Goal: Task Accomplishment & Management: Complete application form

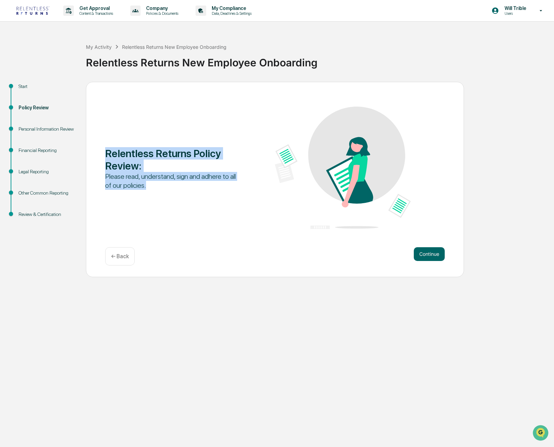
drag, startPoint x: 181, startPoint y: 145, endPoint x: 189, endPoint y: 204, distance: 59.5
click at [190, 204] on div "Relentless Returns Policy Review : Please read, understand, sign and adhere to …" at bounding box center [275, 169] width 340 height 124
click at [189, 204] on div "Relentless Returns Policy Review : Please read, understand, sign and adhere to …" at bounding box center [275, 169] width 340 height 124
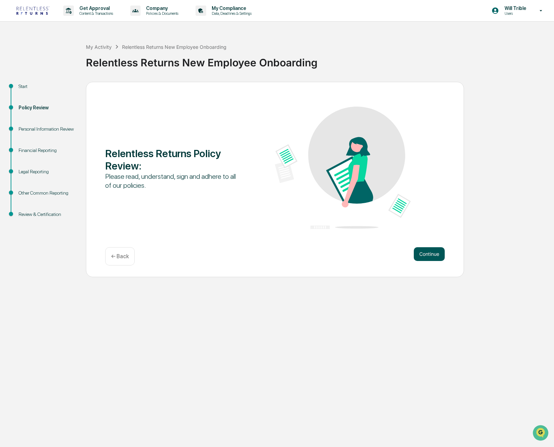
click at [430, 257] on button "Continue" at bounding box center [429, 254] width 31 height 14
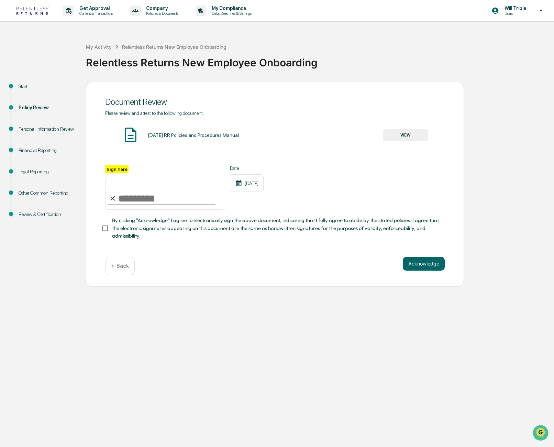
click at [405, 133] on button "VIEW" at bounding box center [405, 135] width 45 height 12
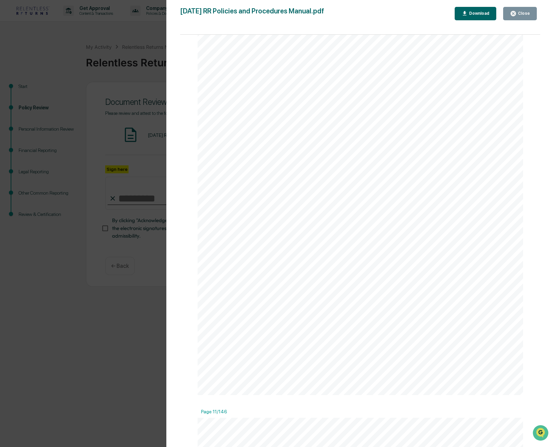
scroll to position [4084, 0]
click at [483, 13] on div "Download" at bounding box center [479, 13] width 22 height 5
click at [515, 11] on icon "button" at bounding box center [513, 13] width 7 height 7
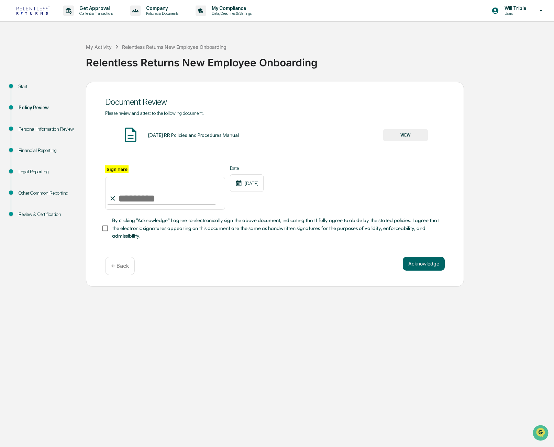
click at [123, 194] on input "Sign here" at bounding box center [165, 193] width 120 height 33
type input "**********"
drag, startPoint x: 315, startPoint y: 216, endPoint x: 313, endPoint y: 242, distance: 25.5
click at [313, 242] on div "**********" at bounding box center [275, 180] width 340 height 140
click at [252, 227] on span "By clicking "Acknowledge" I agree to electronically sign the above document, in…" at bounding box center [275, 228] width 327 height 23
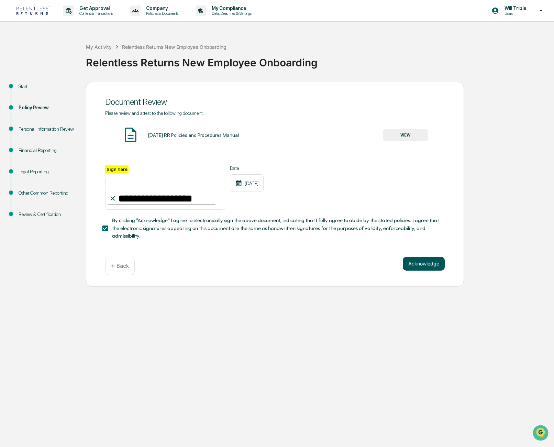
click at [419, 260] on button "Acknowledge" at bounding box center [424, 264] width 42 height 14
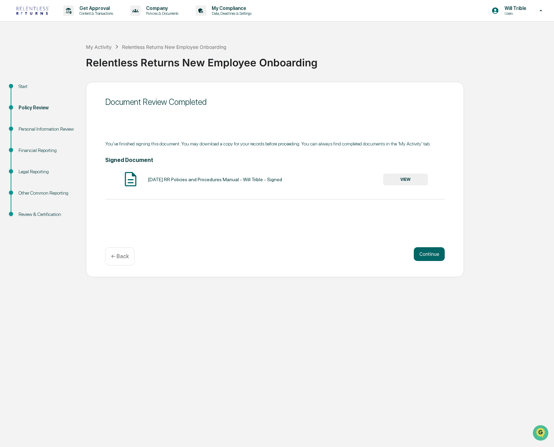
click at [418, 179] on button "VIEW" at bounding box center [405, 180] width 45 height 12
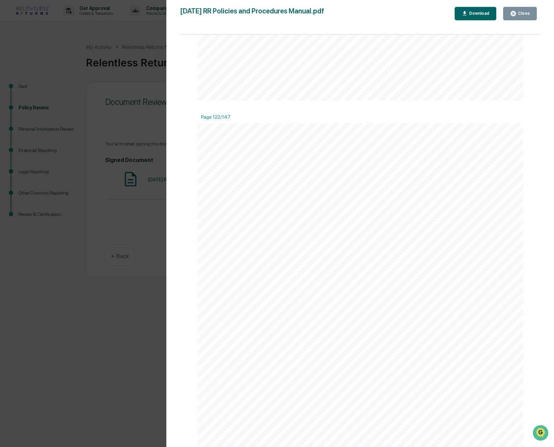
scroll to position [64002, 0]
drag, startPoint x: 538, startPoint y: 41, endPoint x: 2, endPoint y: 11, distance: 536.9
click at [479, 13] on div "Download" at bounding box center [479, 13] width 22 height 5
drag, startPoint x: 522, startPoint y: 15, endPoint x: 497, endPoint y: 29, distance: 29.2
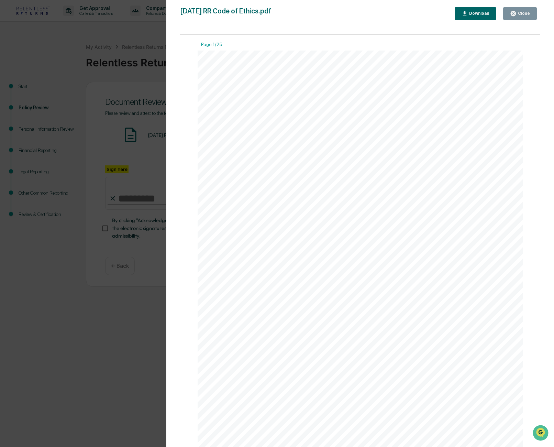
click at [522, 15] on div "Close" at bounding box center [523, 13] width 13 height 5
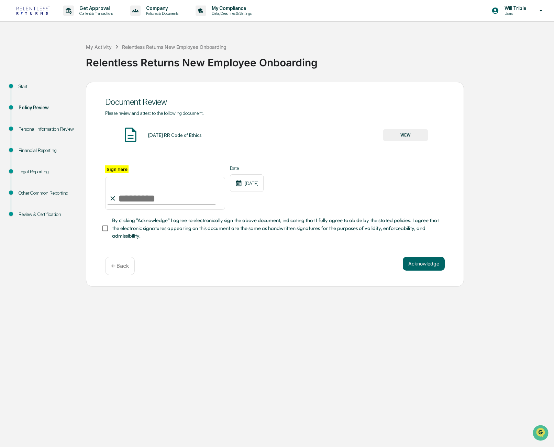
click at [145, 193] on input "Sign here" at bounding box center [165, 193] width 120 height 33
type input "**********"
click at [133, 233] on span "By clicking "Acknowledge" I agree to electronically sign the above document, in…" at bounding box center [275, 228] width 327 height 23
click at [420, 266] on button "Acknowledge" at bounding box center [424, 264] width 42 height 14
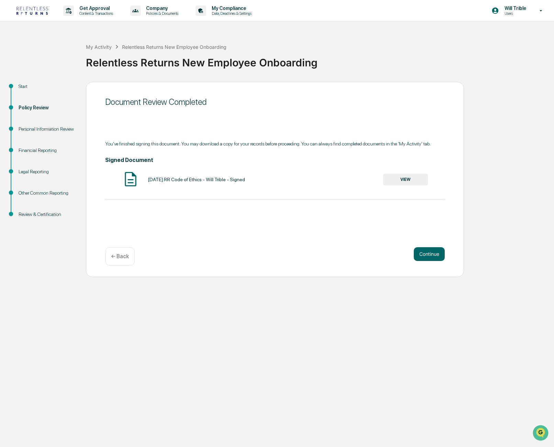
click at [399, 183] on button "VIEW" at bounding box center [405, 180] width 45 height 12
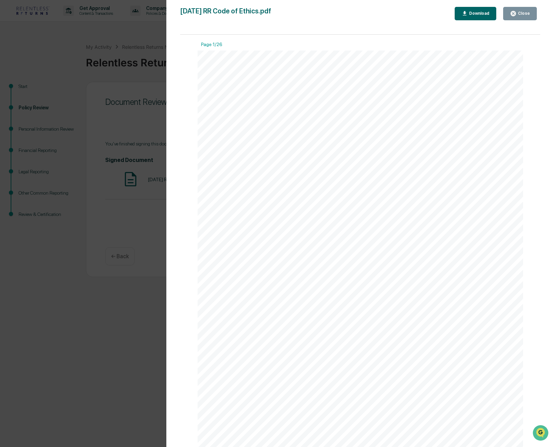
click at [483, 11] on div "Download" at bounding box center [479, 13] width 22 height 5
click at [527, 13] on div "Close" at bounding box center [523, 13] width 13 height 5
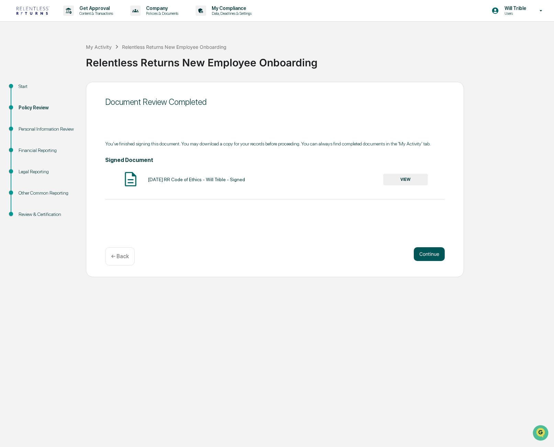
click at [426, 252] on button "Continue" at bounding box center [429, 254] width 31 height 14
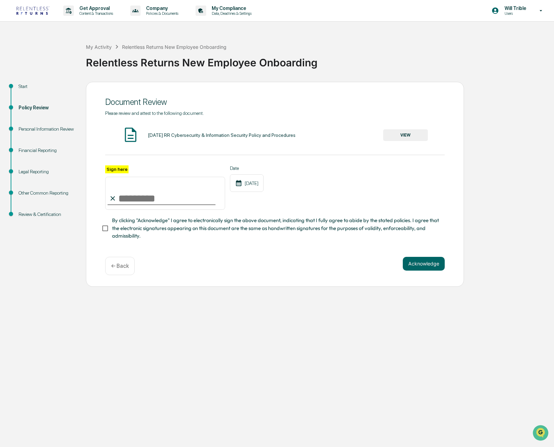
click at [209, 137] on div "2024-12-08 RR Cybersecurity & Information Security Policy and Procedures" at bounding box center [222, 135] width 148 height 6
click at [402, 133] on button "VIEW" at bounding box center [405, 135] width 45 height 12
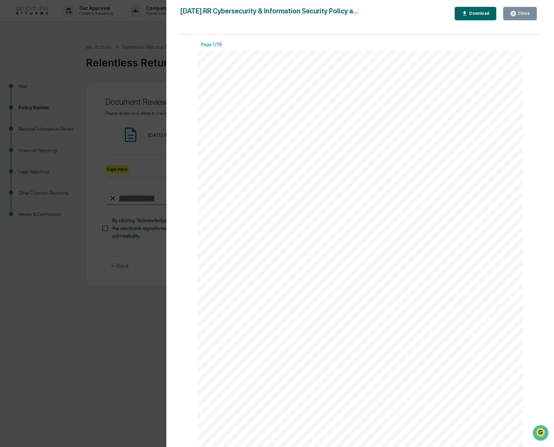
click at [481, 17] on button "Download" at bounding box center [476, 13] width 42 height 13
click at [529, 15] on div "Close" at bounding box center [523, 13] width 13 height 5
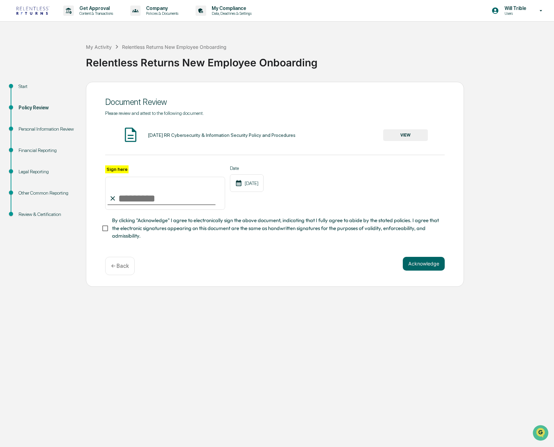
click at [149, 197] on input "Sign here" at bounding box center [165, 193] width 120 height 33
type input "**********"
click at [129, 231] on span "By clicking "Acknowledge" I agree to electronically sign the above document, in…" at bounding box center [275, 228] width 327 height 23
click at [416, 266] on button "Acknowledge" at bounding box center [424, 264] width 42 height 14
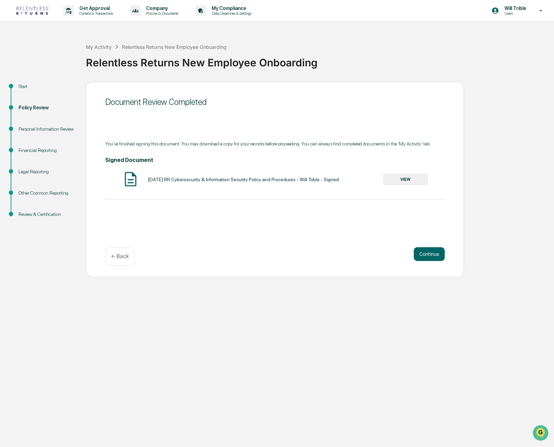
click at [415, 182] on button "VIEW" at bounding box center [405, 180] width 45 height 12
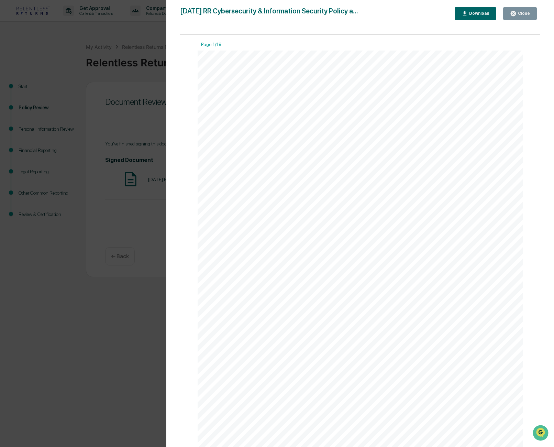
click at [476, 15] on div "Download" at bounding box center [479, 13] width 22 height 5
click at [525, 17] on button "Close" at bounding box center [520, 13] width 34 height 13
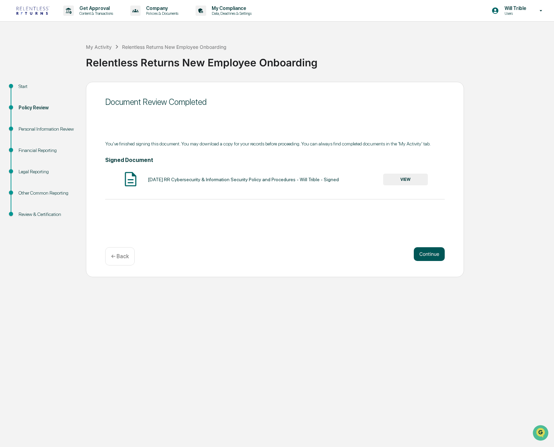
click at [432, 253] on button "Continue" at bounding box center [429, 254] width 31 height 14
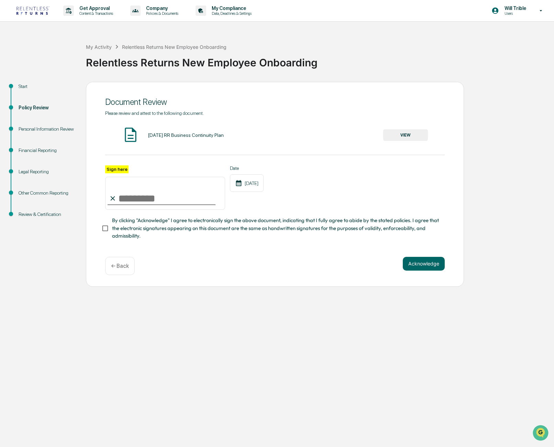
click at [411, 134] on button "VIEW" at bounding box center [405, 135] width 45 height 12
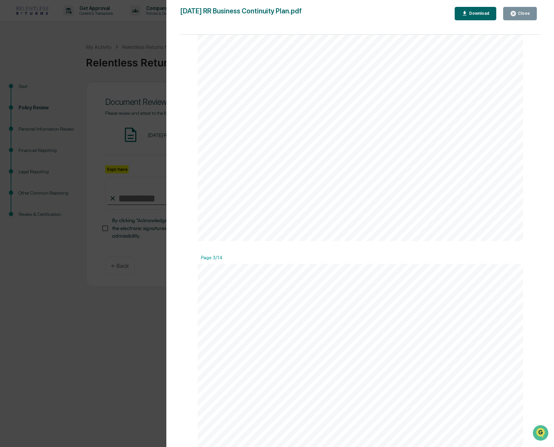
scroll to position [637, 0]
drag, startPoint x: 338, startPoint y: 233, endPoint x: 309, endPoint y: 230, distance: 29.7
drag, startPoint x: 351, startPoint y: 171, endPoint x: 445, endPoint y: 205, distance: 99.5
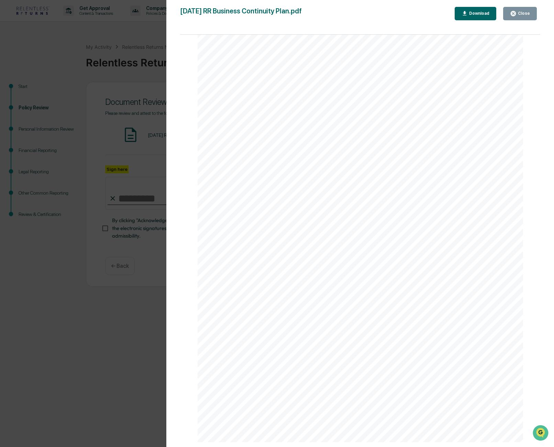
drag, startPoint x: 309, startPoint y: 157, endPoint x: 322, endPoint y: 189, distance: 35.0
click at [322, 178] on span "the maintenance of customer accounts, access to customer accounts and the deliv…" at bounding box center [354, 177] width 295 height 6
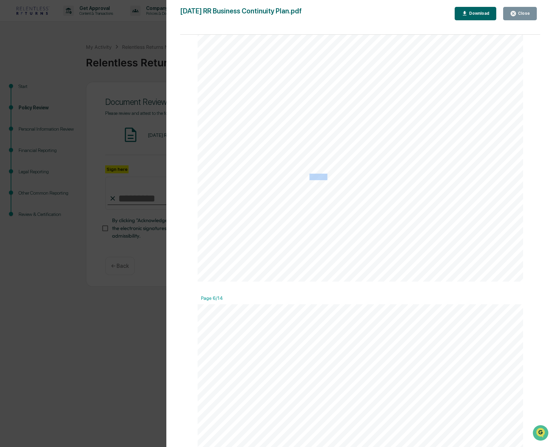
click at [322, 178] on span "the maintenance of customer accounts, access to customer accounts and the deliv…" at bounding box center [354, 177] width 295 height 6
click at [321, 178] on span "the maintenance of customer accounts, access to customer accounts and the deliv…" at bounding box center [354, 177] width 295 height 6
click at [281, 172] on span "including order taking, entry, execution, comparison, allocation, clearance and…" at bounding box center [354, 169] width 295 height 6
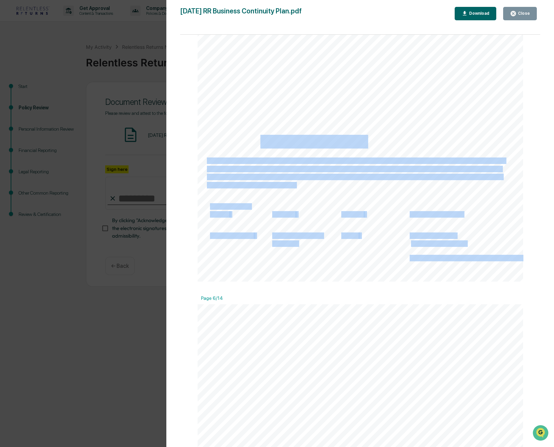
drag, startPoint x: 251, startPoint y: 145, endPoint x: 258, endPoint y: 157, distance: 14.2
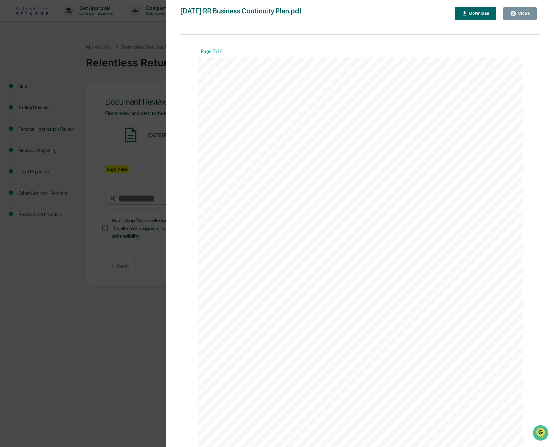
scroll to position [2734, 0]
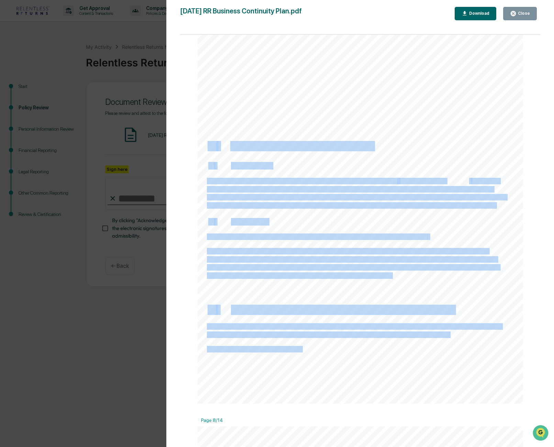
drag, startPoint x: 208, startPoint y: 142, endPoint x: 260, endPoint y: 240, distance: 110.6
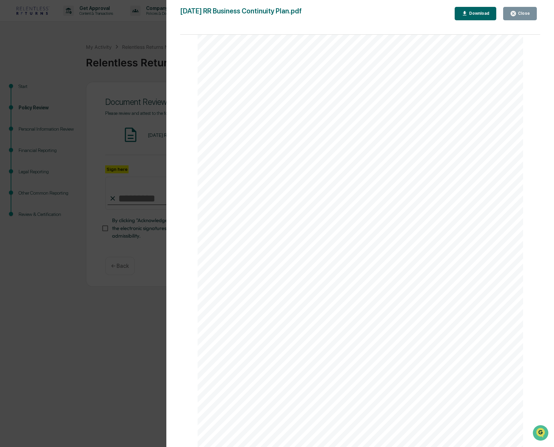
scroll to position [3132, 0]
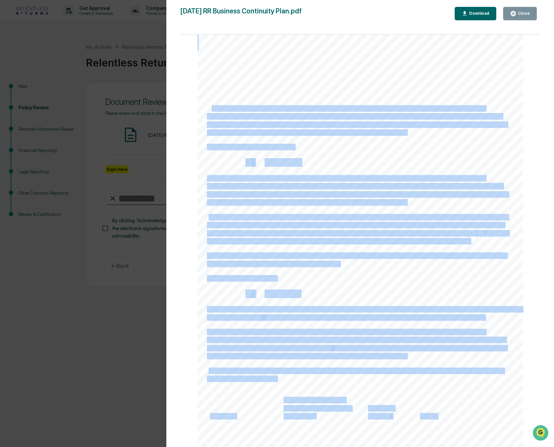
drag, startPoint x: 254, startPoint y: 121, endPoint x: 384, endPoint y: 167, distance: 137.2
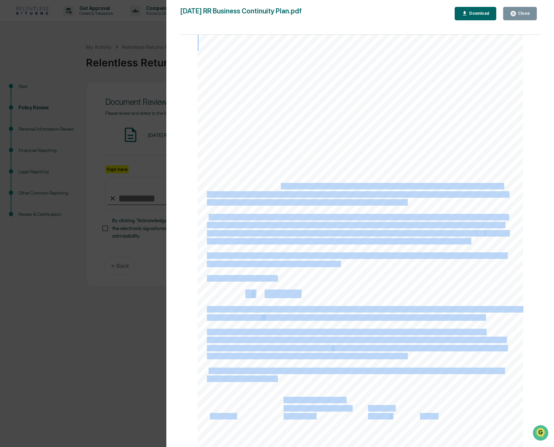
drag, startPoint x: 286, startPoint y: 215, endPoint x: 322, endPoint y: 297, distance: 89.5
click at [318, 253] on span "We also have a Contact Dictionary, which includes all staff personal and office…" at bounding box center [357, 256] width 300 height 6
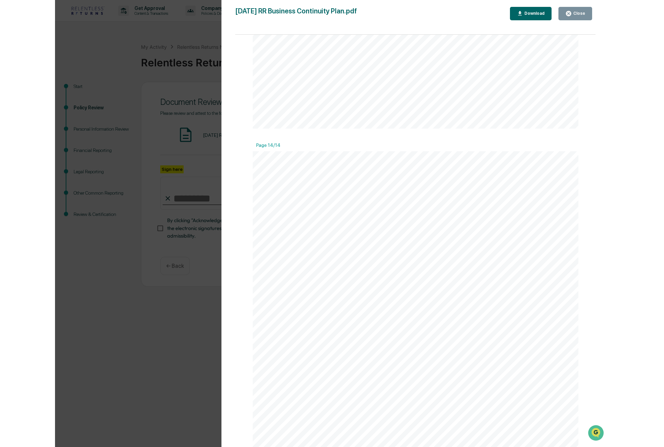
scroll to position [5803, 0]
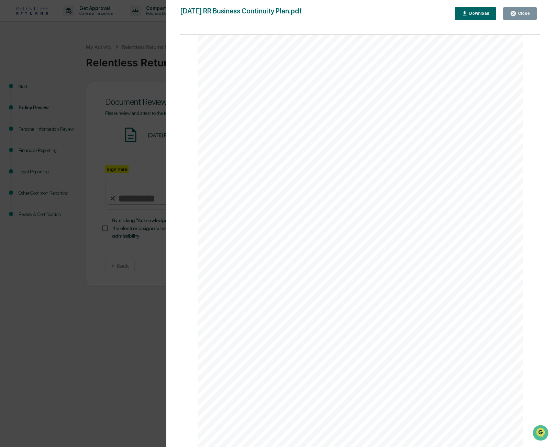
click at [519, 13] on div "Close" at bounding box center [523, 13] width 13 height 5
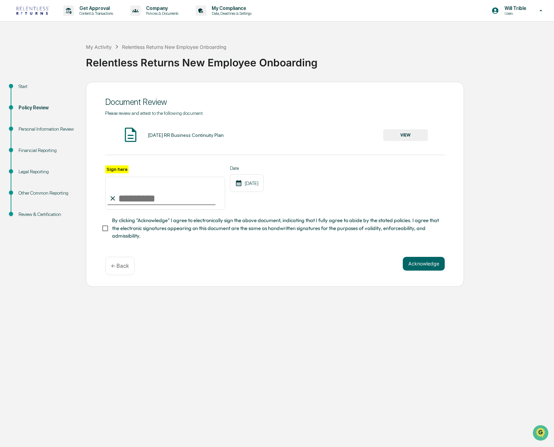
click at [175, 200] on input "Sign here" at bounding box center [165, 193] width 120 height 33
type input "**********"
click at [143, 223] on span "By clicking "Acknowledge" I agree to electronically sign the above document, in…" at bounding box center [275, 228] width 327 height 23
click at [417, 262] on button "Acknowledge" at bounding box center [424, 264] width 42 height 14
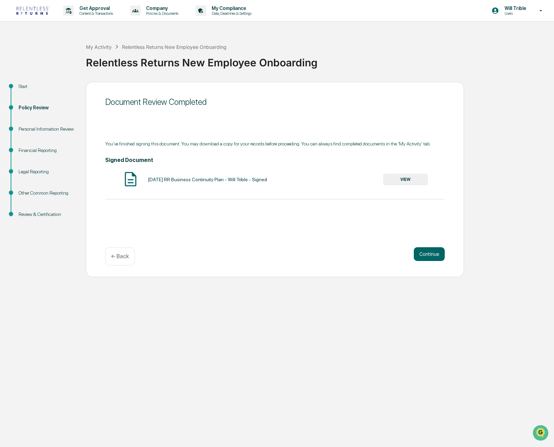
click at [415, 181] on button "VIEW" at bounding box center [405, 180] width 45 height 12
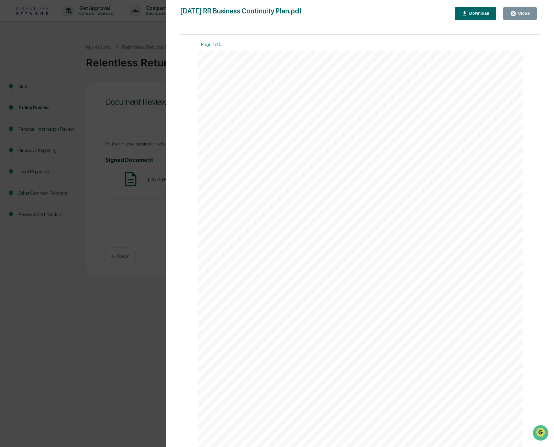
click at [475, 14] on div "Download" at bounding box center [479, 13] width 22 height 5
click at [529, 12] on div "Close" at bounding box center [523, 13] width 13 height 5
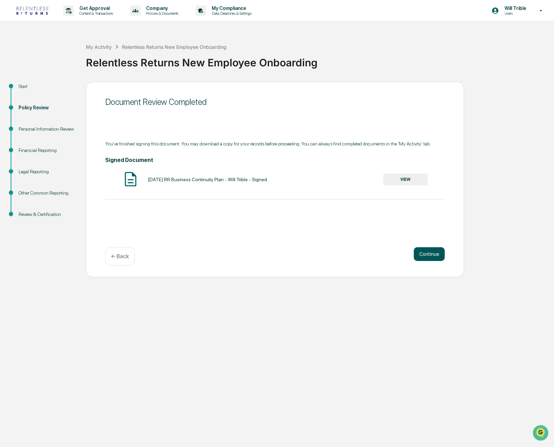
click at [436, 250] on button "Continue" at bounding box center [429, 254] width 31 height 14
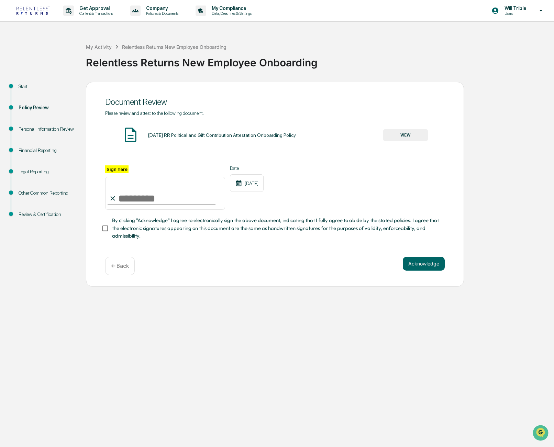
click at [194, 136] on div "2024-12-08 RR Political and Gift Contribution Attestation Onboarding Policy" at bounding box center [222, 135] width 148 height 6
click at [176, 135] on div "2024-12-08 RR Political and Gift Contribution Attestation Onboarding Policy" at bounding box center [222, 135] width 148 height 6
click at [403, 135] on button "VIEW" at bounding box center [405, 135] width 45 height 12
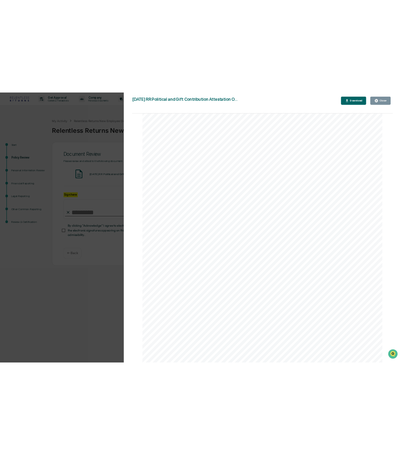
scroll to position [117, 0]
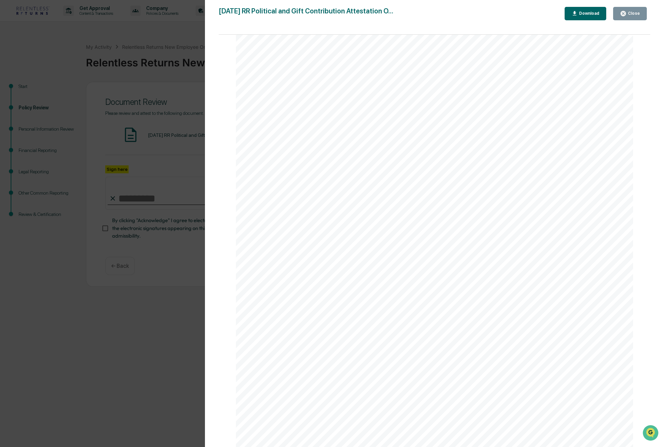
click at [554, 14] on div "Close" at bounding box center [633, 13] width 13 height 5
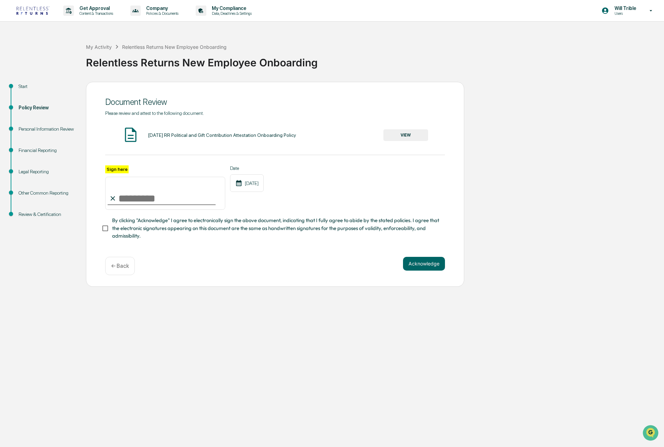
drag, startPoint x: 149, startPoint y: 197, endPoint x: 145, endPoint y: 195, distance: 3.7
click at [147, 197] on input "Sign here" at bounding box center [165, 193] width 120 height 33
type input "**********"
click at [130, 229] on span "By clicking "Acknowledge" I agree to electronically sign the above document, in…" at bounding box center [275, 228] width 327 height 23
click at [419, 264] on button "Acknowledge" at bounding box center [424, 264] width 42 height 14
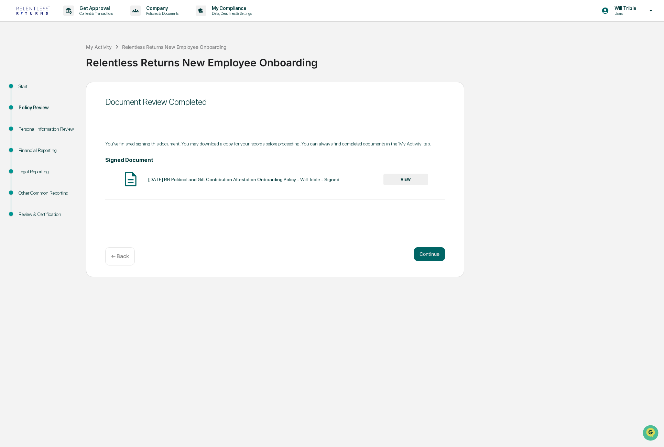
click at [398, 184] on button "VIEW" at bounding box center [405, 180] width 45 height 12
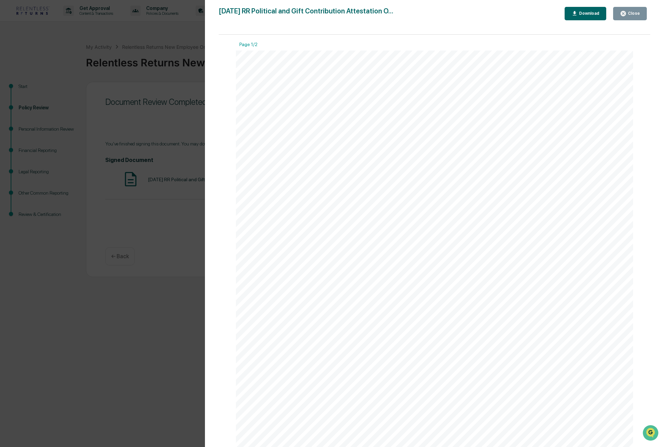
click at [554, 12] on div "Download" at bounding box center [589, 13] width 22 height 5
click at [554, 19] on button "Close" at bounding box center [630, 13] width 34 height 13
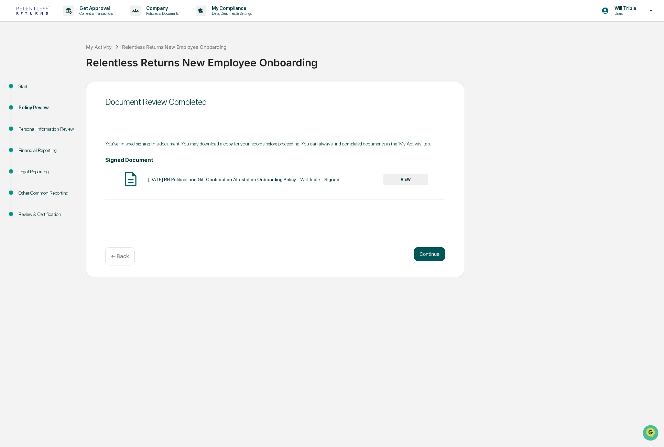
click at [432, 253] on button "Continue" at bounding box center [429, 254] width 31 height 14
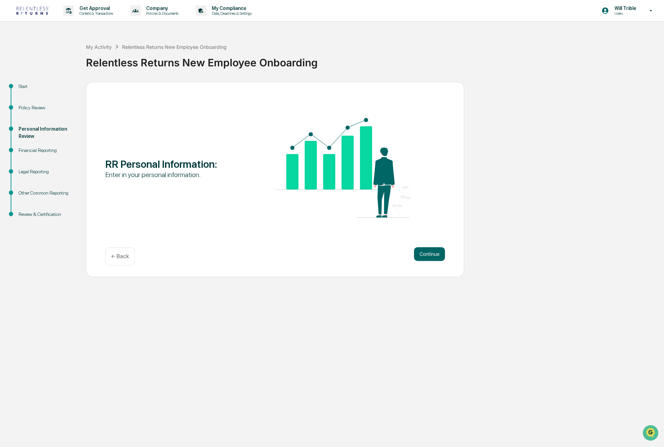
click at [432, 253] on button "Continue" at bounding box center [429, 254] width 31 height 14
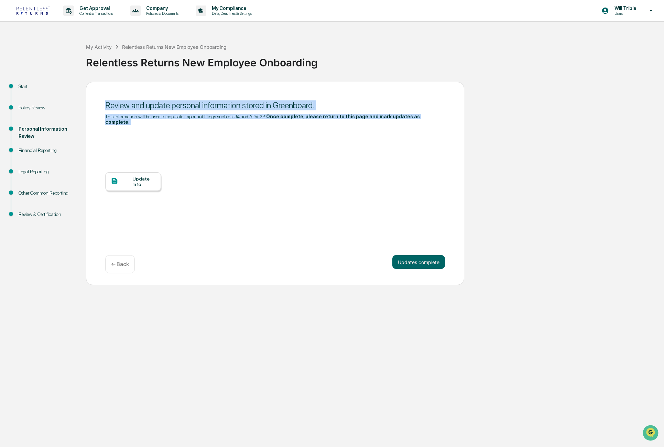
drag, startPoint x: 223, startPoint y: 116, endPoint x: 222, endPoint y: 129, distance: 13.8
click at [222, 129] on div "Review and update personal information stored in Greenboard. This information w…" at bounding box center [275, 184] width 378 height 204
click at [221, 116] on div "This information will be used to populate important filings such as U4 and ADV …" at bounding box center [275, 119] width 340 height 11
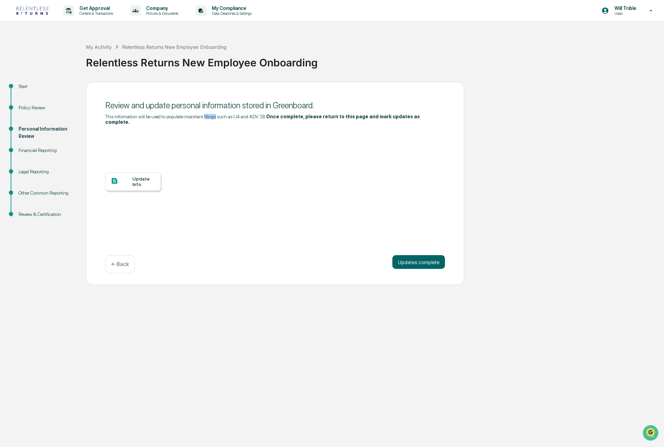
drag, startPoint x: 221, startPoint y: 116, endPoint x: 215, endPoint y: 117, distance: 5.9
click at [221, 116] on div "This information will be used to populate important filings such as U4 and ADV …" at bounding box center [275, 119] width 340 height 11
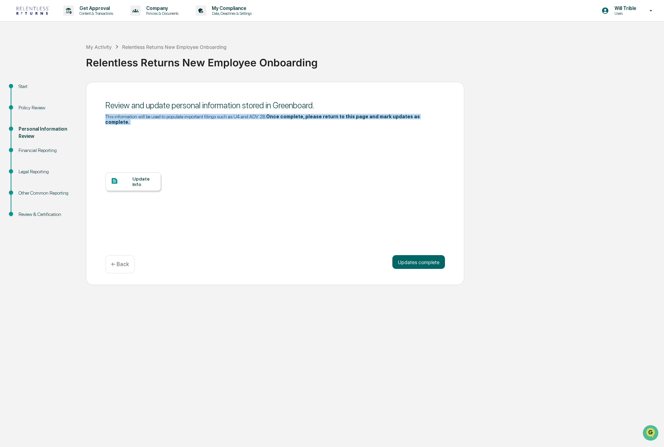
click at [217, 116] on div "This information will be used to populate important filings such as U4 and ADV …" at bounding box center [275, 119] width 340 height 11
click at [168, 116] on div "This information will be used to populate important filings such as U4 and ADV …" at bounding box center [275, 119] width 340 height 11
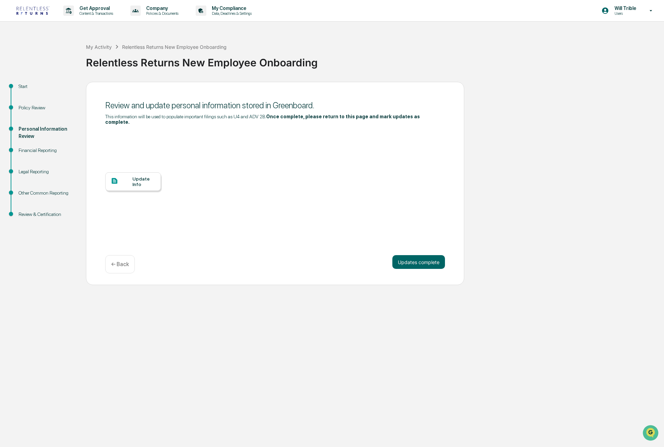
click at [258, 117] on div "This information will be used to populate important filings such as U4 and ADV …" at bounding box center [275, 119] width 340 height 11
click at [128, 182] on div at bounding box center [122, 181] width 22 height 9
click at [426, 267] on button "Updates complete" at bounding box center [418, 262] width 53 height 14
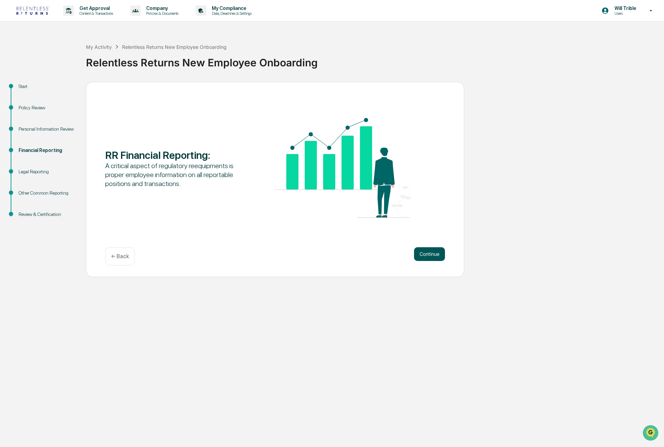
click at [434, 254] on button "Continue" at bounding box center [429, 254] width 31 height 14
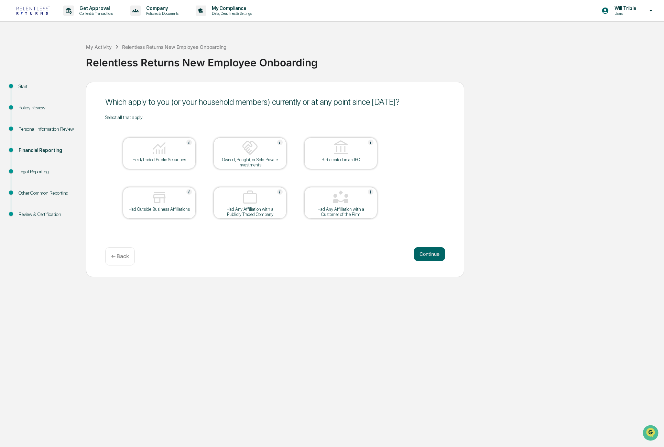
click at [130, 251] on div "← Back" at bounding box center [120, 256] width 30 height 18
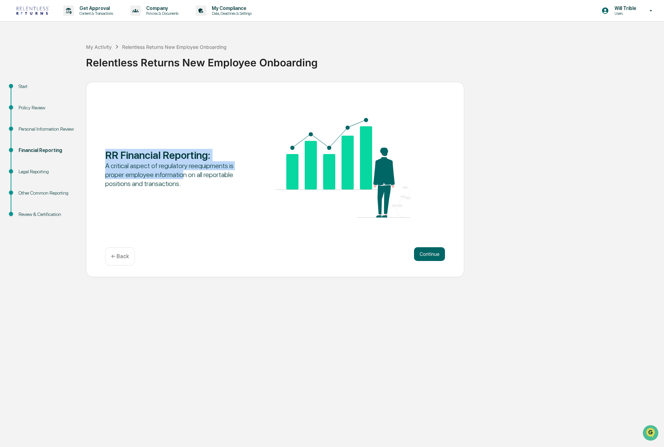
drag, startPoint x: 176, startPoint y: 148, endPoint x: 186, endPoint y: 181, distance: 34.6
click at [186, 181] on div "RR Financial Reporting : A critical aspect of regulatory reequipments is proper…" at bounding box center [275, 168] width 340 height 101
click at [167, 171] on div "A critical aspect of regulatory reequipments is proper employee information on …" at bounding box center [173, 174] width 136 height 27
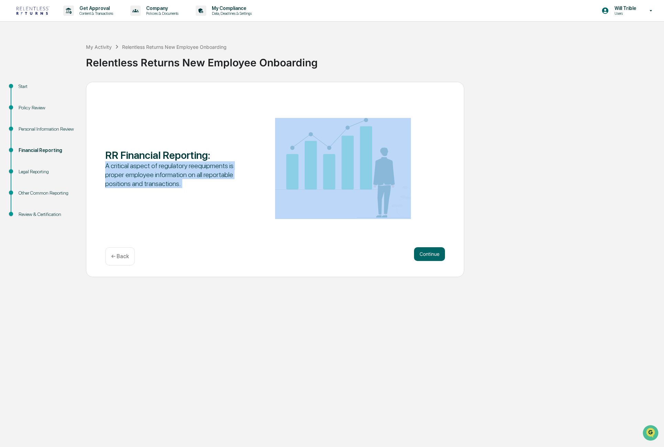
click at [167, 171] on div "A critical aspect of regulatory reequipments is proper employee information on …" at bounding box center [173, 174] width 136 height 27
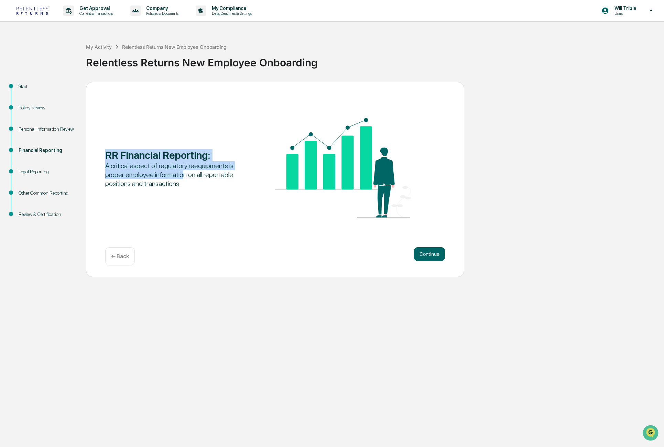
click at [192, 189] on div "RR Financial Reporting : A critical aspect of regulatory reequipments is proper…" at bounding box center [275, 168] width 340 height 101
click at [190, 188] on div "A critical aspect of regulatory reequipments is proper employee information on …" at bounding box center [173, 174] width 136 height 27
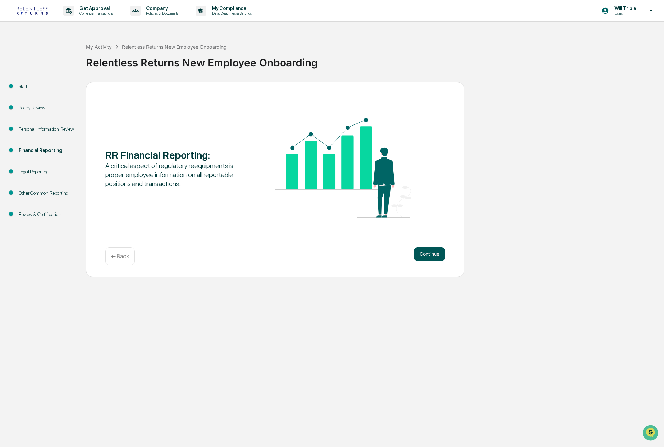
click at [438, 253] on button "Continue" at bounding box center [429, 254] width 31 height 14
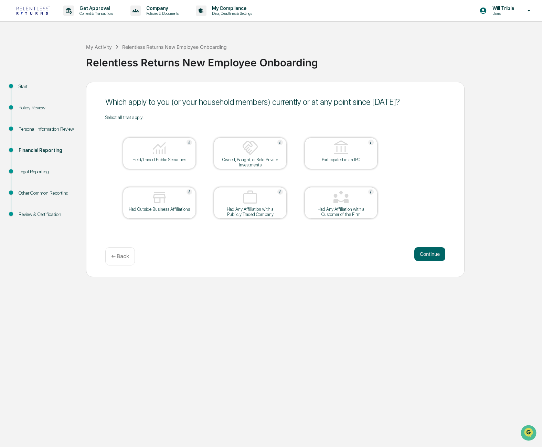
click at [169, 155] on div at bounding box center [159, 149] width 69 height 18
click at [171, 196] on div at bounding box center [159, 198] width 69 height 18
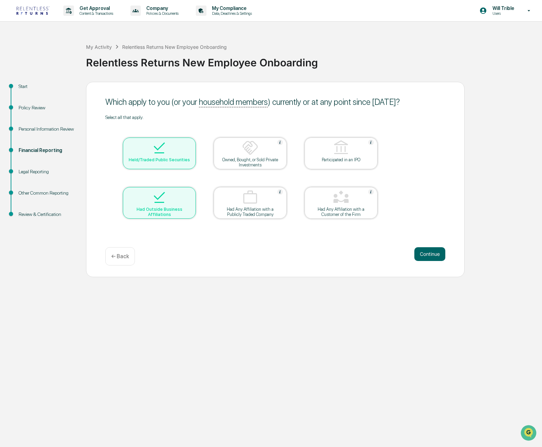
click at [302, 105] on div "Which apply to you (or your household members ) currently or at any point since…" at bounding box center [275, 102] width 340 height 10
drag, startPoint x: 302, startPoint y: 105, endPoint x: 305, endPoint y: 103, distance: 3.5
click at [302, 105] on div "Which apply to you (or your household members ) currently or at any point since…" at bounding box center [275, 102] width 340 height 10
click at [331, 101] on div "Which apply to you (or your household members ) currently or at any point since…" at bounding box center [275, 102] width 340 height 10
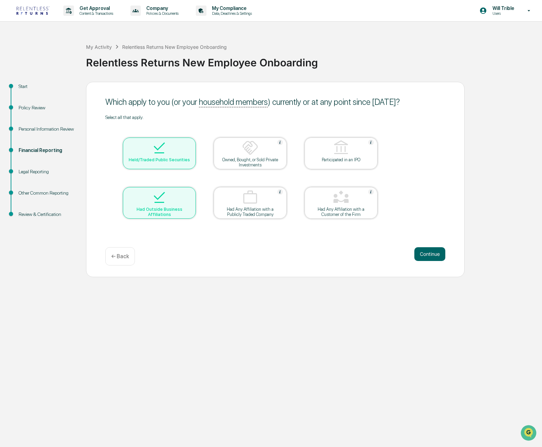
click at [279, 118] on div "Select all that apply." at bounding box center [275, 118] width 340 height 6
click at [257, 156] on img at bounding box center [250, 148] width 17 height 17
click at [432, 251] on button "Continue" at bounding box center [429, 254] width 31 height 14
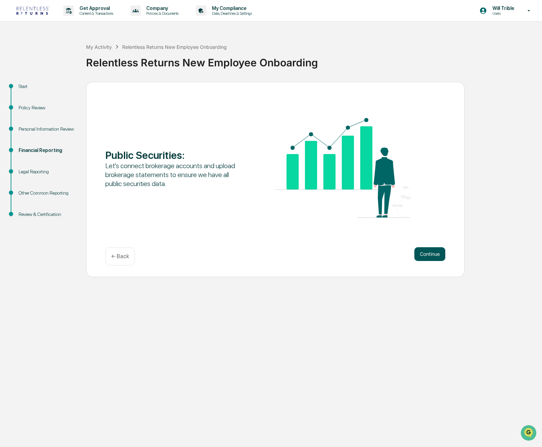
click at [427, 254] on button "Continue" at bounding box center [429, 254] width 31 height 14
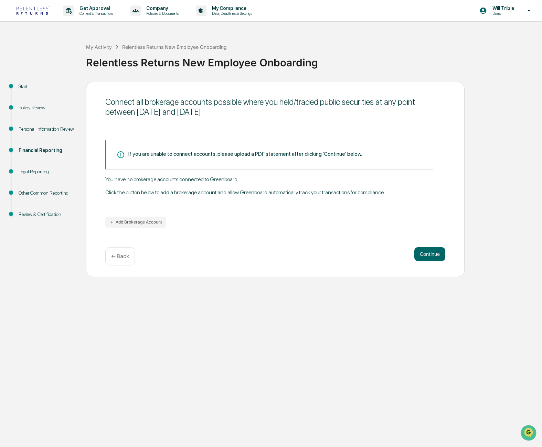
click at [257, 154] on div "If you are unable to connect accounts, please upload a PDF statement after clic…" at bounding box center [244, 154] width 233 height 7
click at [237, 152] on div "If you are unable to connect accounts, please upload a PDF statement after clic…" at bounding box center [244, 154] width 233 height 7
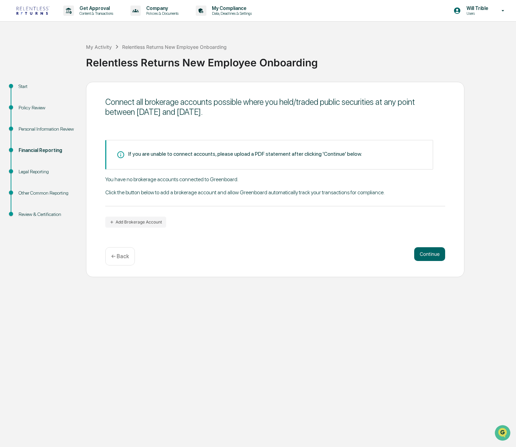
click at [239, 230] on div "Connect all brokerage accounts possible where you held/traded public securities…" at bounding box center [275, 179] width 378 height 195
click at [256, 123] on div "Connect all brokerage accounts possible where you held/traded public securities…" at bounding box center [275, 179] width 378 height 195
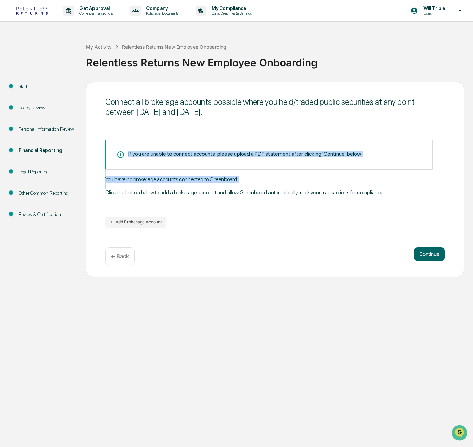
drag, startPoint x: 207, startPoint y: 178, endPoint x: 214, endPoint y: 198, distance: 21.9
click at [214, 198] on div "If you are unable to connect accounts, please upload a PDF statement after clic…" at bounding box center [275, 184] width 340 height 88
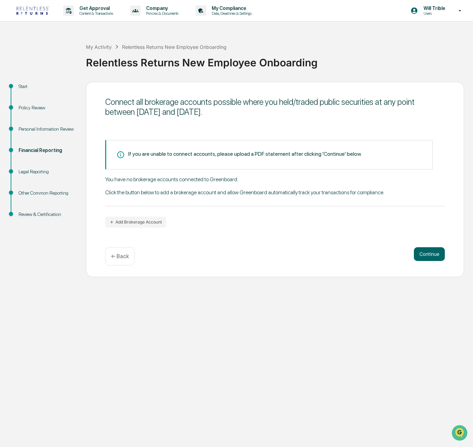
click at [215, 196] on div "You have no brokerage accounts connected to Greenboard. Click the button below …" at bounding box center [275, 191] width 340 height 30
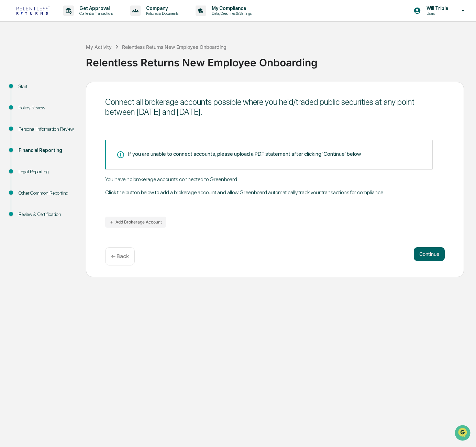
click at [286, 61] on div "Relentless Returns New Employee Onboarding" at bounding box center [279, 60] width 387 height 18
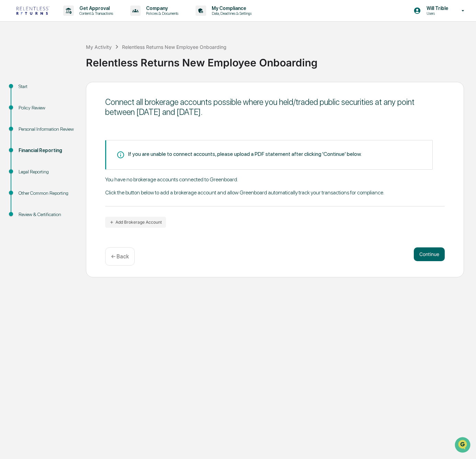
click at [215, 390] on div "Get Approval Content & Transactions Company Policies & Documents My Compliance …" at bounding box center [238, 229] width 476 height 459
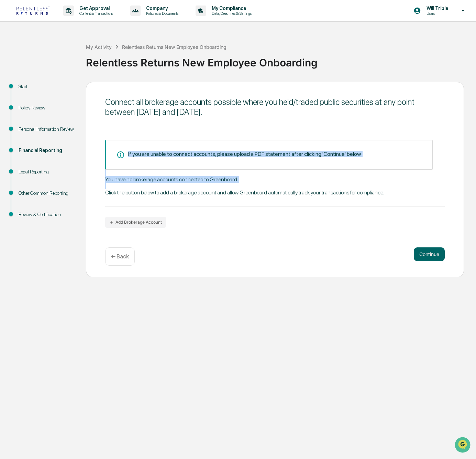
drag, startPoint x: 192, startPoint y: 180, endPoint x: 203, endPoint y: 202, distance: 24.6
click at [203, 202] on div "If you are unable to connect accounts, please upload a PDF statement after clic…" at bounding box center [275, 184] width 340 height 88
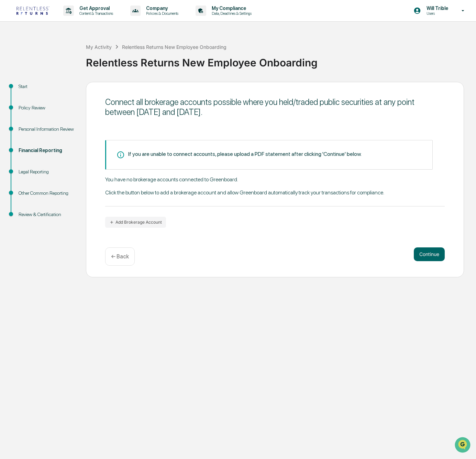
click at [206, 194] on div "You have no brokerage accounts connected to Greenboard. Click the button below …" at bounding box center [275, 191] width 340 height 30
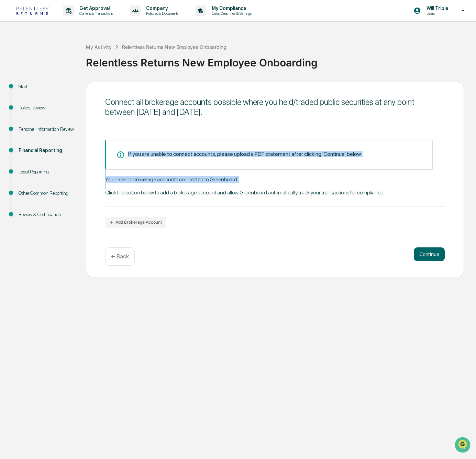
drag, startPoint x: 202, startPoint y: 182, endPoint x: 207, endPoint y: 200, distance: 18.8
click at [207, 200] on div "If you are unable to connect accounts, please upload a PDF statement after clic…" at bounding box center [275, 184] width 340 height 88
click at [209, 194] on div "You have no brokerage accounts connected to Greenboard. Click the button below …" at bounding box center [275, 191] width 340 height 30
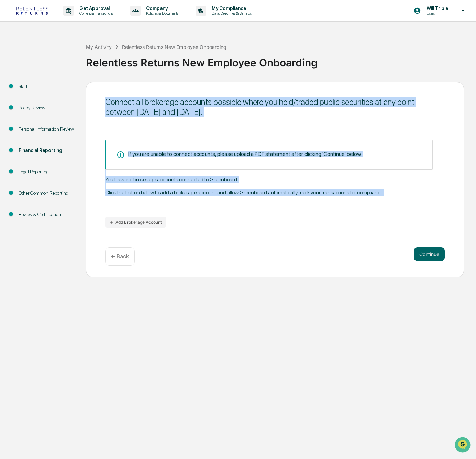
drag, startPoint x: 220, startPoint y: 87, endPoint x: 259, endPoint y: 217, distance: 135.0
click at [259, 217] on div "Connect all brokerage accounts possible where you held/traded public securities…" at bounding box center [275, 179] width 378 height 195
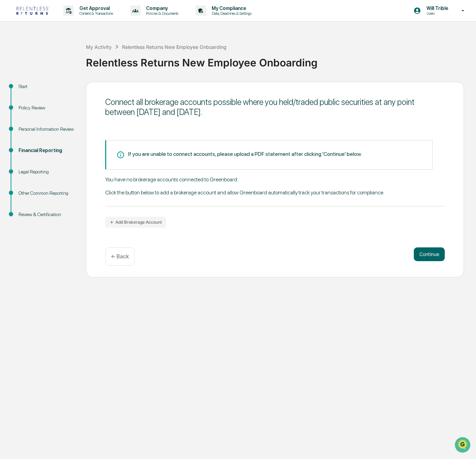
drag, startPoint x: 263, startPoint y: 186, endPoint x: 209, endPoint y: 217, distance: 61.6
click at [261, 188] on div "You have no brokerage accounts connected to Greenboard. Click the button below …" at bounding box center [275, 191] width 340 height 30
click at [122, 256] on p "← Back" at bounding box center [120, 256] width 18 height 7
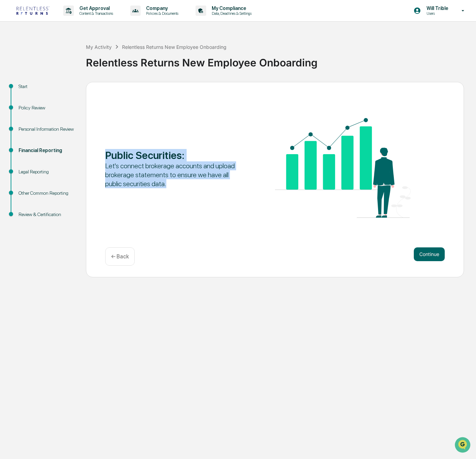
drag, startPoint x: 202, startPoint y: 173, endPoint x: 227, endPoint y: 191, distance: 30.1
click at [227, 192] on div "Public Securities : Let's connect brokerage accounts and upload brokerage state…" at bounding box center [275, 168] width 340 height 101
click at [209, 188] on div "Let's connect brokerage accounts and upload brokerage statements to ensure we h…" at bounding box center [173, 174] width 136 height 27
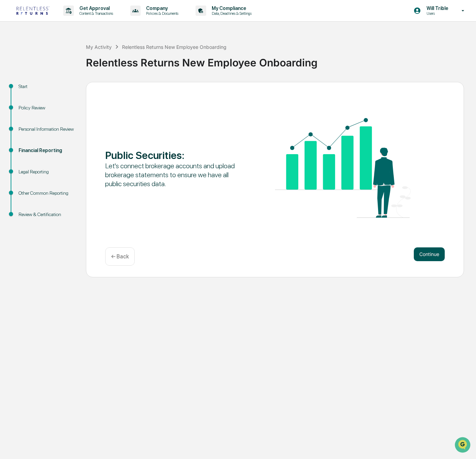
click at [433, 256] on button "Continue" at bounding box center [429, 254] width 31 height 14
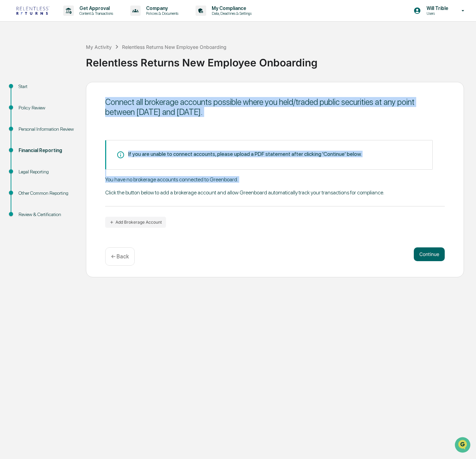
drag, startPoint x: 252, startPoint y: 113, endPoint x: 308, endPoint y: 230, distance: 129.7
click at [308, 231] on div "Connect all brokerage accounts possible where you held/traded public securities…" at bounding box center [275, 179] width 378 height 195
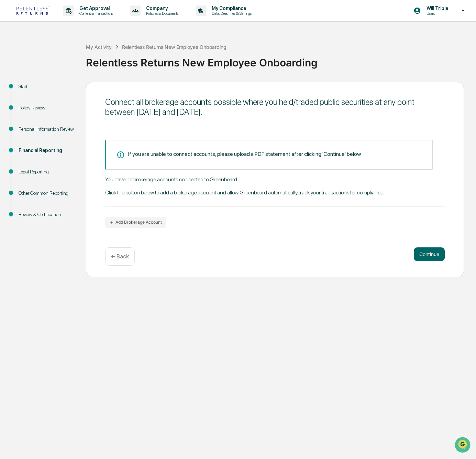
click at [308, 229] on div "Connect all brokerage accounts possible where you held/traded public securities…" at bounding box center [275, 179] width 378 height 195
click at [249, 129] on div "Connect all brokerage accounts possible where you held/traded public securities…" at bounding box center [275, 179] width 378 height 195
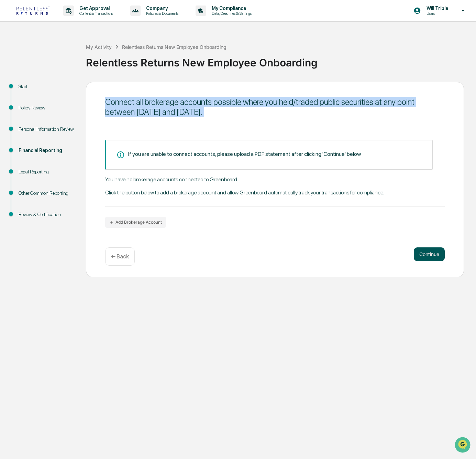
click at [433, 260] on button "Continue" at bounding box center [429, 254] width 31 height 14
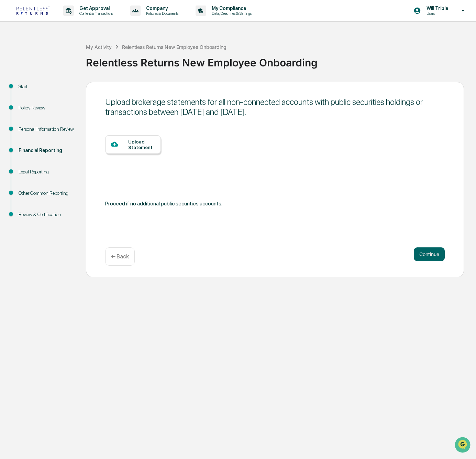
click at [343, 207] on div "Proceed if no additional public securities accounts." at bounding box center [275, 203] width 340 height 10
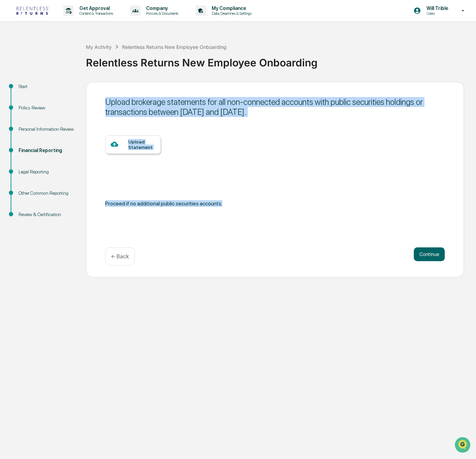
drag, startPoint x: 291, startPoint y: 177, endPoint x: 290, endPoint y: 218, distance: 40.6
click at [290, 207] on div "Upload brokerage statements for all non-connected accounts with public securiti…" at bounding box center [275, 179] width 378 height 195
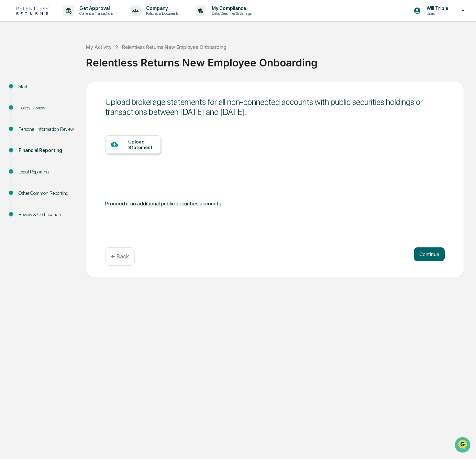
click at [290, 218] on div "Upload Statement Proceed if no additional public securities accounts." at bounding box center [275, 180] width 340 height 90
click at [294, 226] on div "Upload brokerage statements for all non-connected accounts with public securiti…" at bounding box center [275, 179] width 378 height 195
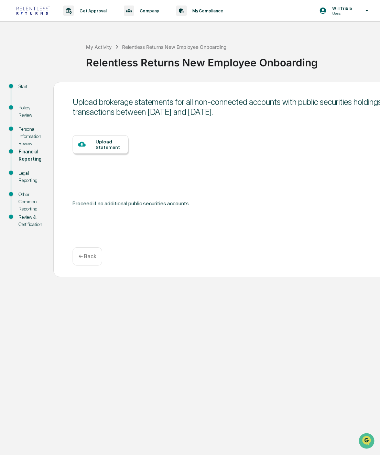
drag, startPoint x: 338, startPoint y: 106, endPoint x: 383, endPoint y: 104, distance: 45.1
click at [338, 105] on div "Upload brokerage statements for all non-connected accounts with public securiti…" at bounding box center [243, 107] width 340 height 20
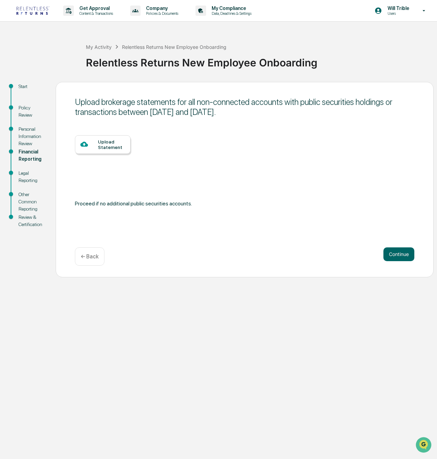
drag, startPoint x: 238, startPoint y: 93, endPoint x: 273, endPoint y: 122, distance: 44.9
click at [273, 122] on div "Upload brokerage statements for all non-connected accounts with public securiti…" at bounding box center [245, 179] width 378 height 195
click at [269, 116] on div "Upload brokerage statements for all non-connected accounts with public securiti…" at bounding box center [245, 107] width 340 height 20
drag, startPoint x: 273, startPoint y: 110, endPoint x: 285, endPoint y: 112, distance: 12.5
click at [283, 111] on div "Upload brokerage statements for all non-connected accounts with public securiti…" at bounding box center [245, 107] width 340 height 27
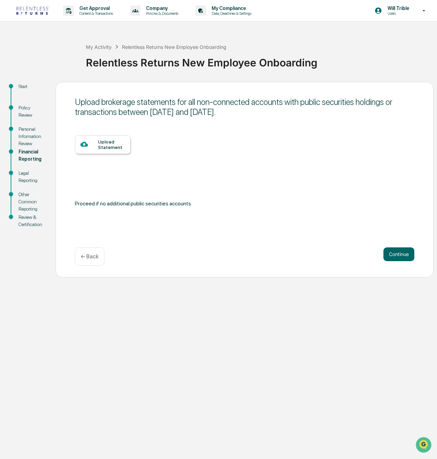
click at [285, 111] on div "Upload brokerage statements for all non-connected accounts with public securiti…" at bounding box center [245, 107] width 340 height 20
drag, startPoint x: 248, startPoint y: 106, endPoint x: 251, endPoint y: 108, distance: 3.7
click at [251, 108] on div "Upload brokerage statements for all non-connected accounts with public securiti…" at bounding box center [245, 179] width 378 height 195
click at [251, 108] on div "Upload brokerage statements for all non-connected accounts with public securiti…" at bounding box center [245, 107] width 340 height 20
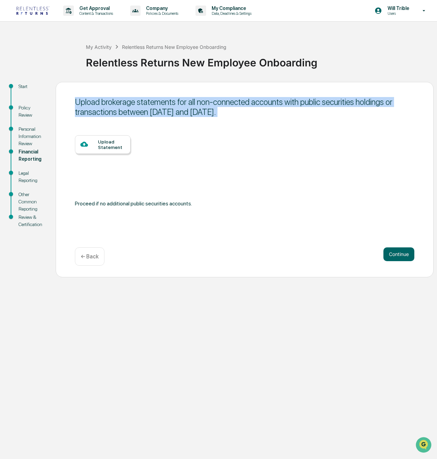
click at [251, 108] on div "Upload brokerage statements for all non-connected accounts with public securiti…" at bounding box center [245, 107] width 340 height 20
click at [215, 109] on div "Upload brokerage statements for all non-connected accounts with public securiti…" at bounding box center [245, 107] width 340 height 20
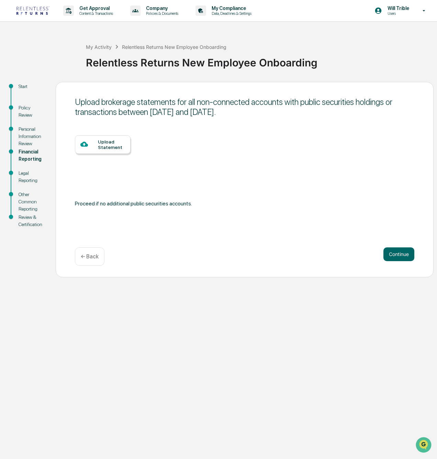
click at [150, 206] on div "Proceed if no additional public securities accounts." at bounding box center [245, 203] width 340 height 10
click at [135, 205] on div "Proceed if no additional public securities accounts." at bounding box center [245, 203] width 340 height 10
drag, startPoint x: 95, startPoint y: 239, endPoint x: 119, endPoint y: 261, distance: 32.1
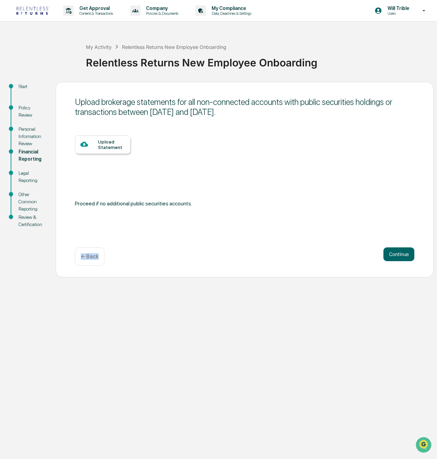
click at [119, 261] on div "Upload brokerage statements for all non-connected accounts with public securiti…" at bounding box center [245, 179] width 378 height 195
click at [168, 253] on div "Continue ← Back" at bounding box center [245, 256] width 340 height 18
click at [98, 260] on div "← Back" at bounding box center [90, 256] width 30 height 18
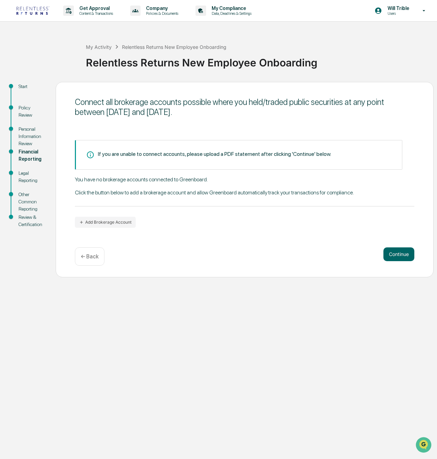
drag, startPoint x: 232, startPoint y: 121, endPoint x: 250, endPoint y: 137, distance: 24.4
click at [257, 141] on div "Connect all brokerage accounts possible where you held/traded public securities…" at bounding box center [245, 179] width 378 height 195
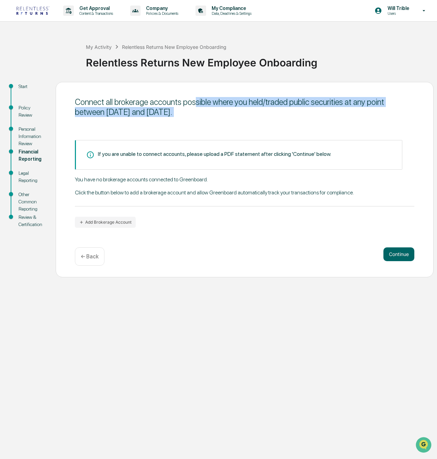
click at [245, 109] on div "Connect all brokerage accounts possible where you held/traded public securities…" at bounding box center [245, 107] width 340 height 20
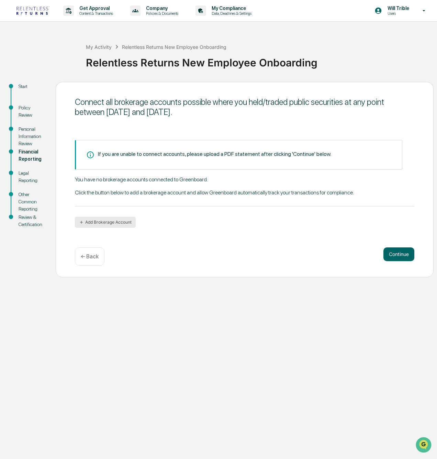
click at [118, 218] on button "Add Brokerage Account" at bounding box center [105, 222] width 61 height 11
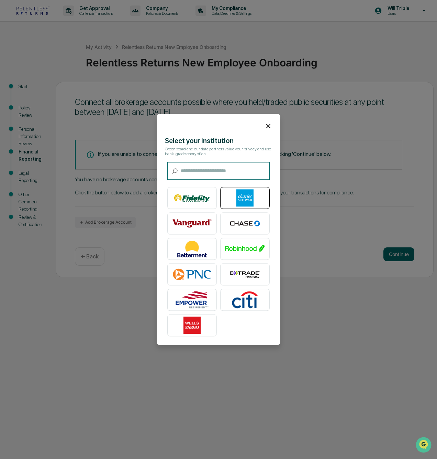
click at [237, 196] on img at bounding box center [245, 197] width 39 height 17
click at [268, 127] on icon at bounding box center [269, 126] width 8 height 8
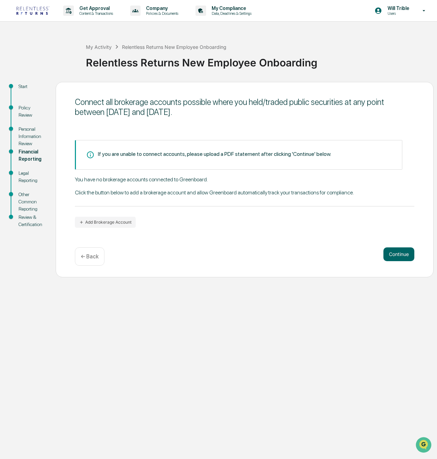
click at [145, 109] on div "Connect all brokerage accounts possible where you held/traded public securities…" at bounding box center [245, 107] width 340 height 20
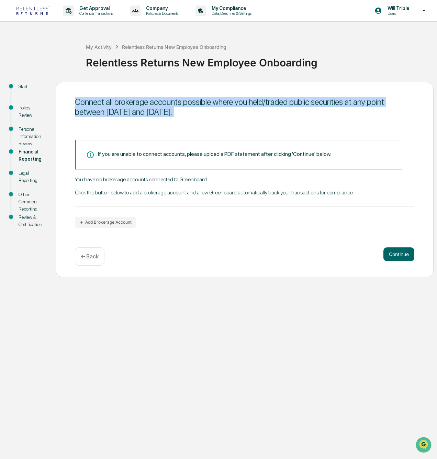
click at [145, 109] on div "Connect all brokerage accounts possible where you held/traded public securities…" at bounding box center [245, 107] width 340 height 20
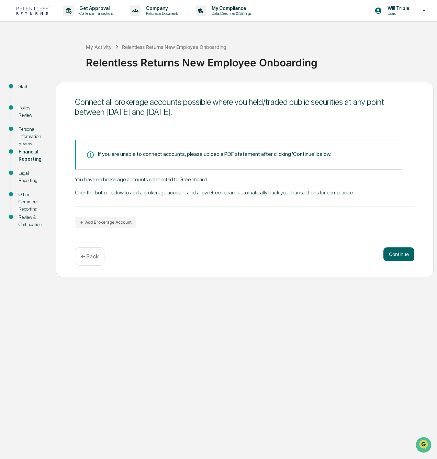
click at [142, 112] on div "Connect all brokerage accounts possible where you held/traded public securities…" at bounding box center [245, 107] width 340 height 20
click at [27, 180] on div "Legal Reporting" at bounding box center [32, 177] width 26 height 14
click at [124, 225] on button "Add Brokerage Account" at bounding box center [105, 222] width 61 height 11
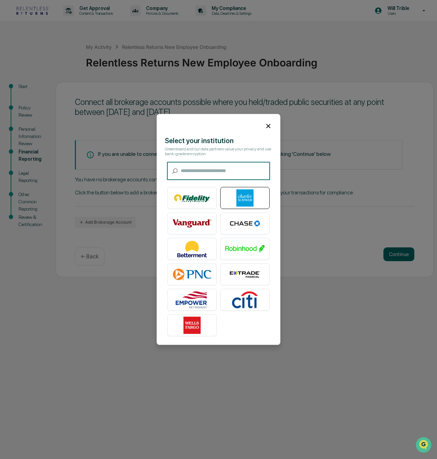
click at [242, 193] on img at bounding box center [245, 197] width 39 height 17
click at [266, 129] on icon at bounding box center [269, 126] width 8 height 8
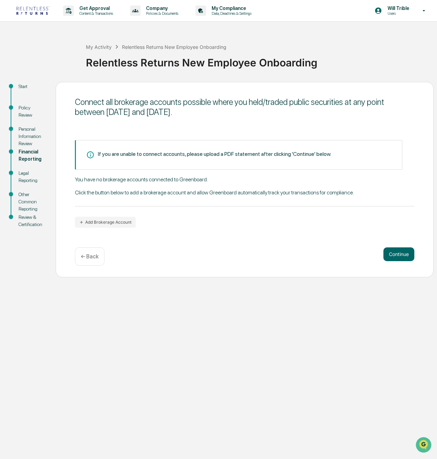
click at [64, 238] on div "Connect all brokerage accounts possible where you held/traded public securities…" at bounding box center [245, 179] width 378 height 195
click at [110, 224] on button "Add Brokerage Account" at bounding box center [105, 222] width 61 height 11
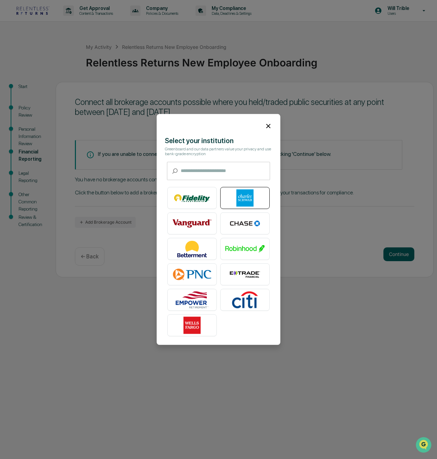
click at [252, 193] on img at bounding box center [245, 197] width 39 height 17
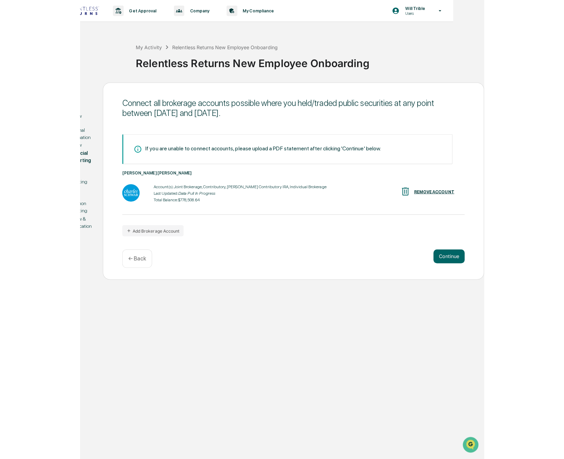
scroll to position [0, 0]
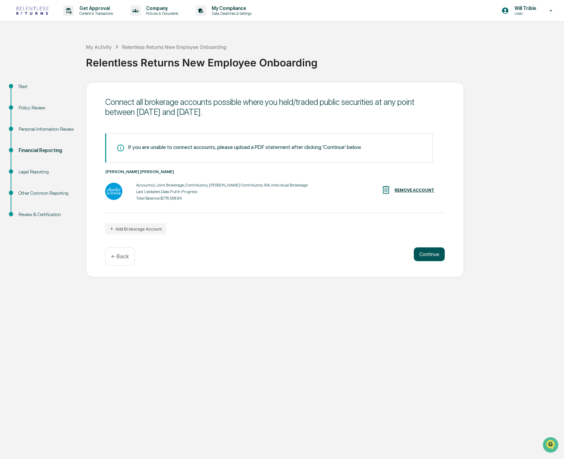
click at [433, 258] on button "Continue" at bounding box center [429, 254] width 31 height 14
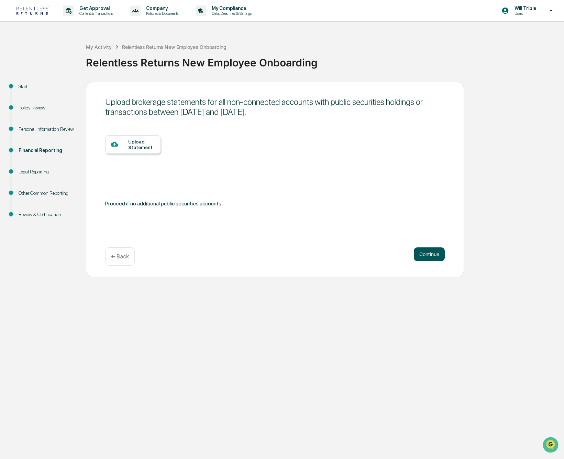
click at [433, 258] on button "Continue" at bounding box center [429, 254] width 31 height 14
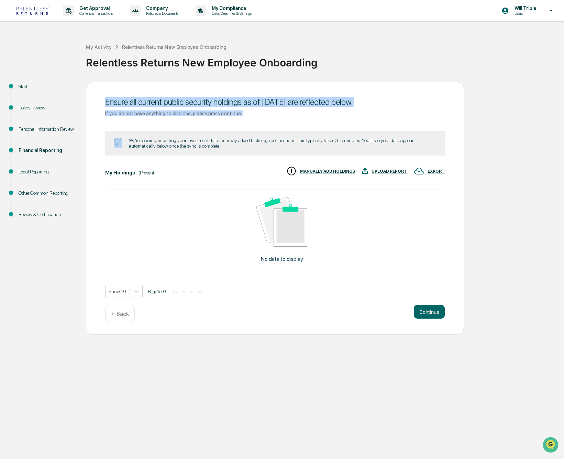
drag, startPoint x: 206, startPoint y: 95, endPoint x: 286, endPoint y: 137, distance: 90.4
click at [273, 139] on div "Ensure all current public security holdings as of August 13, 2025 are reflected…" at bounding box center [275, 208] width 378 height 253
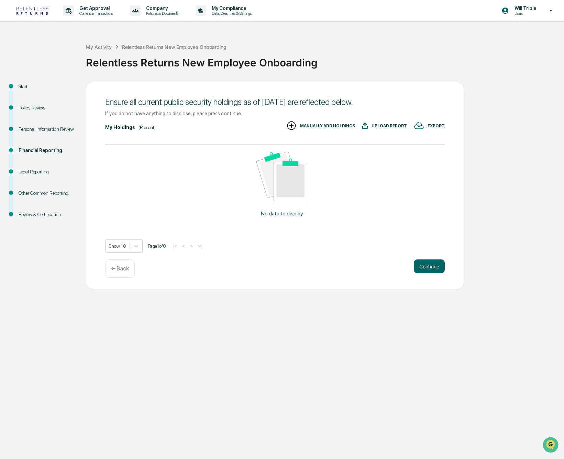
click at [249, 128] on div "My Holdings (Present) EXPORT UPLOAD REPORT MANUALLY ADD HOLDINGS" at bounding box center [275, 127] width 340 height 14
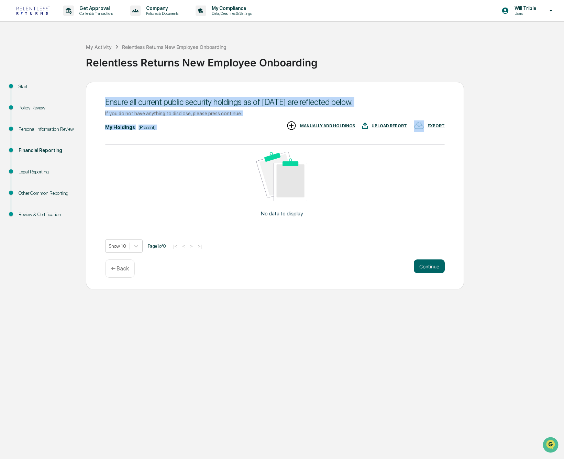
drag, startPoint x: 218, startPoint y: 100, endPoint x: 285, endPoint y: 135, distance: 75.1
click at [271, 141] on div "Ensure all current public security holdings as of August 13, 2025 are reflected…" at bounding box center [275, 185] width 378 height 207
click at [235, 111] on div "If you do not have anything to disclose, please press continue." at bounding box center [275, 113] width 340 height 6
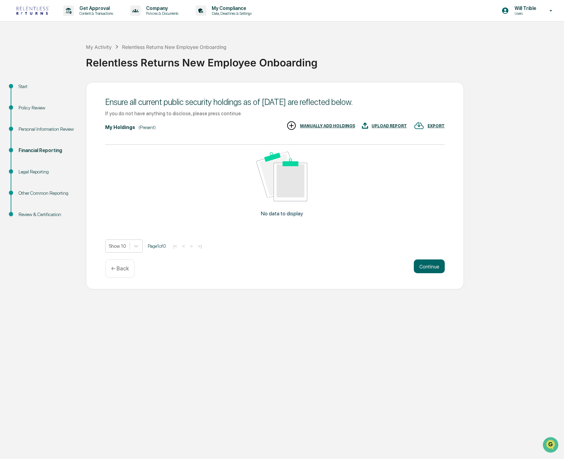
click at [126, 274] on div "← Back" at bounding box center [120, 268] width 30 height 18
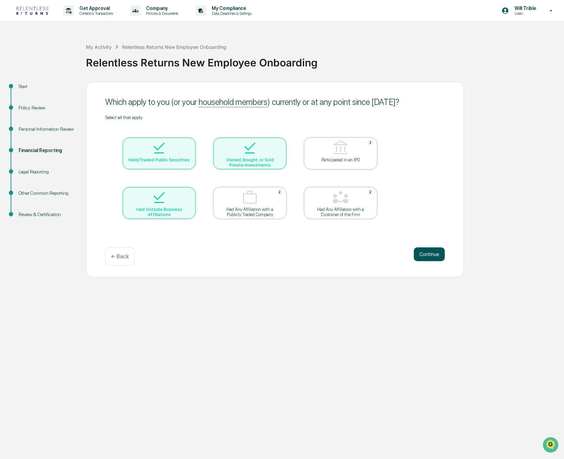
click at [440, 256] on button "Continue" at bounding box center [429, 254] width 31 height 14
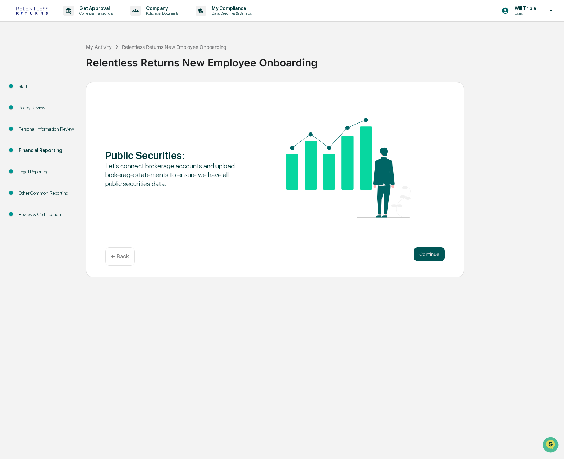
click at [440, 256] on button "Continue" at bounding box center [429, 254] width 31 height 14
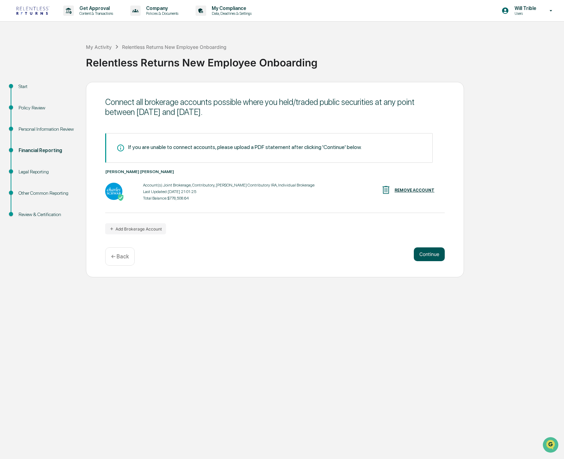
click at [434, 258] on button "Continue" at bounding box center [429, 254] width 31 height 14
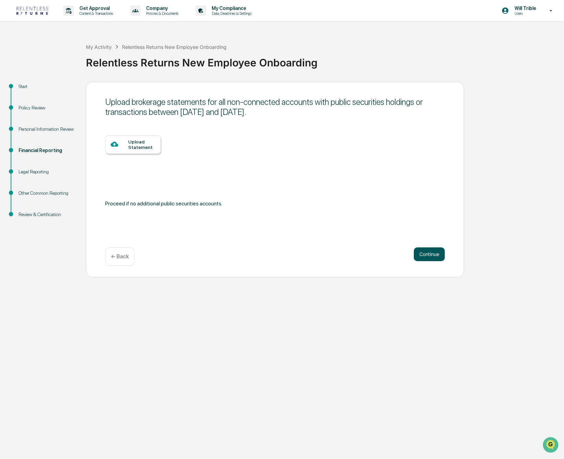
click at [434, 258] on button "Continue" at bounding box center [429, 254] width 31 height 14
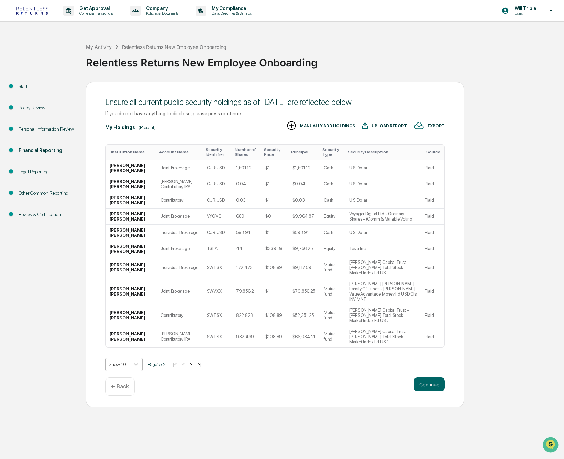
click at [129, 359] on div "Show 10" at bounding box center [118, 364] width 24 height 10
click at [125, 404] on div "Show 50" at bounding box center [124, 403] width 39 height 11
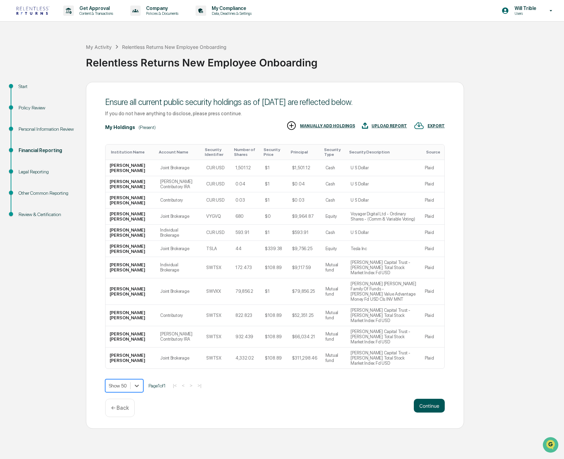
click at [436, 399] on button "Continue" at bounding box center [429, 406] width 31 height 14
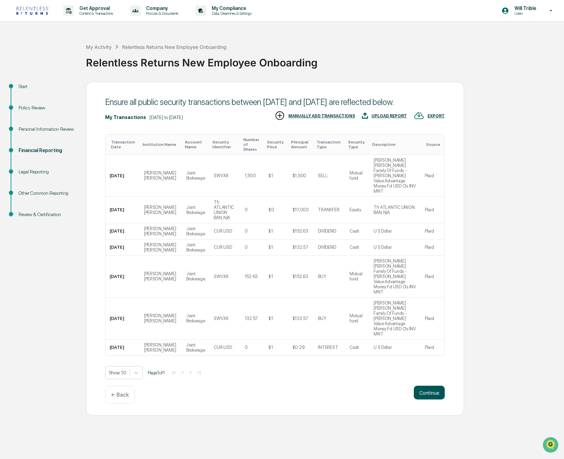
click at [435, 385] on button "Continue" at bounding box center [429, 392] width 31 height 14
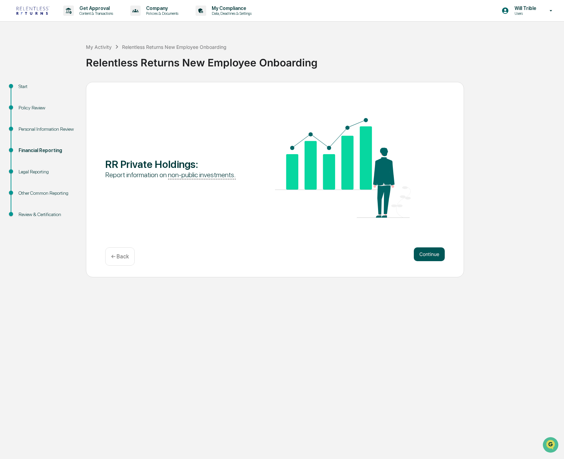
click at [430, 251] on button "Continue" at bounding box center [429, 254] width 31 height 14
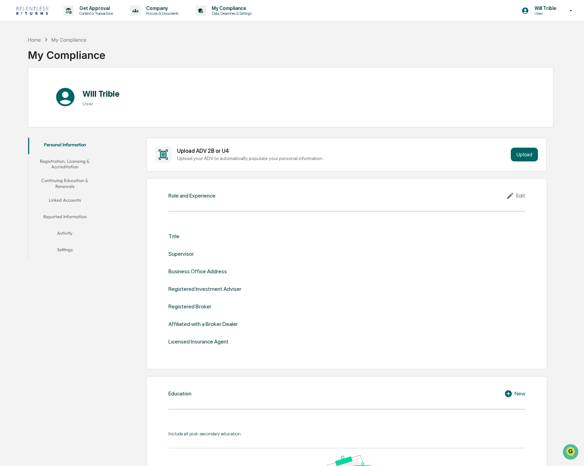
click at [515, 196] on icon at bounding box center [511, 196] width 10 height 8
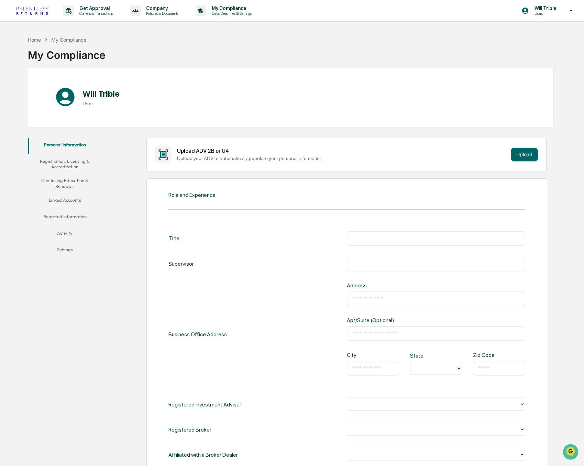
click at [427, 238] on input "text" at bounding box center [436, 238] width 168 height 7
type input "***"
type input "**********"
click at [371, 298] on input "text" at bounding box center [436, 298] width 168 height 7
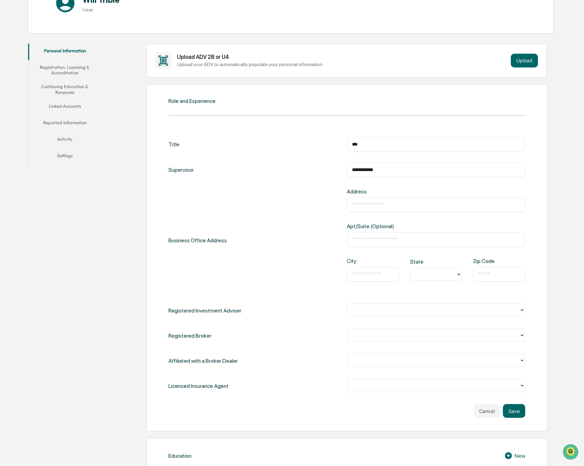
scroll to position [94, 0]
click at [519, 311] on div at bounding box center [433, 309] width 172 height 11
click at [415, 345] on div "No" at bounding box center [436, 339] width 178 height 14
drag, startPoint x: 423, startPoint y: 336, endPoint x: 411, endPoint y: 346, distance: 16.2
click at [423, 336] on div at bounding box center [433, 335] width 165 height 8
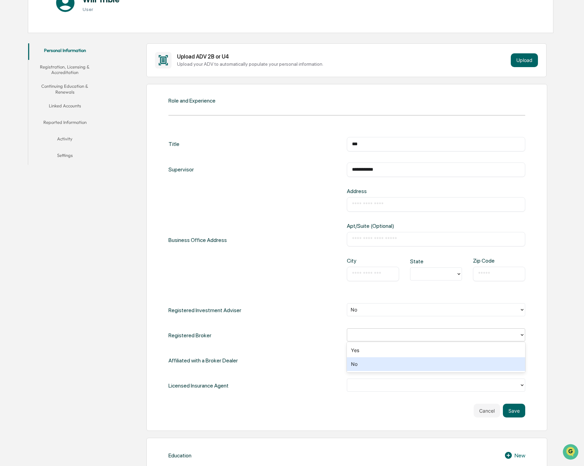
drag, startPoint x: 387, startPoint y: 360, endPoint x: 380, endPoint y: 361, distance: 7.0
click at [387, 360] on div "No" at bounding box center [436, 364] width 178 height 14
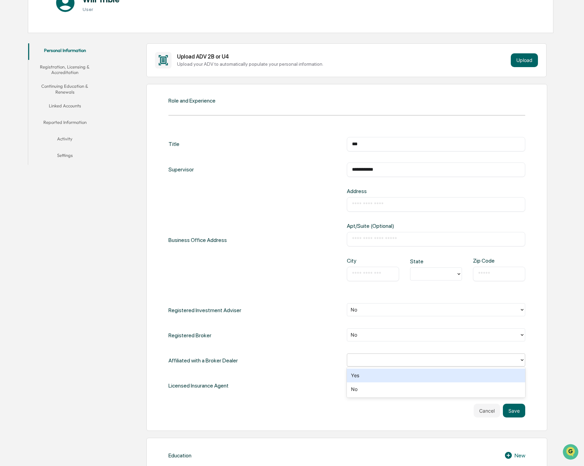
drag, startPoint x: 466, startPoint y: 362, endPoint x: 390, endPoint y: 390, distance: 81.1
click at [466, 363] on div at bounding box center [433, 360] width 165 height 8
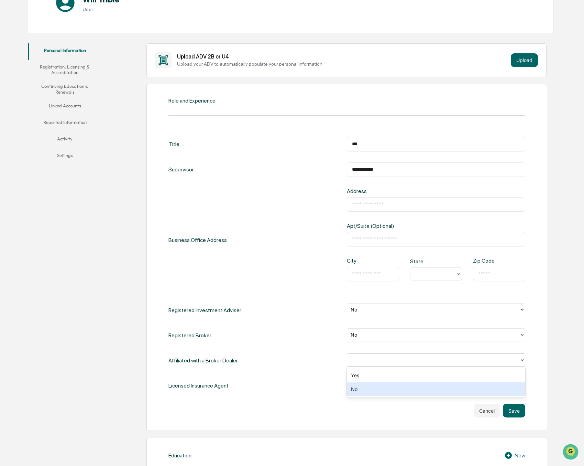
click at [379, 393] on div "No" at bounding box center [436, 389] width 178 height 14
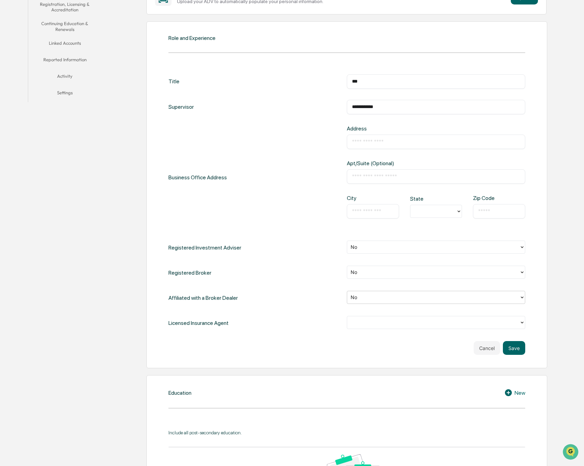
scroll to position [171, 0]
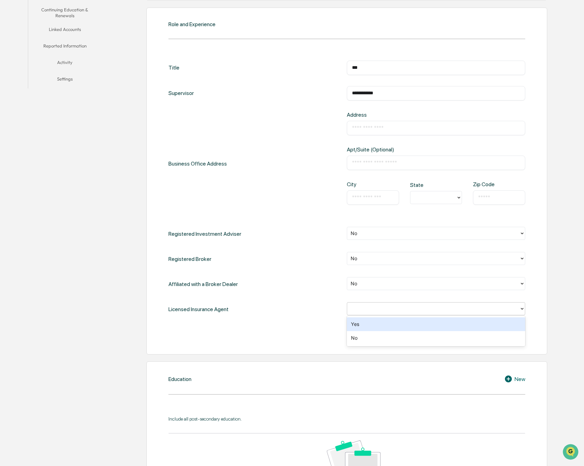
click at [402, 307] on div at bounding box center [433, 309] width 165 height 8
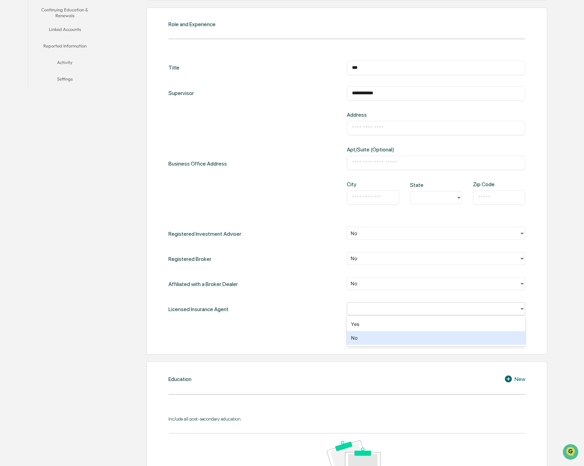
click at [365, 340] on div "No" at bounding box center [436, 338] width 178 height 14
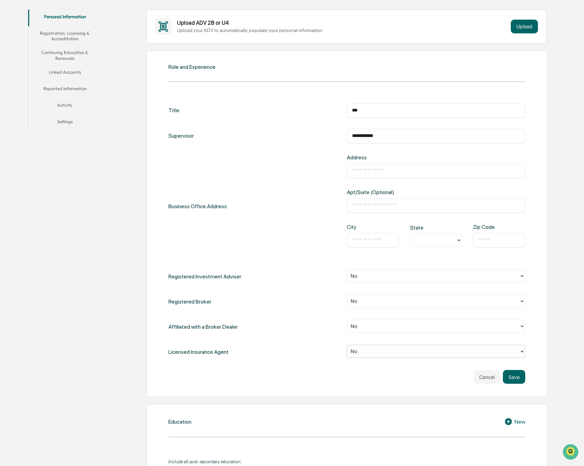
scroll to position [128, 0]
click at [514, 375] on button "Save" at bounding box center [514, 376] width 22 height 14
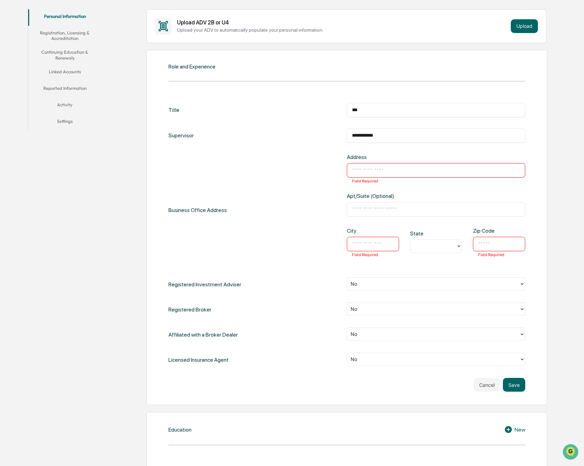
click at [382, 179] on div "Address ​ Field Required" at bounding box center [436, 168] width 178 height 28
click at [388, 169] on input "text" at bounding box center [436, 170] width 168 height 7
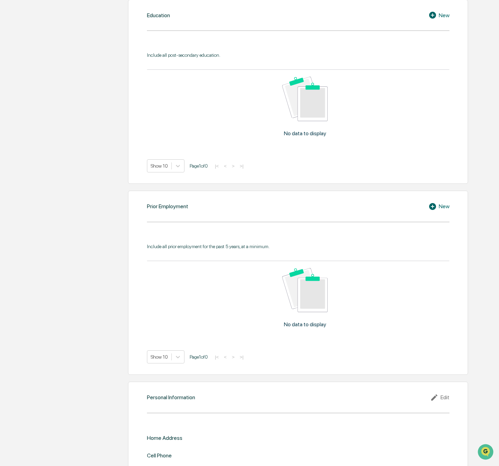
scroll to position [500, 0]
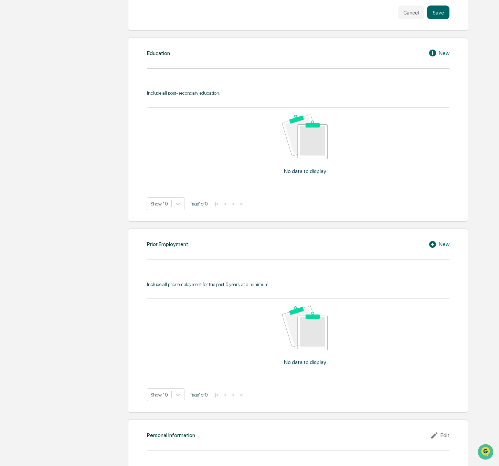
drag, startPoint x: 406, startPoint y: 93, endPoint x: 439, endPoint y: 57, distance: 48.4
click at [408, 90] on div "Include all post-secondary education." at bounding box center [298, 93] width 302 height 6
click at [444, 52] on div "New" at bounding box center [438, 53] width 21 height 8
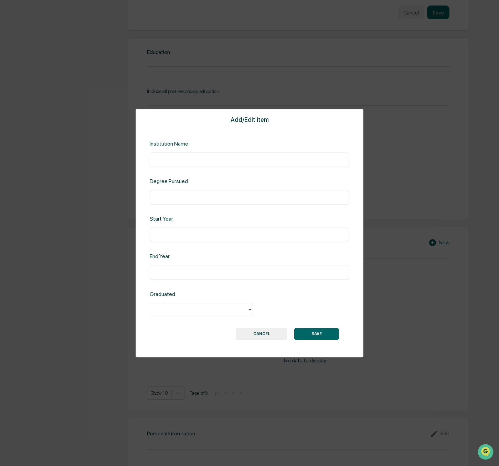
click at [180, 159] on input "text" at bounding box center [249, 159] width 189 height 7
type input "**********"
type input "*"
type input "***"
type input "****"
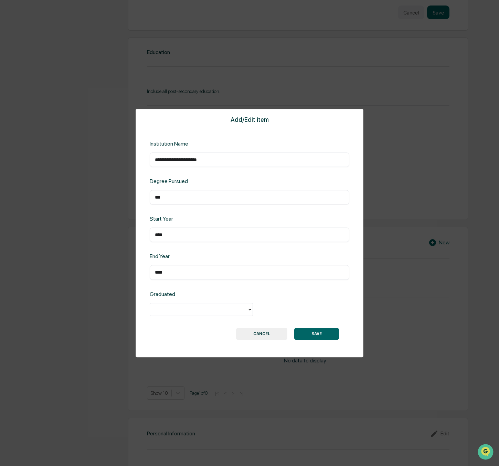
type input "****"
click at [177, 309] on div at bounding box center [198, 309] width 90 height 8
click at [171, 322] on div "Yes" at bounding box center [201, 325] width 103 height 14
click at [313, 333] on button "SAVE" at bounding box center [316, 334] width 45 height 12
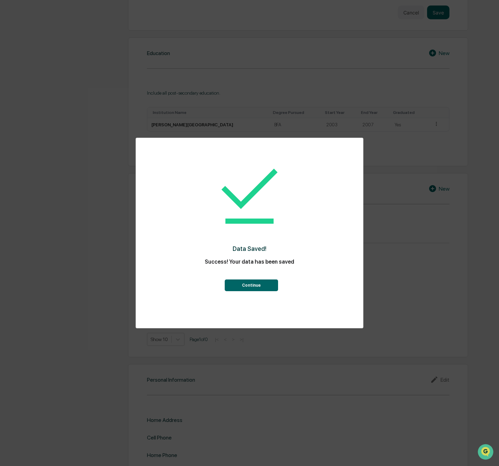
click at [250, 291] on div "Data Saved! Success! Your data has been saved Continue" at bounding box center [249, 223] width 199 height 156
click at [253, 284] on button "Continue" at bounding box center [251, 285] width 53 height 12
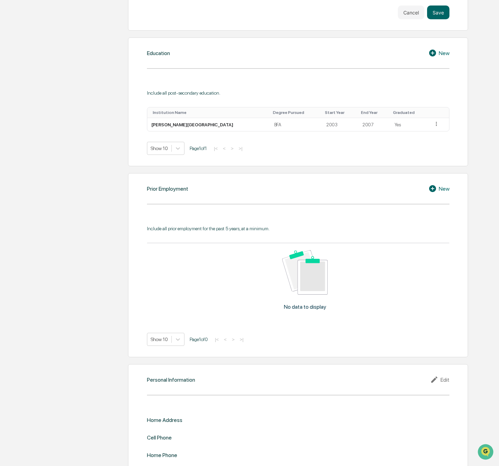
click at [441, 189] on div "New" at bounding box center [438, 188] width 21 height 8
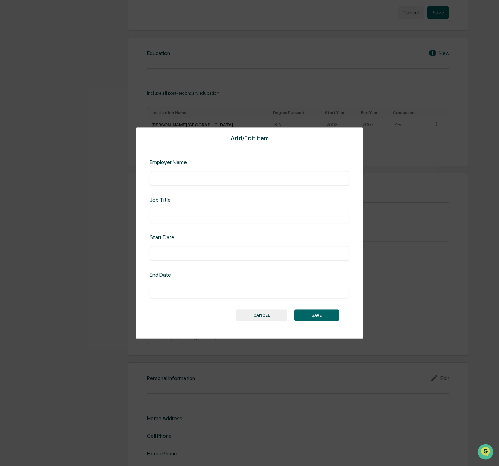
click at [231, 175] on input "text" at bounding box center [249, 178] width 189 height 7
type input "********"
type input "**********"
type input "********"
drag, startPoint x: 179, startPoint y: 292, endPoint x: 171, endPoint y: 291, distance: 8.3
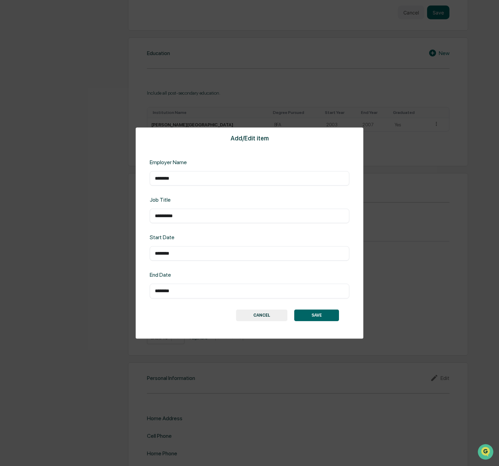
click at [171, 291] on input "********" at bounding box center [249, 290] width 189 height 7
type input "********"
click at [316, 316] on button "SAVE" at bounding box center [316, 315] width 45 height 12
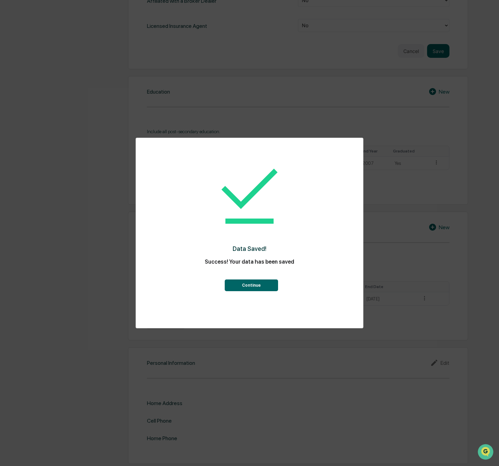
click at [259, 277] on div "Continue" at bounding box center [249, 280] width 199 height 22
click at [259, 284] on button "Continue" at bounding box center [251, 285] width 53 height 12
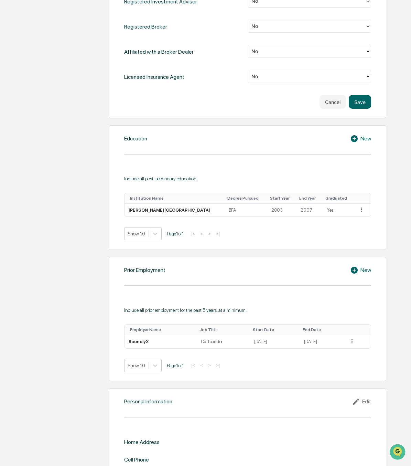
scroll to position [441, 0]
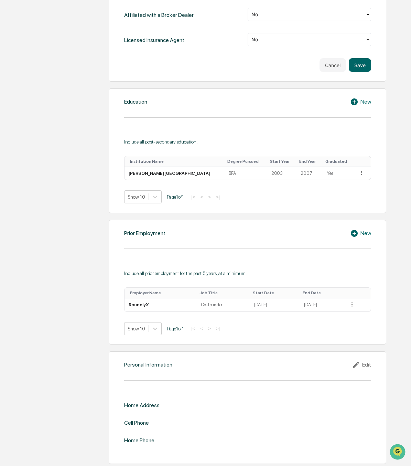
click at [367, 365] on div "Edit" at bounding box center [361, 364] width 19 height 8
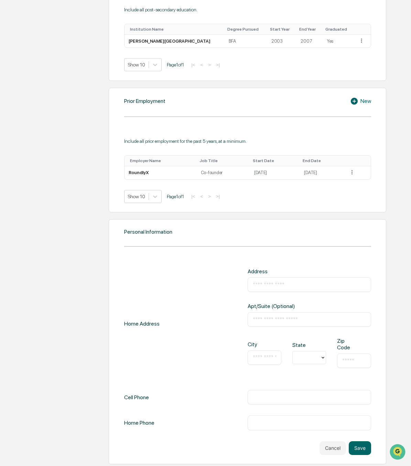
click at [304, 286] on div "​" at bounding box center [309, 284] width 123 height 14
click at [305, 286] on div "​" at bounding box center [309, 284] width 123 height 14
click at [291, 279] on div "​" at bounding box center [309, 284] width 123 height 14
click at [293, 283] on input "text" at bounding box center [309, 284] width 113 height 7
type input "**********"
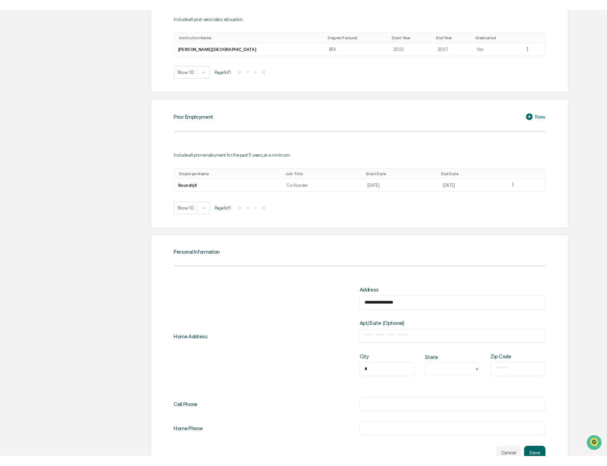
scroll to position [591, 0]
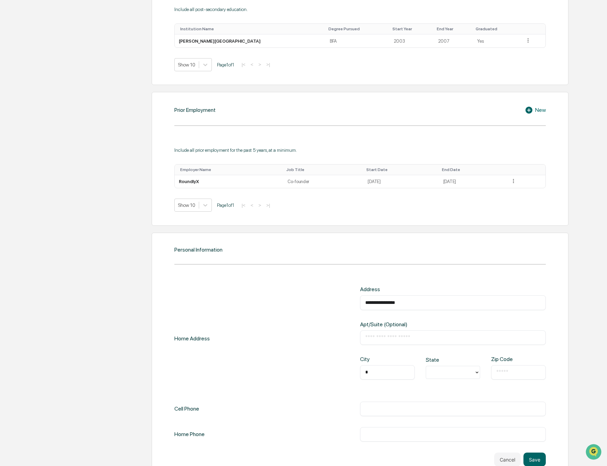
click at [383, 370] on input "*" at bounding box center [387, 372] width 44 height 7
type input "*******"
type input "**"
type input "*****"
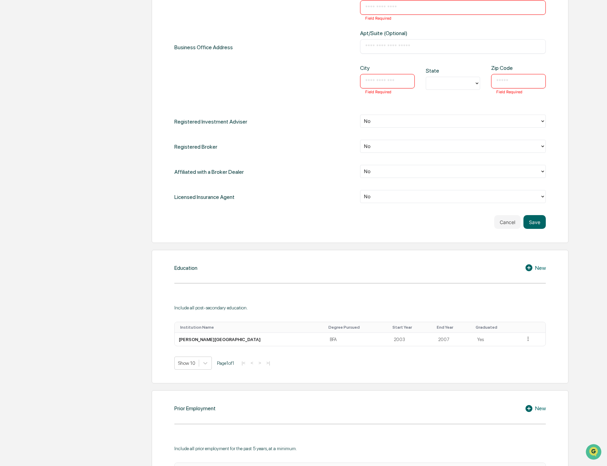
scroll to position [0, 0]
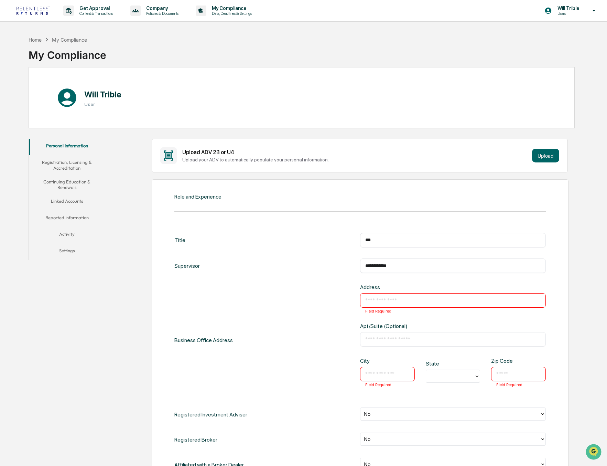
click at [392, 297] on input "text" at bounding box center [452, 300] width 175 height 7
type input "**********"
click at [381, 371] on input "text" at bounding box center [387, 373] width 44 height 7
type input "*****"
type input "**"
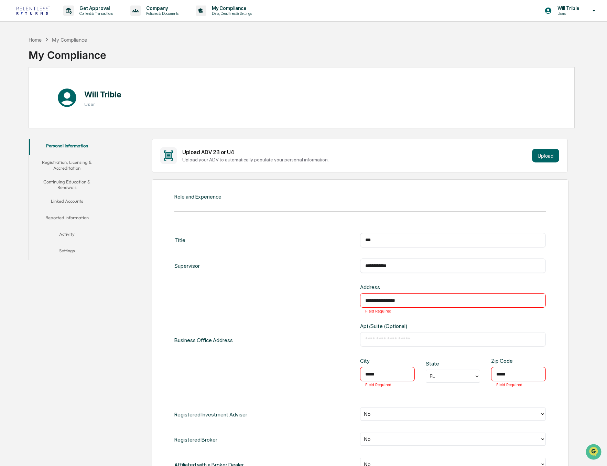
type input "*****"
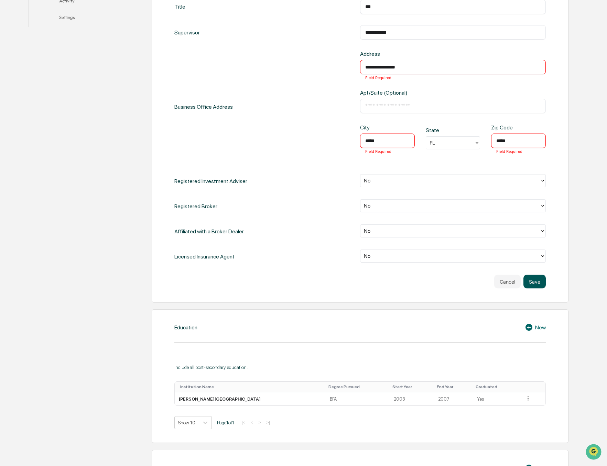
click at [531, 279] on button "Save" at bounding box center [534, 281] width 22 height 14
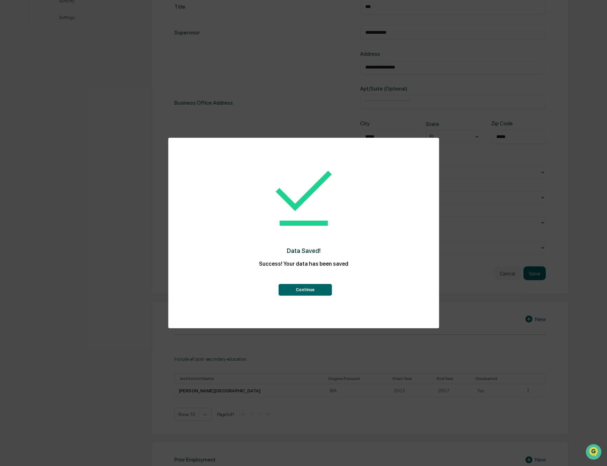
drag, startPoint x: 317, startPoint y: 292, endPoint x: 394, endPoint y: 216, distance: 107.5
click at [317, 292] on button "Continue" at bounding box center [305, 290] width 53 height 12
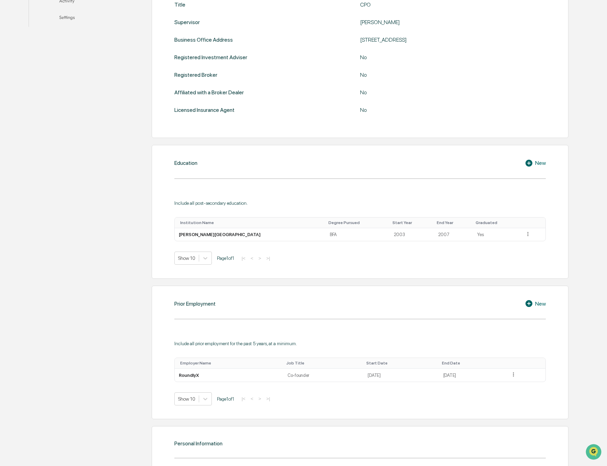
scroll to position [443, 0]
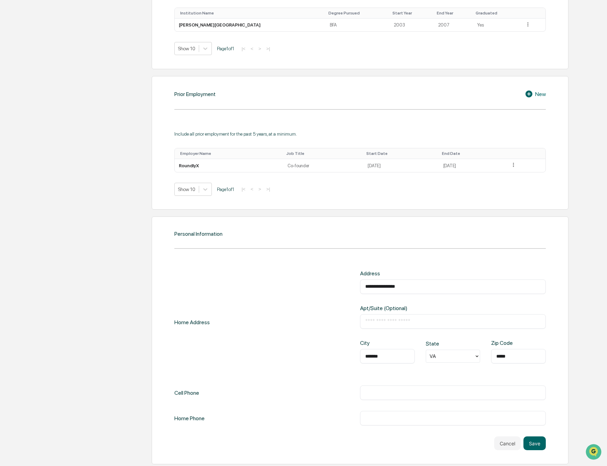
click at [415, 392] on input "text" at bounding box center [452, 392] width 175 height 7
type input "**********"
click at [532, 440] on button "Save" at bounding box center [534, 443] width 22 height 14
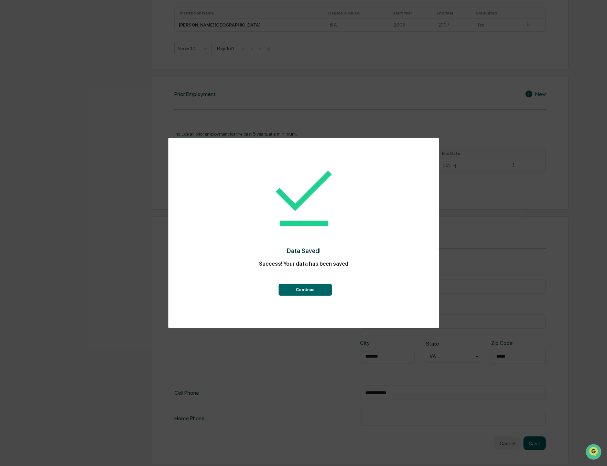
click at [310, 289] on button "Continue" at bounding box center [305, 290] width 53 height 12
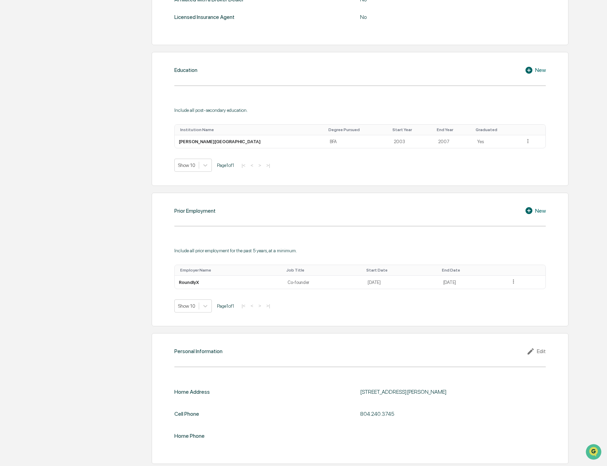
scroll to position [0, 0]
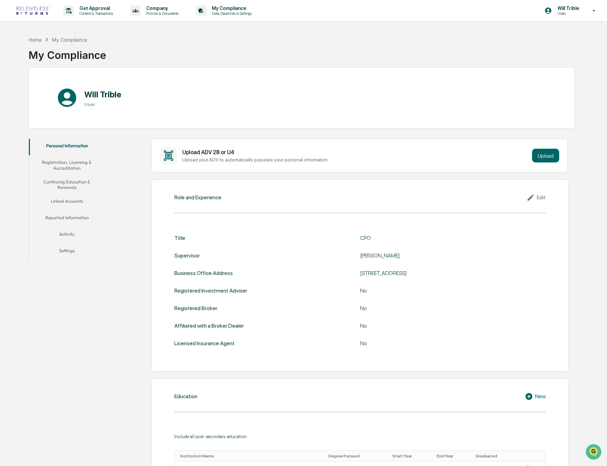
click at [71, 172] on button "Registration, Licensing & Accreditation" at bounding box center [67, 165] width 76 height 20
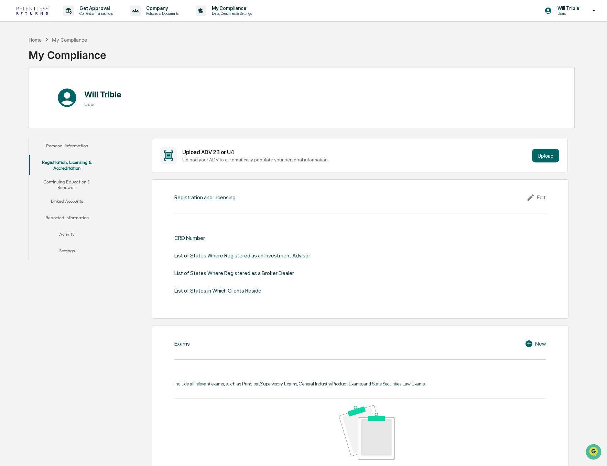
click at [67, 183] on button "Continuing Education & Renewals" at bounding box center [67, 185] width 76 height 20
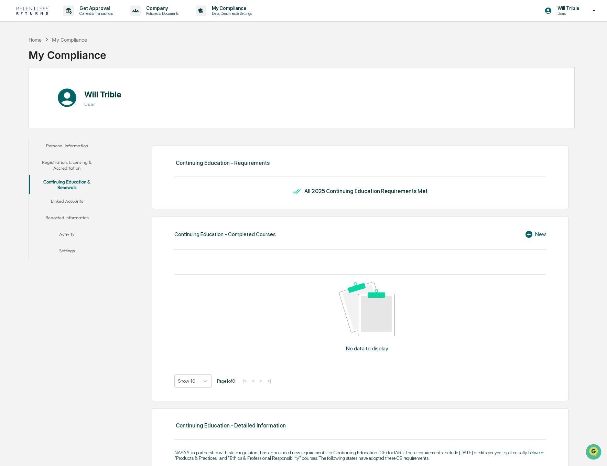
click at [51, 204] on button "Linked Accounts" at bounding box center [67, 202] width 76 height 17
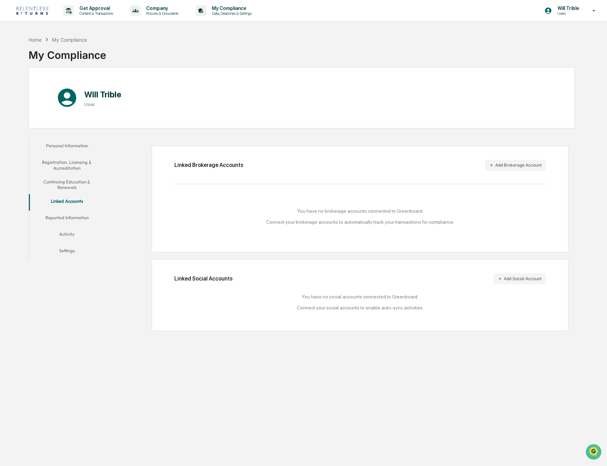
click at [67, 220] on button "Reported Information" at bounding box center [67, 218] width 76 height 17
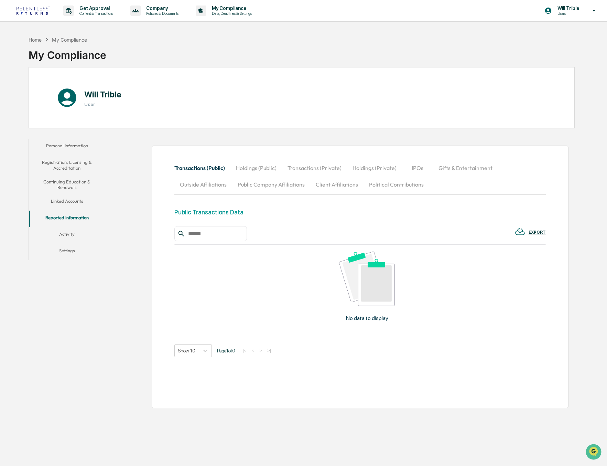
click at [73, 234] on button "Activity" at bounding box center [67, 235] width 76 height 17
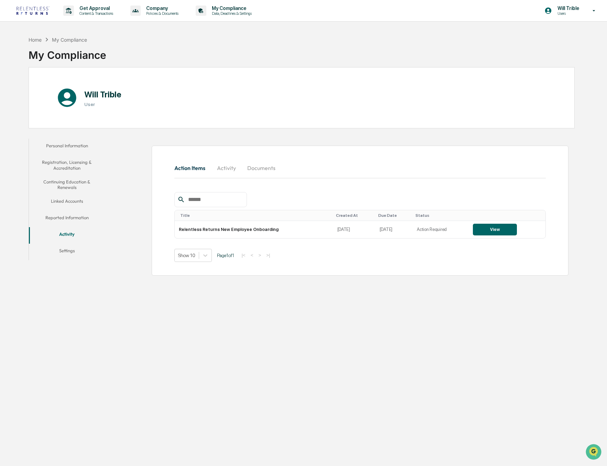
click at [69, 251] on button "Settings" at bounding box center [67, 251] width 76 height 17
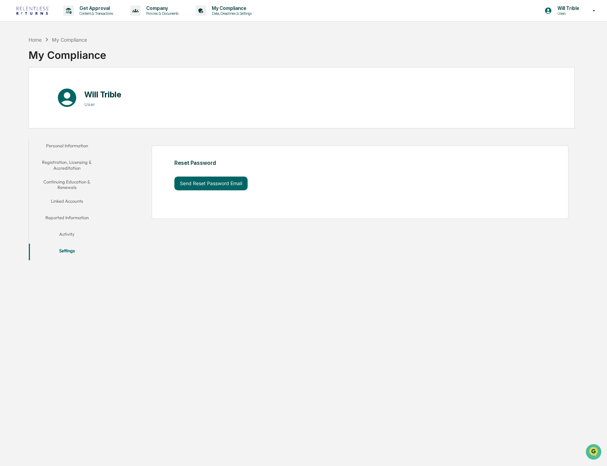
click at [57, 152] on button "Personal Information" at bounding box center [67, 147] width 76 height 17
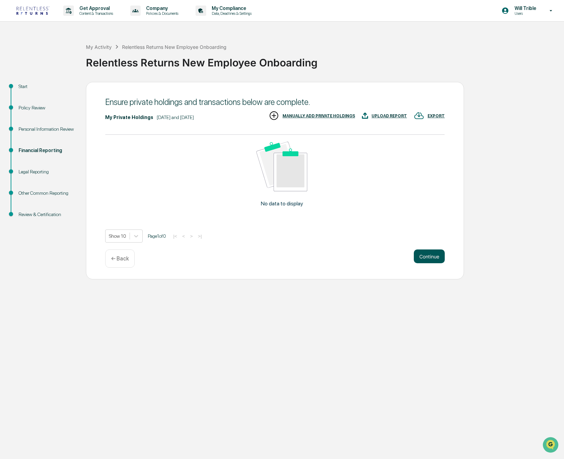
click at [434, 258] on button "Continue" at bounding box center [429, 256] width 31 height 14
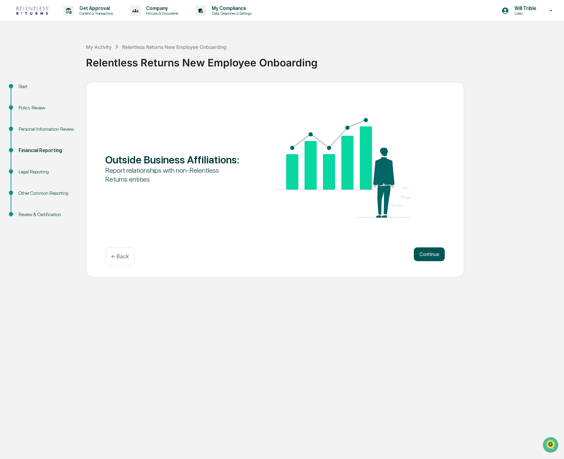
click at [433, 258] on button "Continue" at bounding box center [429, 254] width 31 height 14
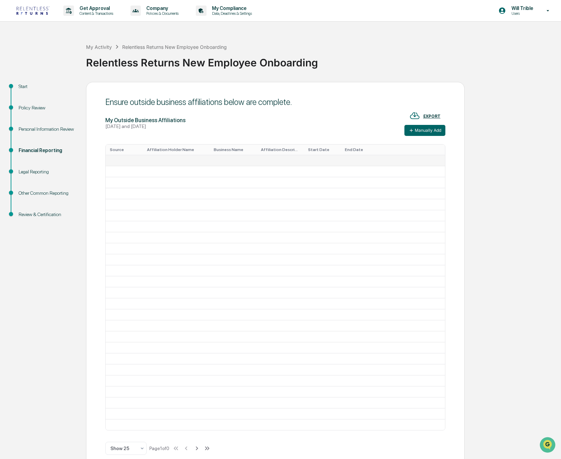
click at [166, 161] on td at bounding box center [176, 160] width 67 height 11
click at [423, 130] on button "Manually Add" at bounding box center [424, 130] width 41 height 11
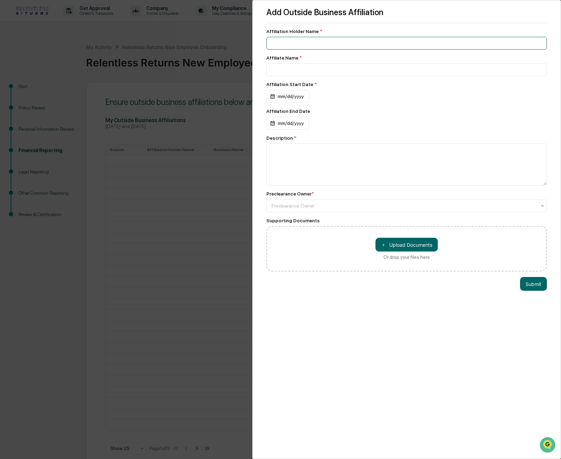
click at [338, 43] on input at bounding box center [406, 43] width 280 height 13
type input "**********"
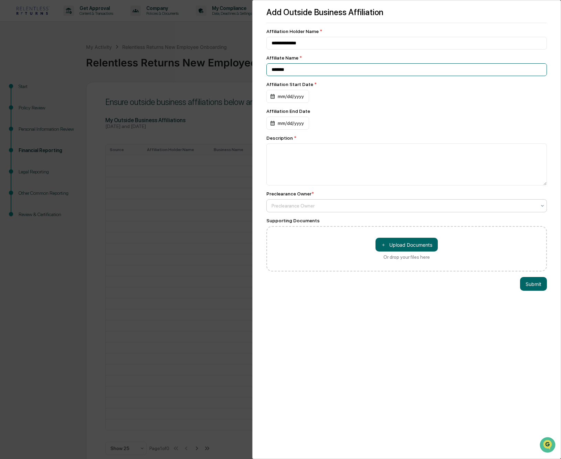
type input "*******"
click at [489, 204] on div at bounding box center [403, 205] width 264 height 7
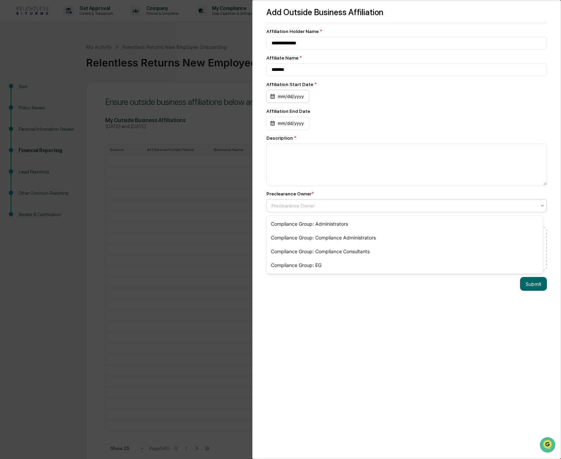
click at [298, 101] on div "mm/dd/yyyy" at bounding box center [287, 96] width 43 height 13
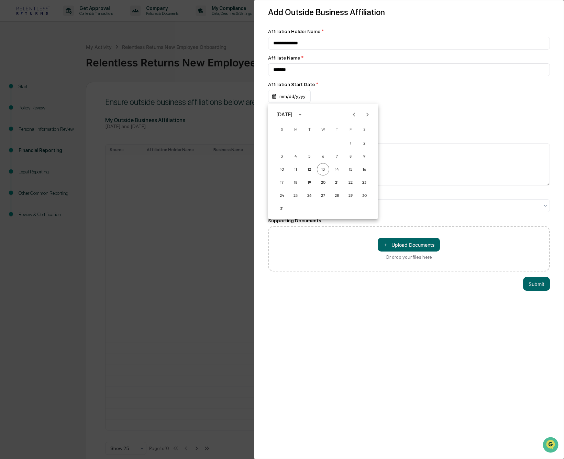
click at [367, 115] on icon "Next month" at bounding box center [368, 115] width 8 height 8
click at [355, 113] on icon "Previous month" at bounding box center [354, 115] width 8 height 8
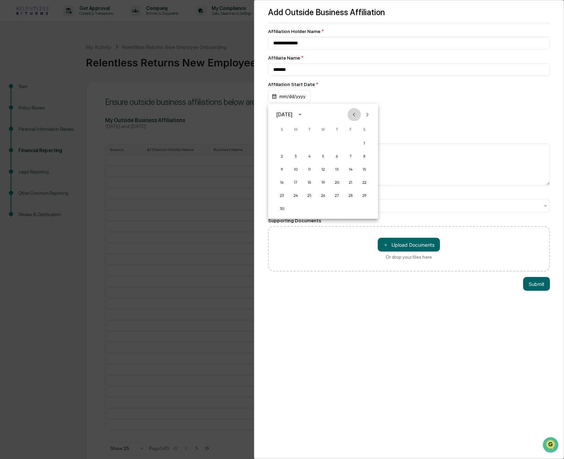
click at [355, 113] on icon "Previous month" at bounding box center [354, 115] width 8 height 8
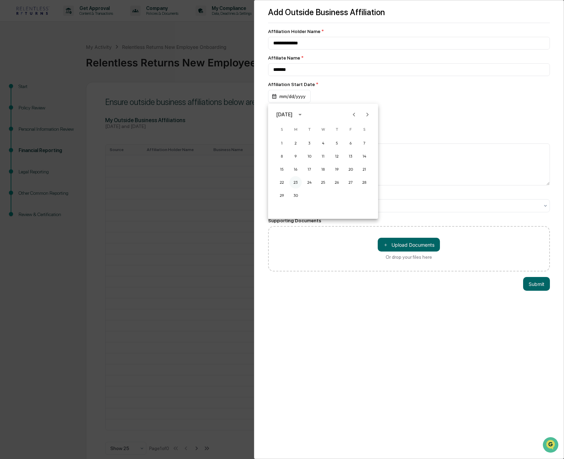
click at [293, 181] on button "23" at bounding box center [296, 182] width 12 height 12
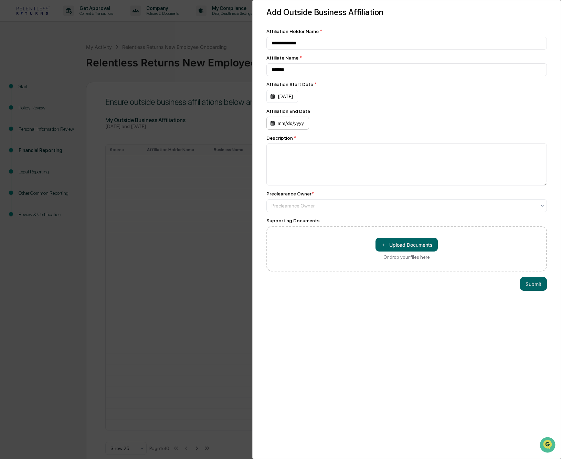
click at [288, 103] on div "mm/dd/yyyy" at bounding box center [282, 96] width 32 height 13
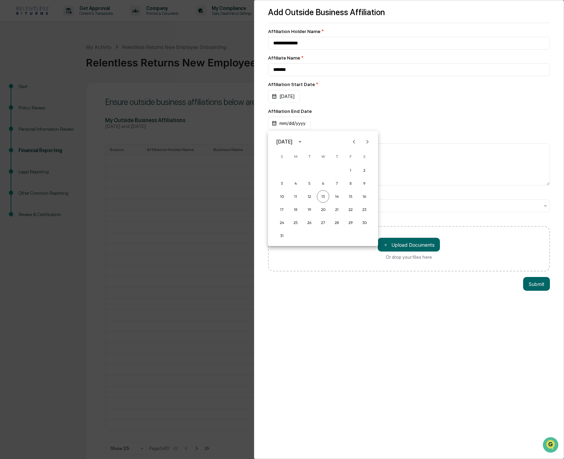
click at [336, 114] on div at bounding box center [282, 229] width 564 height 459
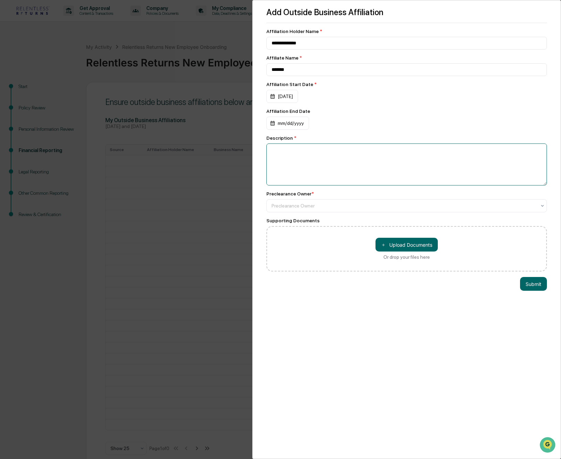
click at [324, 169] on textarea at bounding box center [406, 164] width 280 height 42
type textarea "**********"
click at [356, 204] on div at bounding box center [403, 205] width 264 height 7
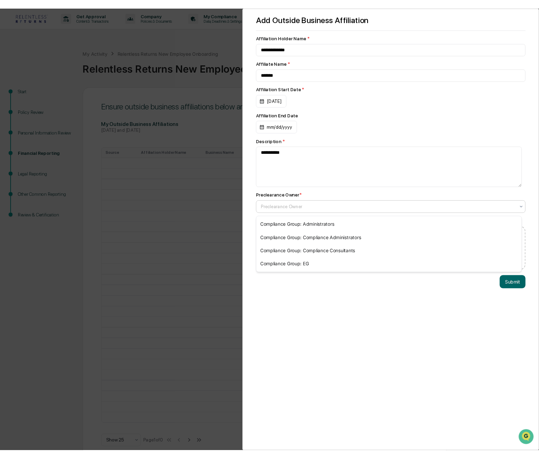
scroll to position [4, 0]
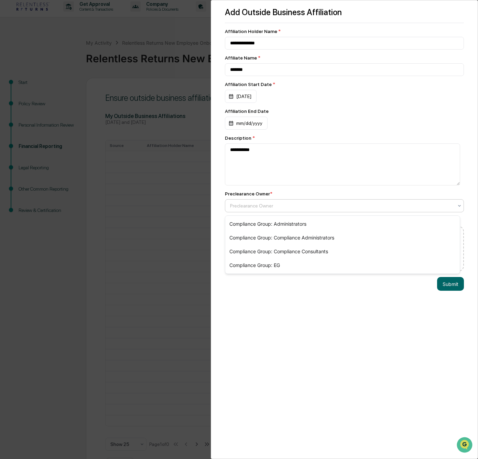
click at [272, 209] on div at bounding box center [341, 205] width 223 height 7
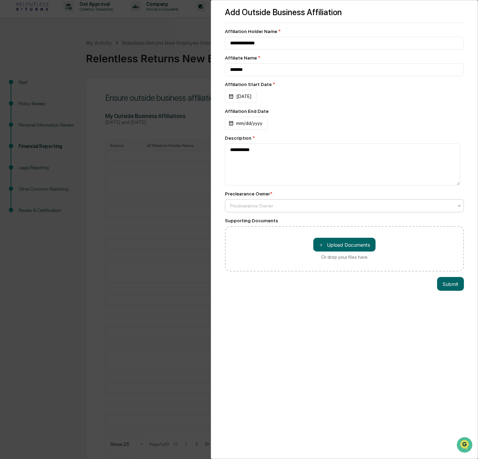
click at [272, 209] on div at bounding box center [341, 205] width 223 height 7
click at [255, 194] on div "Preclearance Owner *" at bounding box center [248, 194] width 47 height 6
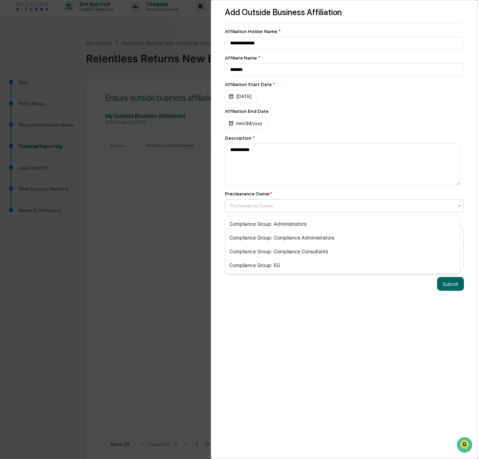
click at [376, 208] on div at bounding box center [341, 205] width 223 height 7
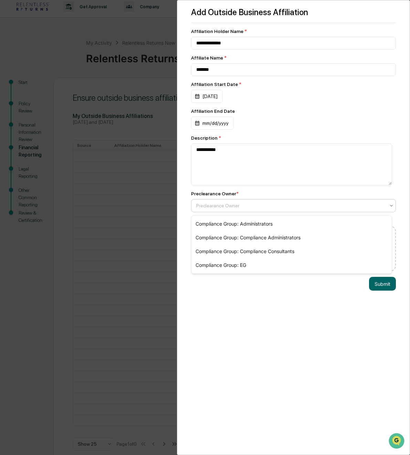
click at [270, 208] on div at bounding box center [290, 205] width 189 height 7
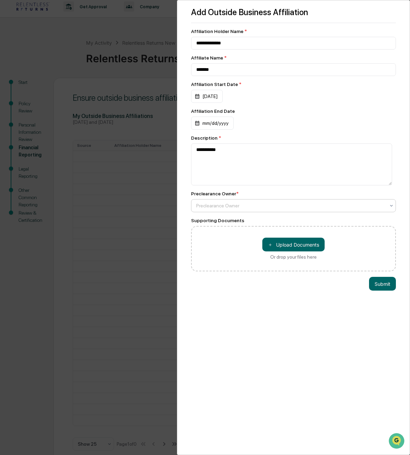
click at [245, 208] on div at bounding box center [290, 205] width 189 height 7
type input "**********"
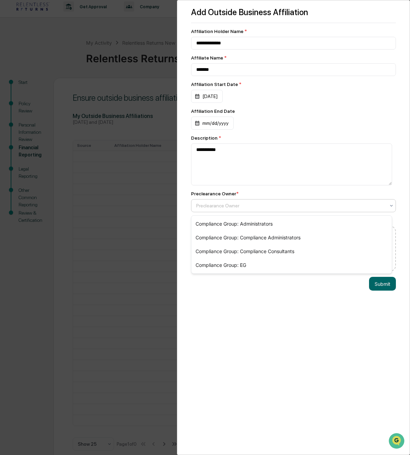
click at [245, 207] on div at bounding box center [290, 205] width 189 height 7
click at [246, 222] on div "Compliance Group: Administrators" at bounding box center [291, 224] width 200 height 14
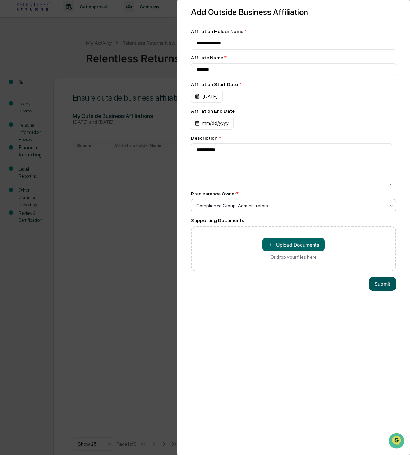
click at [380, 285] on button "Submit" at bounding box center [382, 284] width 27 height 14
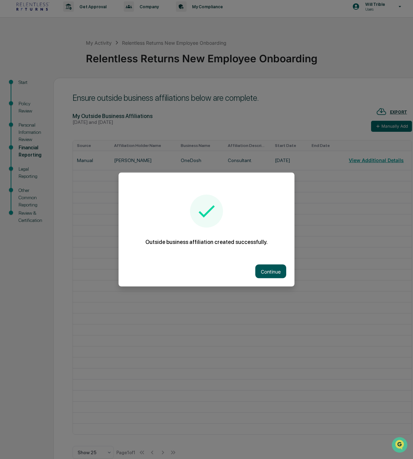
click at [277, 272] on button "Continue" at bounding box center [271, 271] width 31 height 14
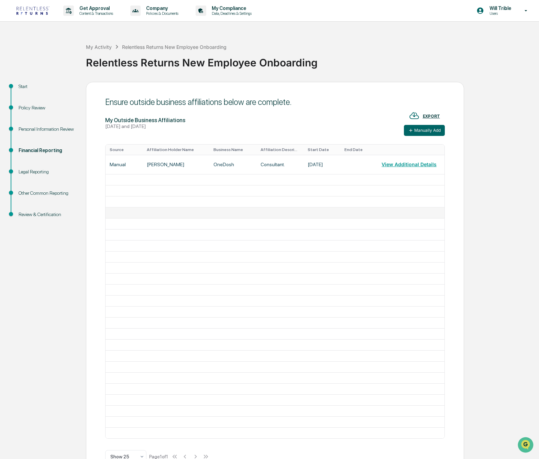
scroll to position [45, 0]
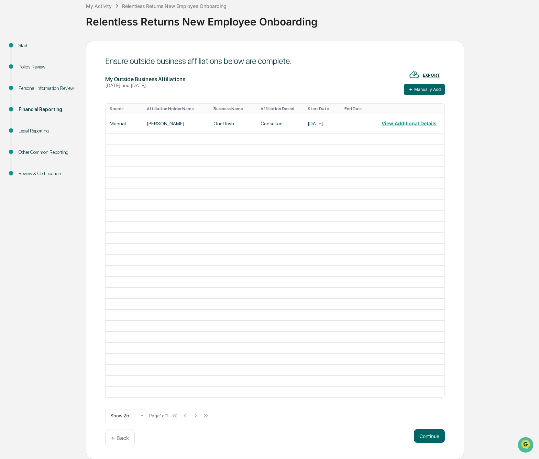
click at [111, 440] on p "← Back" at bounding box center [120, 438] width 18 height 7
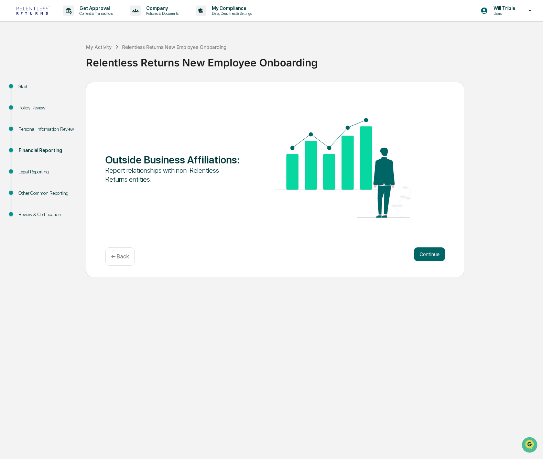
click at [122, 258] on p "← Back" at bounding box center [120, 256] width 18 height 7
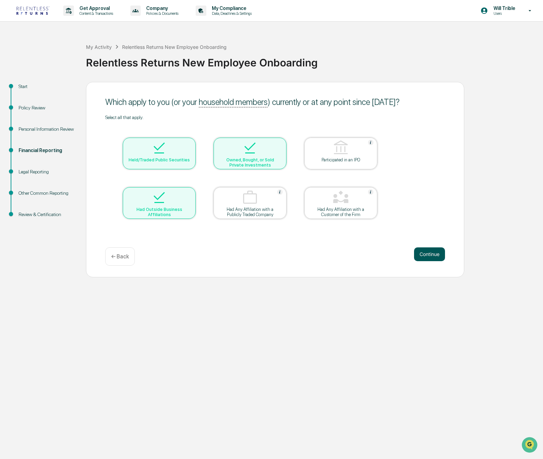
click at [438, 255] on button "Continue" at bounding box center [429, 254] width 31 height 14
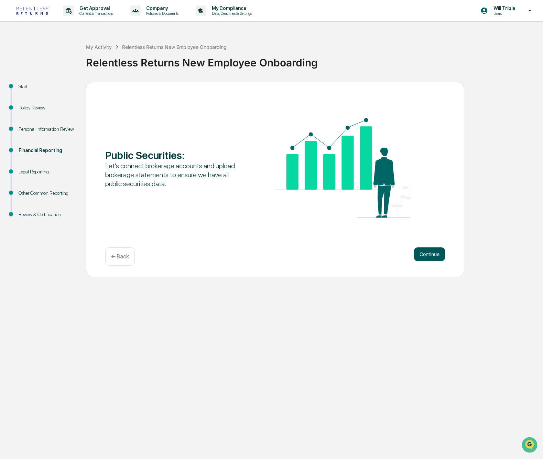
click at [436, 256] on button "Continue" at bounding box center [429, 254] width 31 height 14
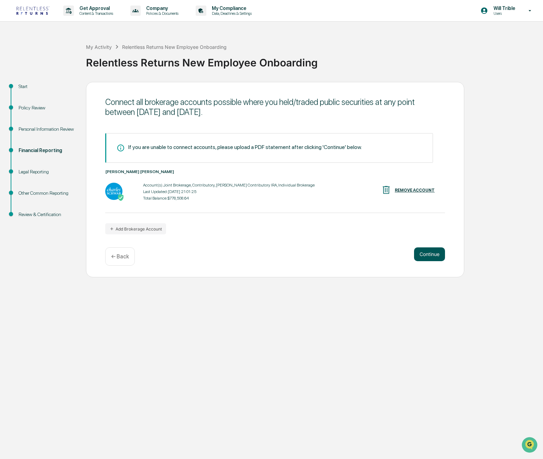
click at [436, 257] on button "Continue" at bounding box center [429, 254] width 31 height 14
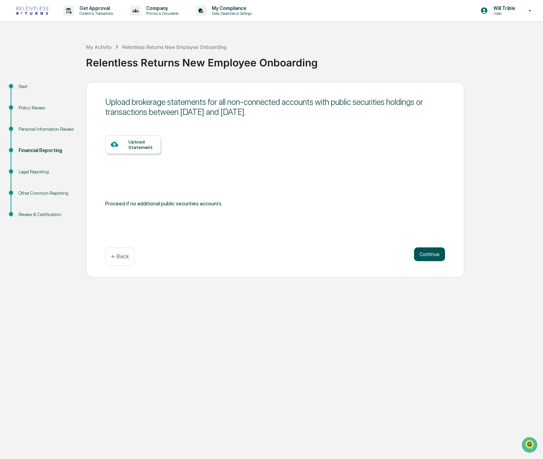
click at [435, 257] on button "Continue" at bounding box center [429, 254] width 31 height 14
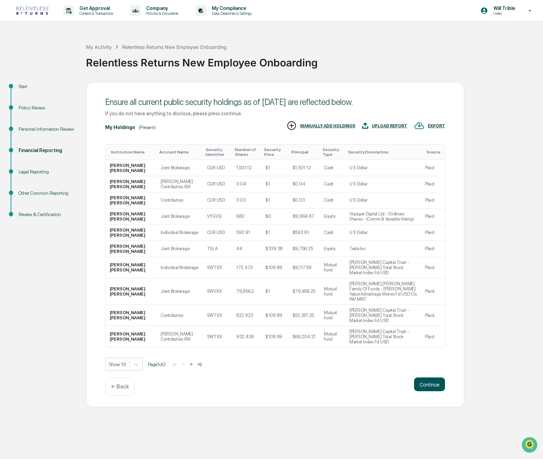
click at [427, 380] on button "Continue" at bounding box center [429, 384] width 31 height 14
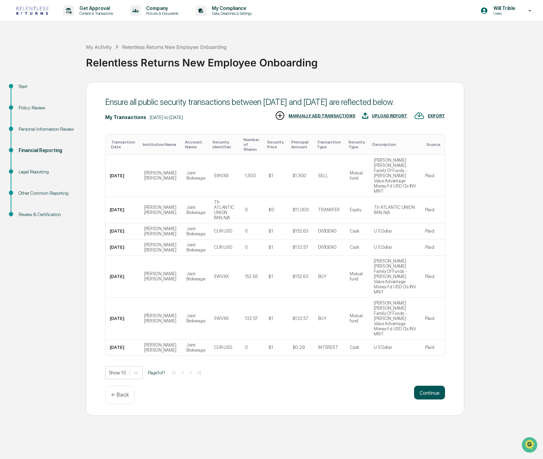
click at [433, 385] on button "Continue" at bounding box center [429, 392] width 31 height 14
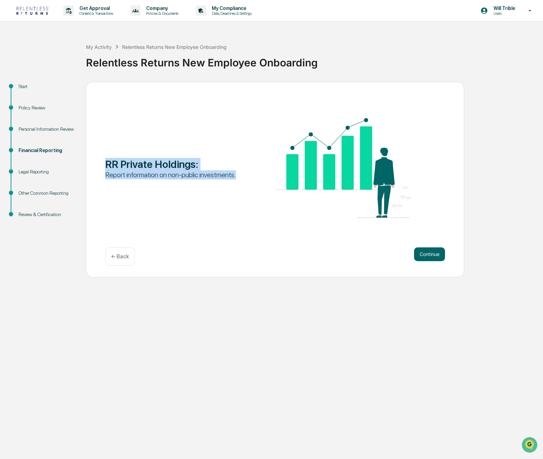
drag, startPoint x: 168, startPoint y: 183, endPoint x: 168, endPoint y: 189, distance: 6.5
click at [168, 190] on div "RR Private Holdings : Report information on non-public investments." at bounding box center [275, 168] width 340 height 101
click at [168, 189] on div "RR Private Holdings : Report information on non-public investments." at bounding box center [275, 168] width 340 height 101
click at [437, 255] on button "Continue" at bounding box center [429, 254] width 31 height 14
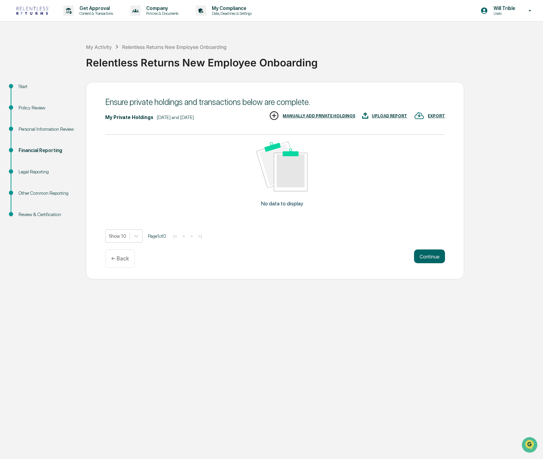
click at [322, 116] on div "MANUALLY ADD PRIVATE HOLDINGS" at bounding box center [319, 115] width 73 height 5
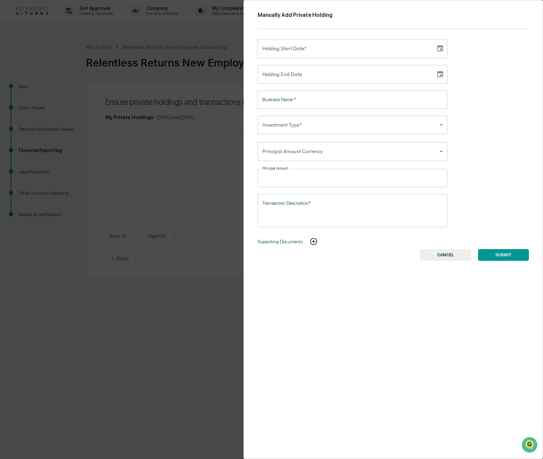
type input "**********"
click at [324, 54] on input "**********" at bounding box center [344, 48] width 173 height 19
click at [436, 50] on icon "Choose date" at bounding box center [440, 49] width 8 height 8
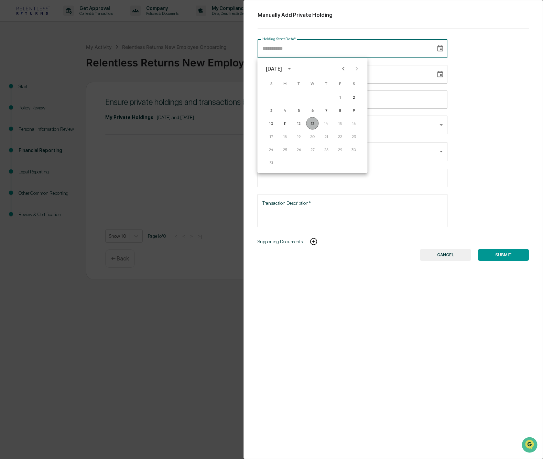
click at [313, 121] on button "13" at bounding box center [312, 123] width 12 height 12
type input "**********"
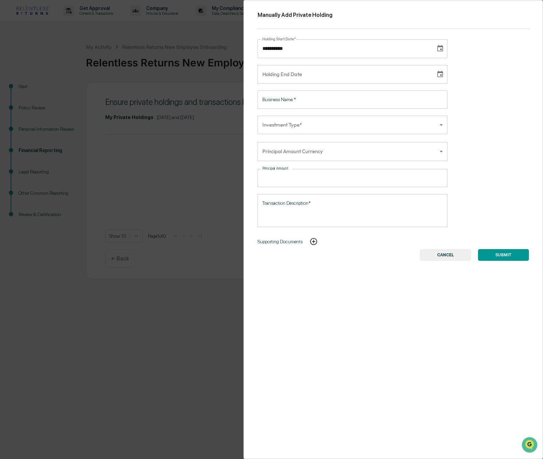
type input "**********"
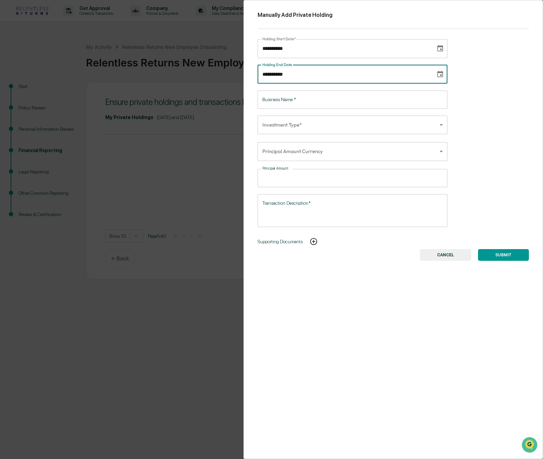
click at [375, 75] on input "**********" at bounding box center [344, 74] width 173 height 19
click at [464, 99] on div "**********" at bounding box center [393, 229] width 300 height 459
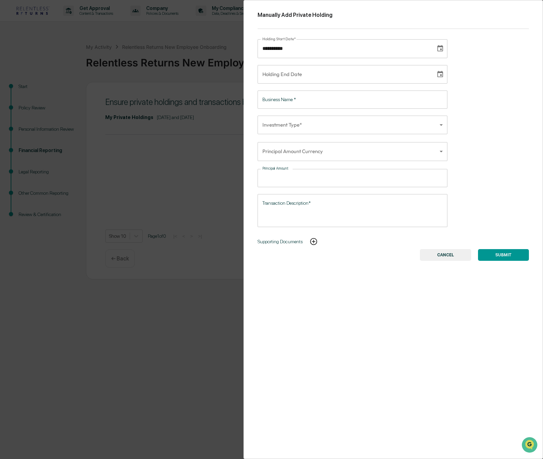
click at [391, 100] on input "Business Name   *" at bounding box center [353, 99] width 190 height 18
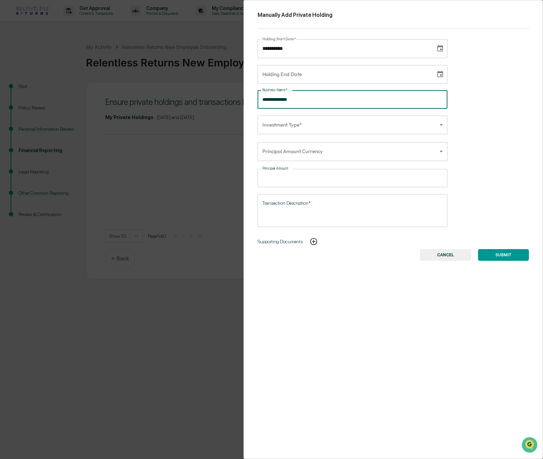
type input "**********"
click at [400, 122] on body "**********" at bounding box center [271, 229] width 543 height 459
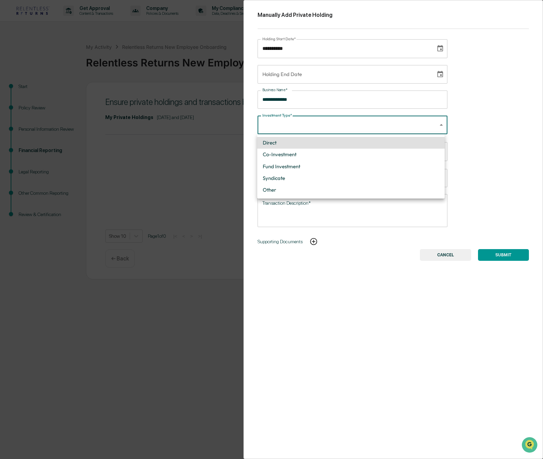
click at [288, 143] on li "Direct" at bounding box center [350, 143] width 187 height 12
type input "******"
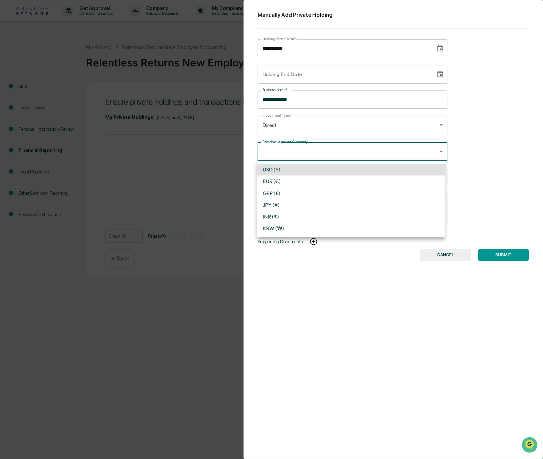
click at [296, 152] on body "**********" at bounding box center [271, 229] width 543 height 459
drag, startPoint x: 285, startPoint y: 171, endPoint x: 288, endPoint y: 175, distance: 4.8
click at [286, 171] on li "USD ($)" at bounding box center [350, 170] width 187 height 12
type input "*"
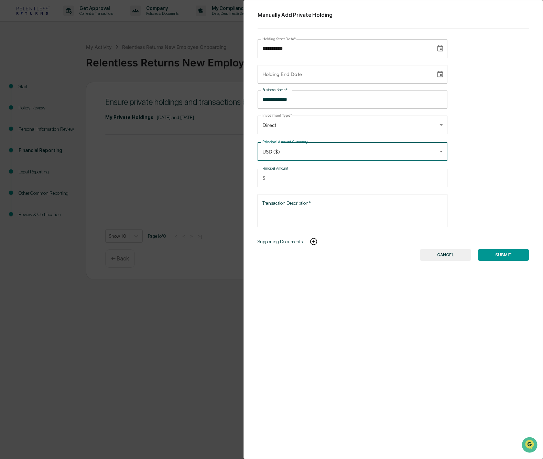
click at [289, 177] on input "Principal Amount" at bounding box center [358, 178] width 180 height 18
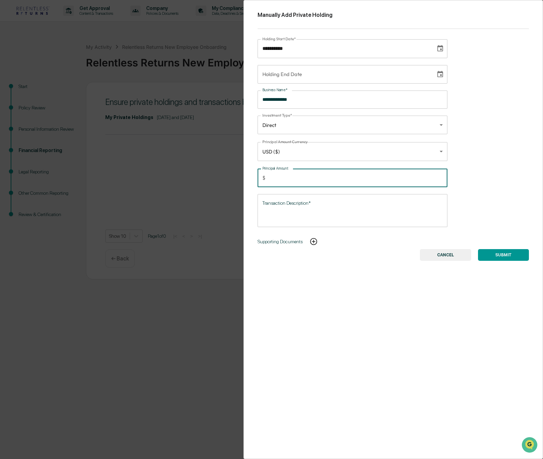
type input "****"
click at [305, 210] on textarea "Transaction Description*" at bounding box center [352, 210] width 181 height 22
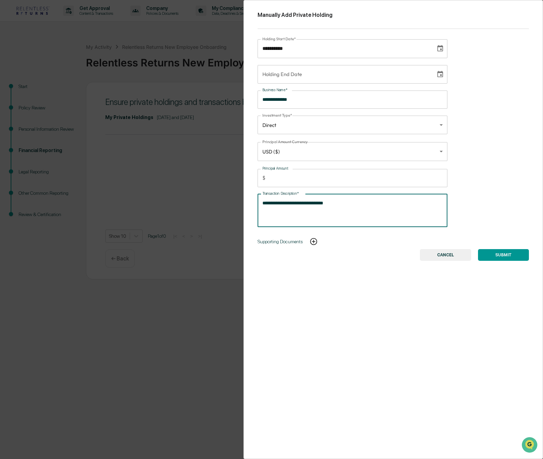
type textarea "**********"
click at [503, 257] on button "SUBMIT" at bounding box center [503, 255] width 51 height 12
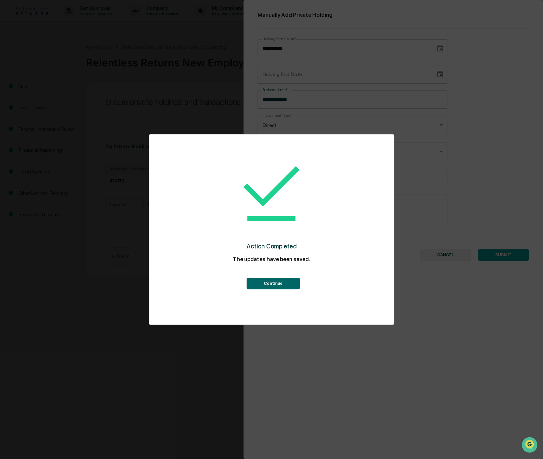
click at [282, 283] on button "Continue" at bounding box center [273, 284] width 53 height 12
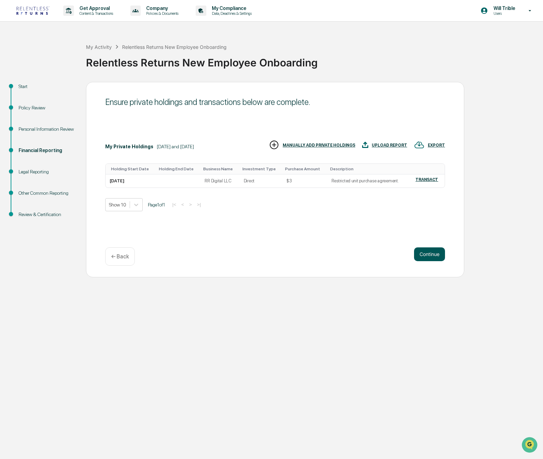
click at [425, 256] on button "Continue" at bounding box center [429, 254] width 31 height 14
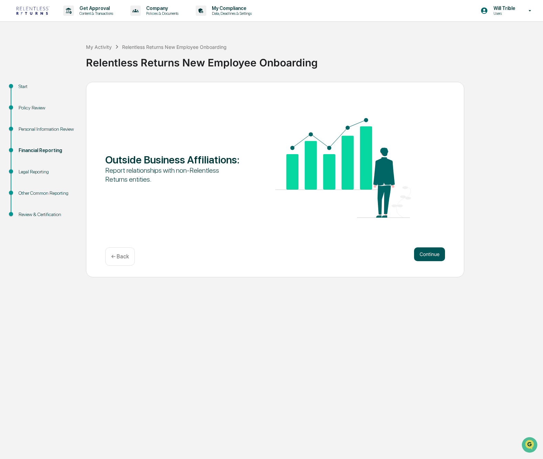
click at [424, 257] on button "Continue" at bounding box center [429, 254] width 31 height 14
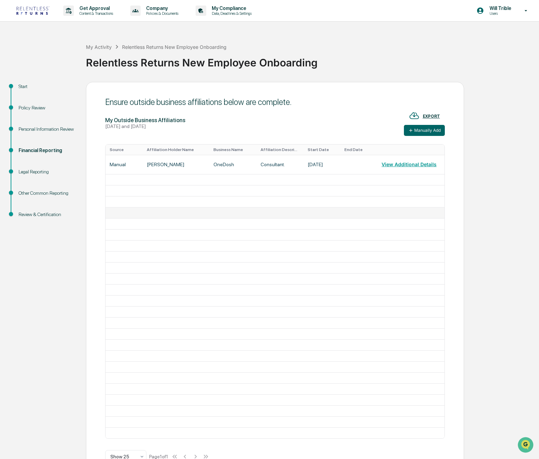
scroll to position [45, 0]
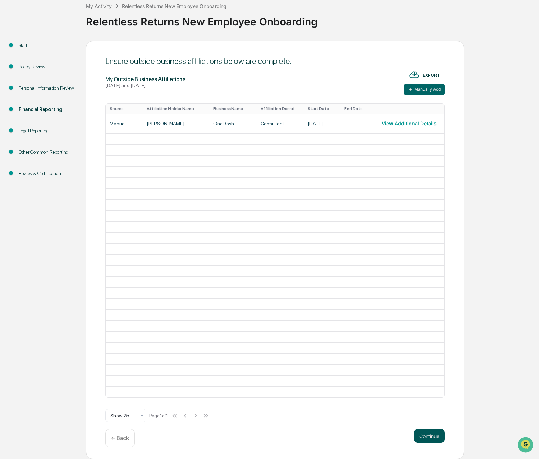
click at [425, 436] on button "Continue" at bounding box center [429, 436] width 31 height 14
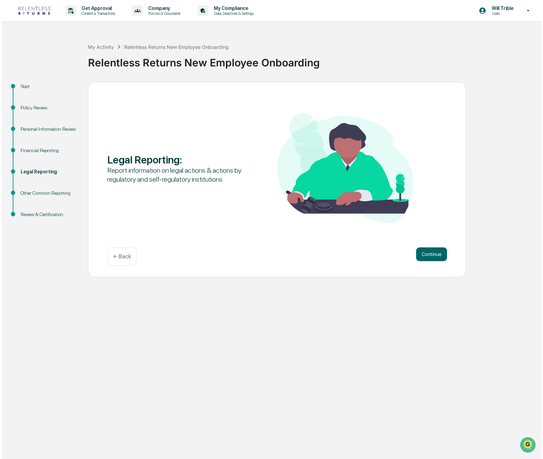
scroll to position [0, 0]
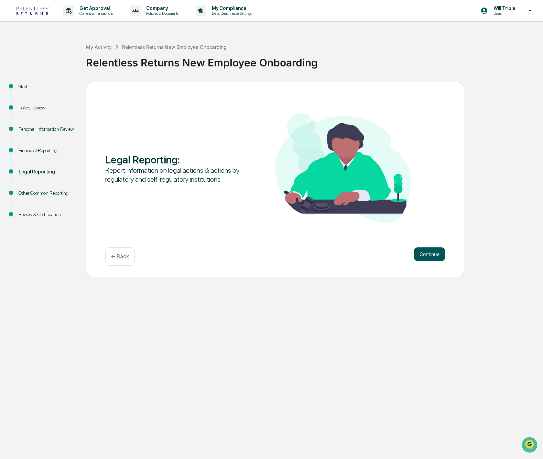
click at [438, 258] on button "Continue" at bounding box center [429, 254] width 31 height 14
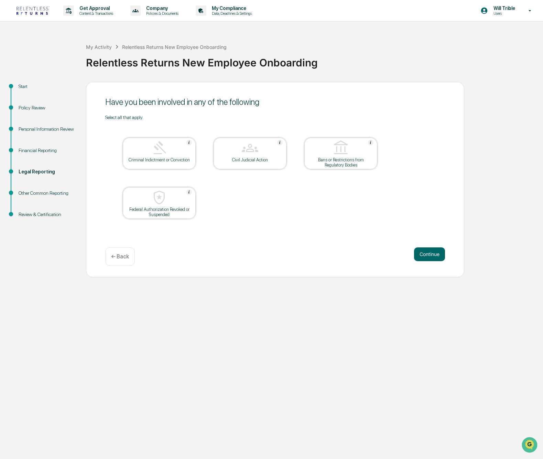
click at [315, 115] on div "Select all that apply." at bounding box center [275, 118] width 340 height 6
click at [437, 256] on button "Continue" at bounding box center [429, 254] width 31 height 14
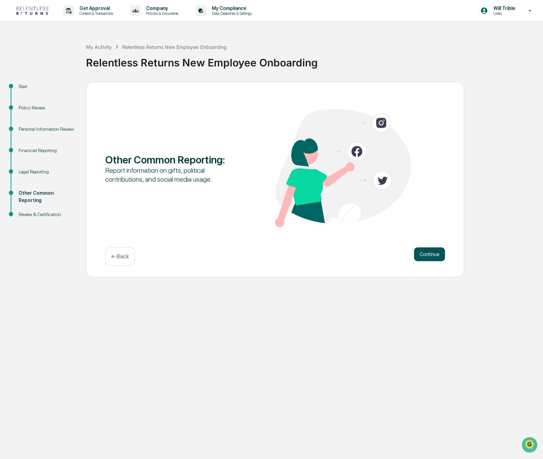
click at [435, 255] on button "Continue" at bounding box center [429, 254] width 31 height 14
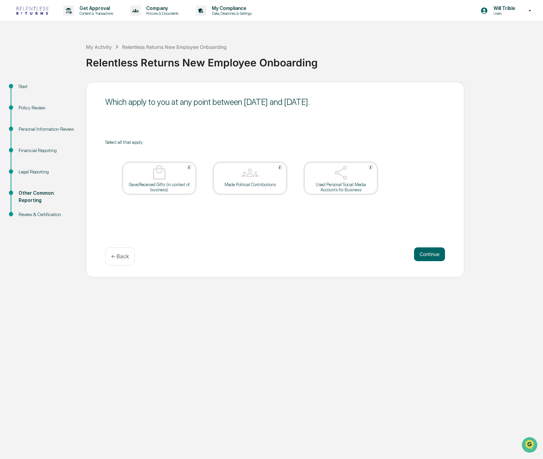
click at [282, 134] on div "Which apply to you at any point between July 13, 2025 and August 13, 2025. Sele…" at bounding box center [275, 179] width 378 height 195
click at [255, 169] on img at bounding box center [250, 172] width 17 height 17
click at [437, 257] on button "Continue" at bounding box center [429, 254] width 31 height 14
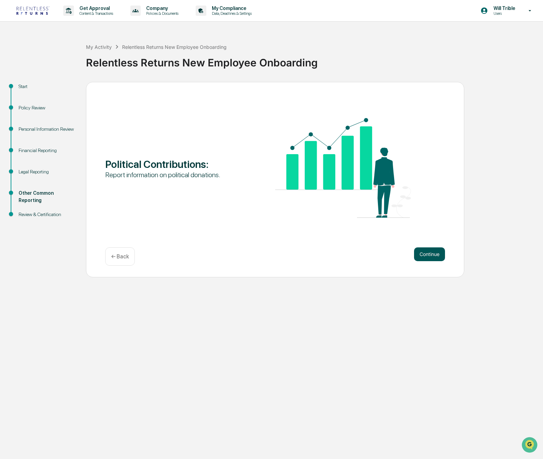
click at [435, 257] on button "Continue" at bounding box center [429, 254] width 31 height 14
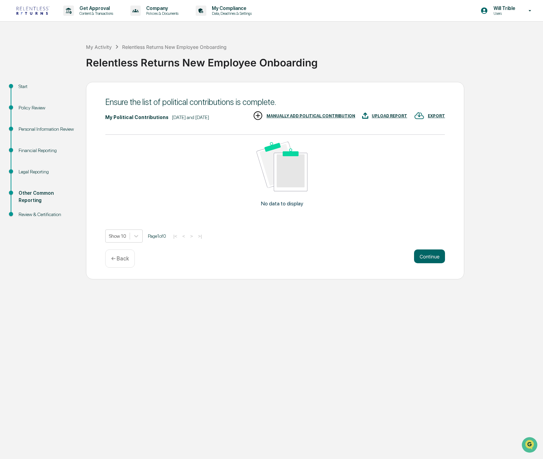
click at [355, 118] on div "MANUALLY ADD POLITICAL CONTRIBUTION" at bounding box center [311, 115] width 89 height 5
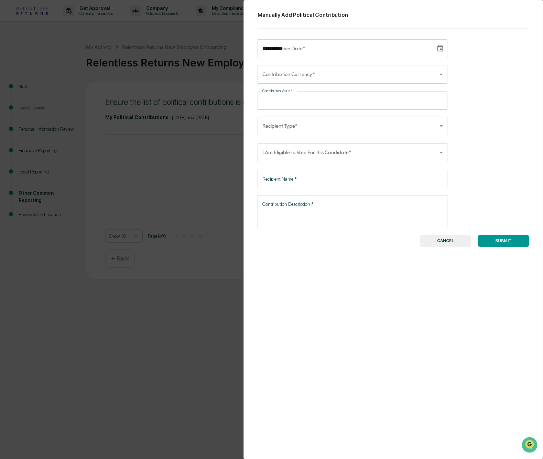
click at [329, 45] on input "**********" at bounding box center [344, 48] width 173 height 19
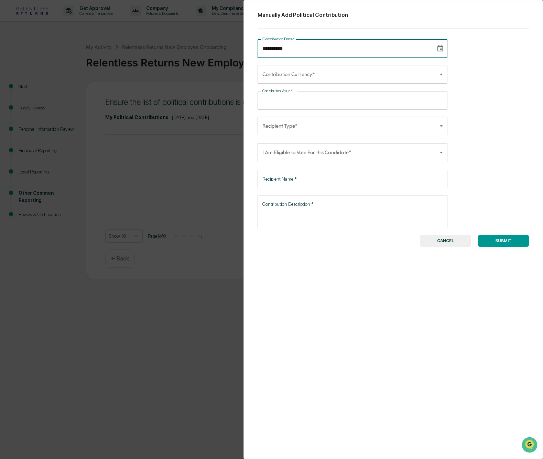
type input "**********"
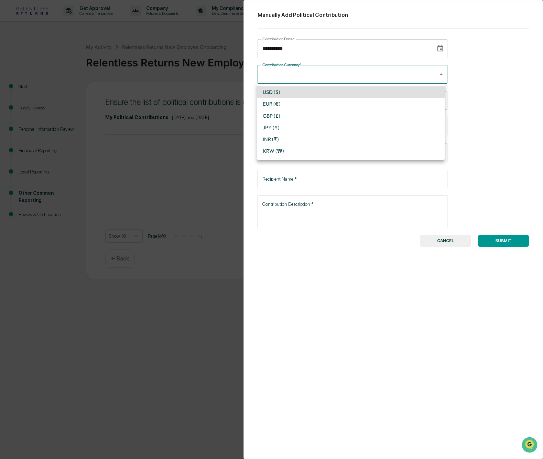
click at [442, 72] on body "**********" at bounding box center [271, 229] width 543 height 459
click at [322, 94] on li "USD ($)" at bounding box center [350, 92] width 187 height 12
type input "*"
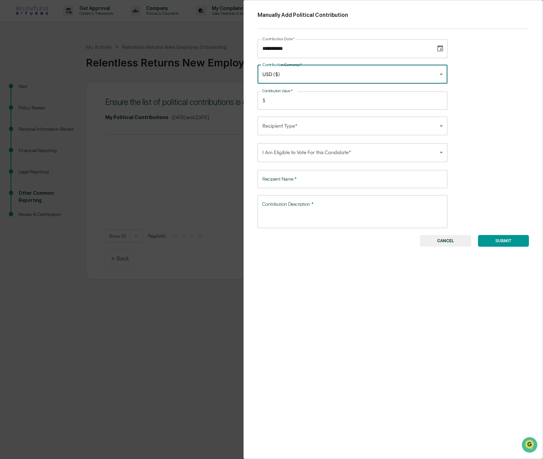
click at [317, 100] on input "Contribution Value   *" at bounding box center [358, 100] width 180 height 18
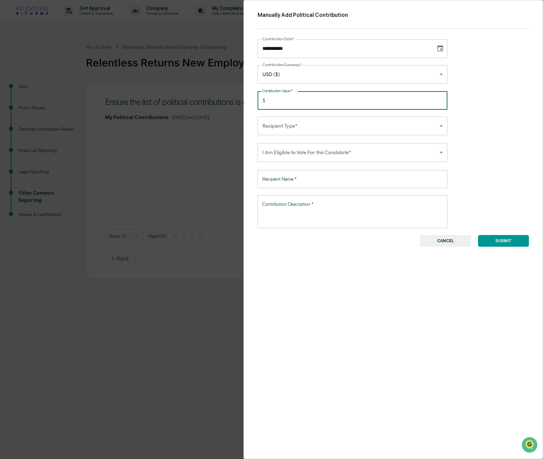
type input "*****"
click at [381, 119] on body "**********" at bounding box center [271, 229] width 543 height 459
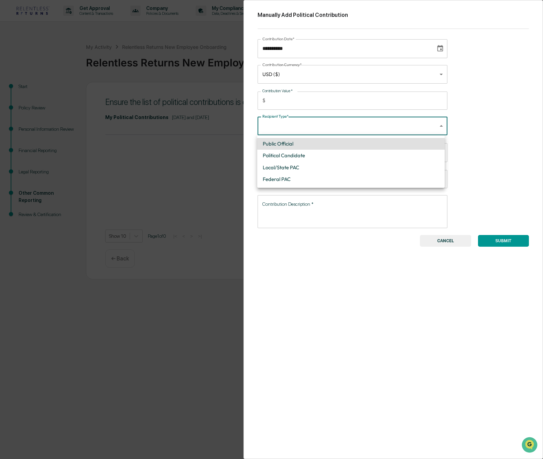
click at [299, 155] on li "Political Candidate" at bounding box center [350, 156] width 187 height 12
type input "**********"
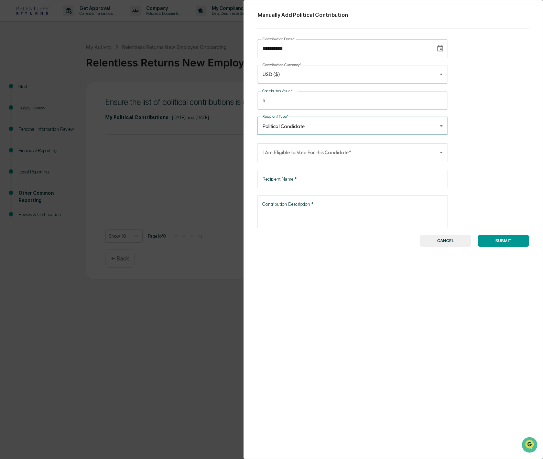
click at [299, 154] on body "**********" at bounding box center [271, 229] width 543 height 459
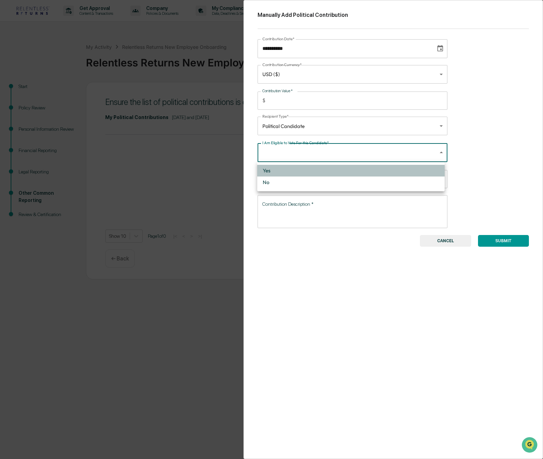
click at [289, 170] on li "Yes" at bounding box center [350, 171] width 187 height 12
type input "****"
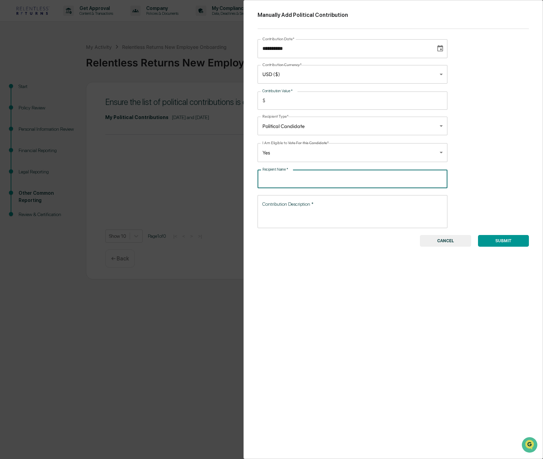
click at [318, 183] on input "Recipient Name   *" at bounding box center [353, 179] width 190 height 18
type input "**********"
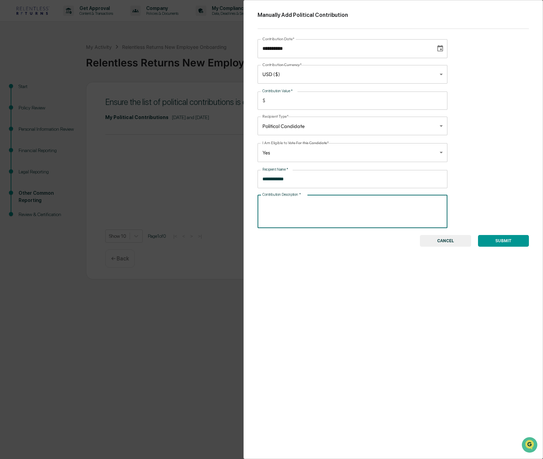
drag, startPoint x: 323, startPoint y: 210, endPoint x: 328, endPoint y: 215, distance: 6.8
click at [323, 210] on textarea "Contribution Description   *" at bounding box center [352, 211] width 181 height 22
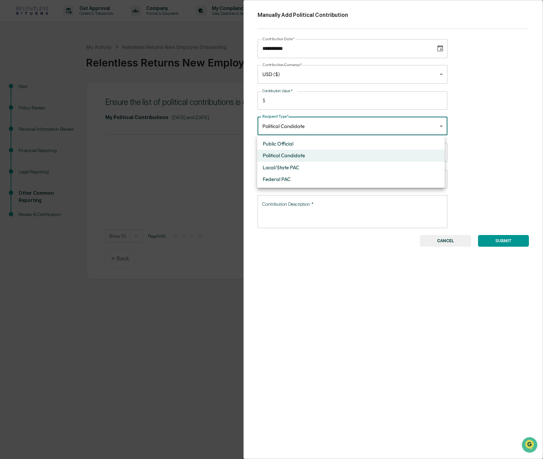
click at [319, 126] on body "**********" at bounding box center [271, 229] width 543 height 459
click at [318, 126] on div at bounding box center [271, 229] width 543 height 459
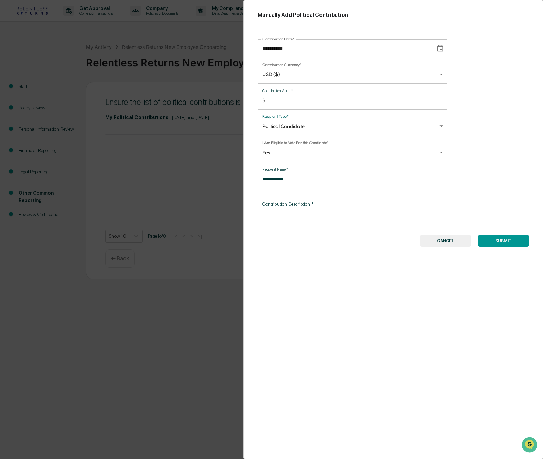
click at [290, 211] on textarea "Contribution Description   *" at bounding box center [352, 211] width 181 height 22
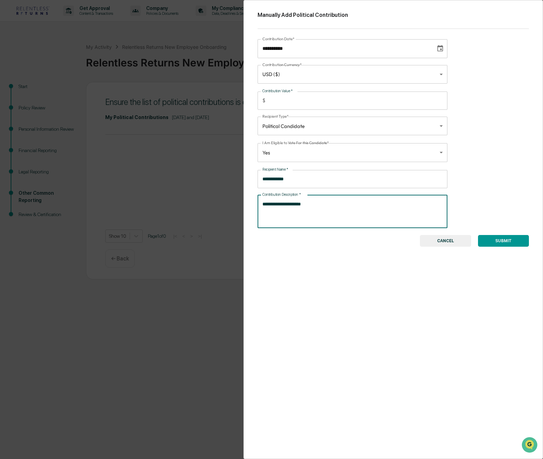
type textarea "**********"
click at [513, 241] on button "SUBMIT" at bounding box center [503, 241] width 51 height 12
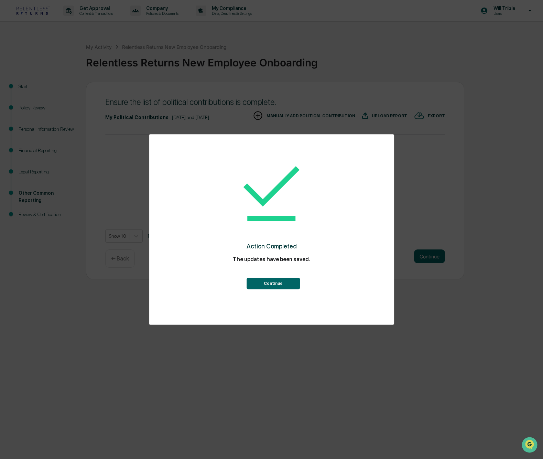
drag, startPoint x: 282, startPoint y: 286, endPoint x: 320, endPoint y: 308, distance: 44.7
click at [282, 286] on button "Continue" at bounding box center [273, 284] width 53 height 12
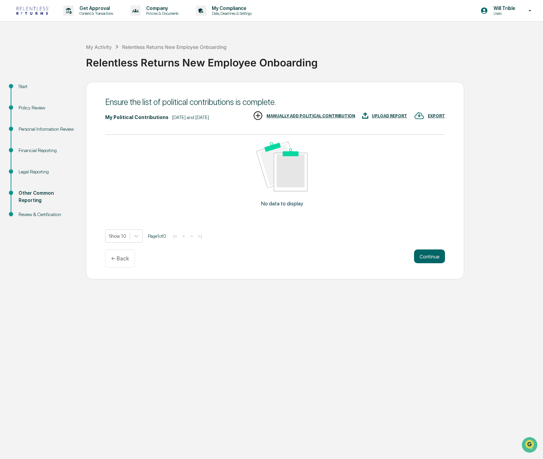
click at [355, 118] on div "MANUALLY ADD POLITICAL CONTRIBUTION" at bounding box center [311, 115] width 89 height 5
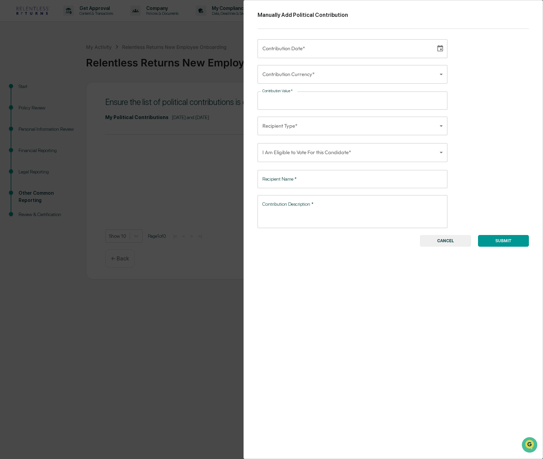
drag, startPoint x: 451, startPoint y: 238, endPoint x: 441, endPoint y: 258, distance: 22.0
click at [450, 237] on button "CANCEL" at bounding box center [445, 241] width 51 height 12
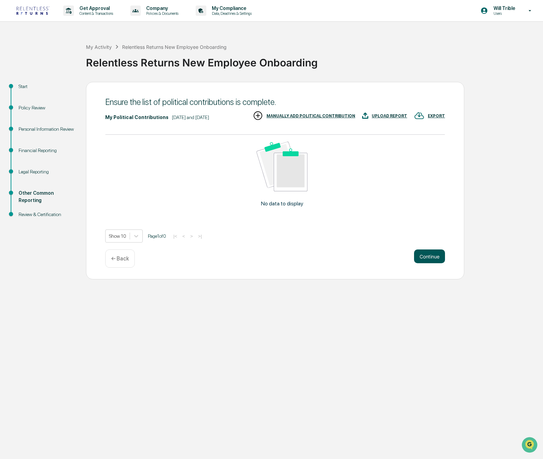
click at [426, 263] on button "Continue" at bounding box center [429, 256] width 31 height 14
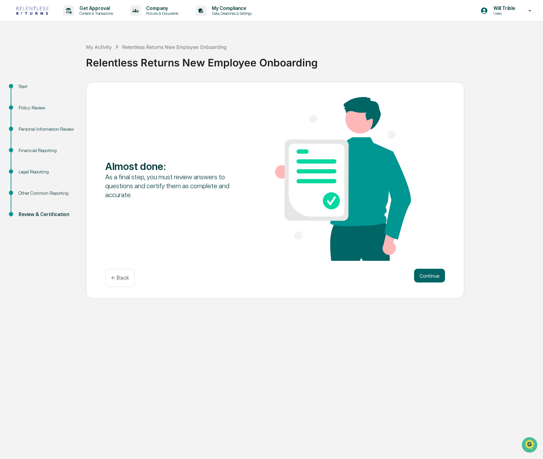
click at [123, 276] on p "← Back" at bounding box center [120, 277] width 18 height 7
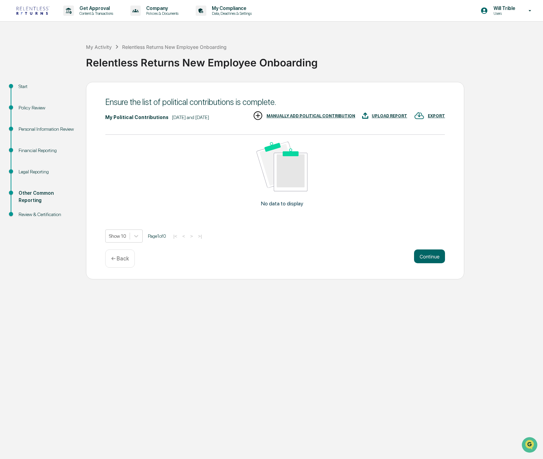
click at [355, 118] on div "MANUALLY ADD POLITICAL CONTRIBUTION" at bounding box center [311, 115] width 89 height 5
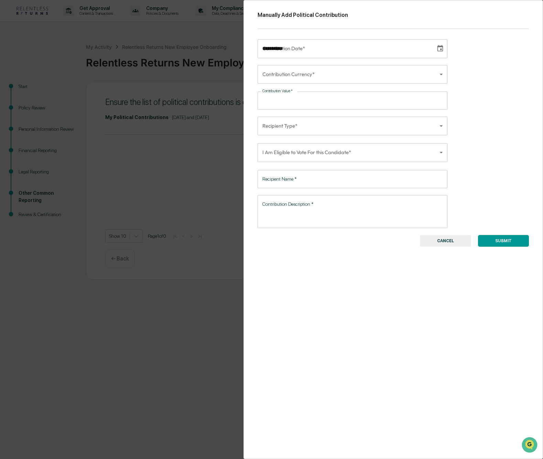
click at [330, 51] on input "**********" at bounding box center [344, 48] width 173 height 19
type input "**********"
click at [294, 55] on input "**********" at bounding box center [344, 48] width 173 height 19
click at [447, 242] on button "CANCEL" at bounding box center [445, 241] width 51 height 12
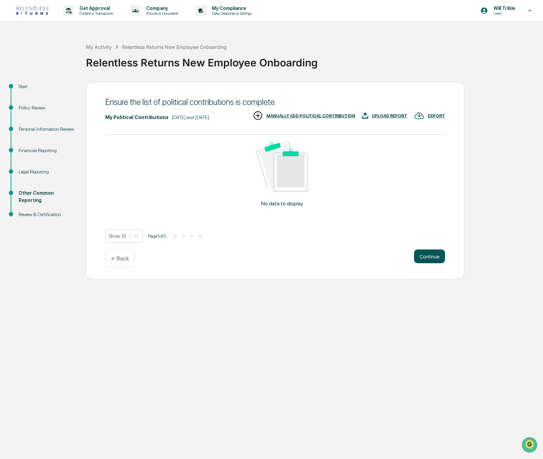
click at [434, 263] on button "Continue" at bounding box center [429, 256] width 31 height 14
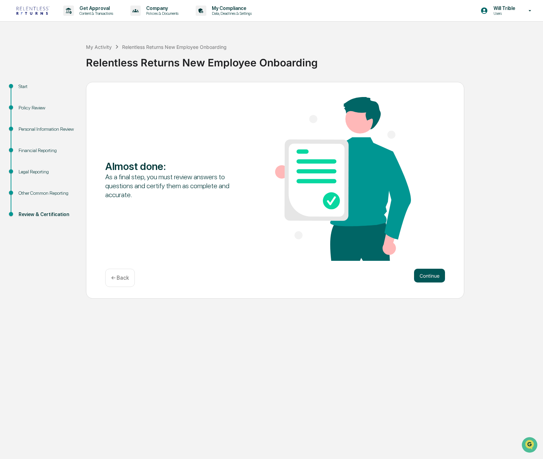
click at [432, 274] on button "Continue" at bounding box center [429, 276] width 31 height 14
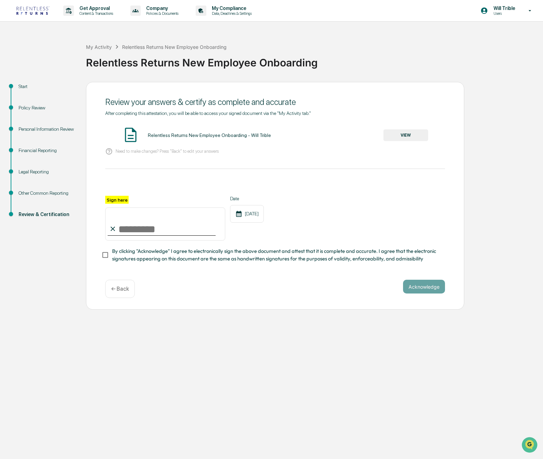
click at [415, 139] on button "VIEW" at bounding box center [405, 135] width 45 height 12
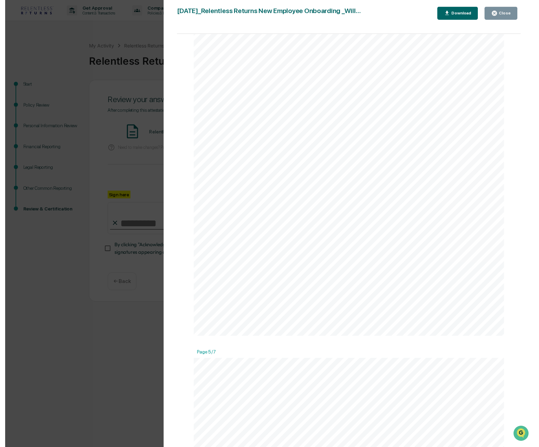
scroll to position [1614, 0]
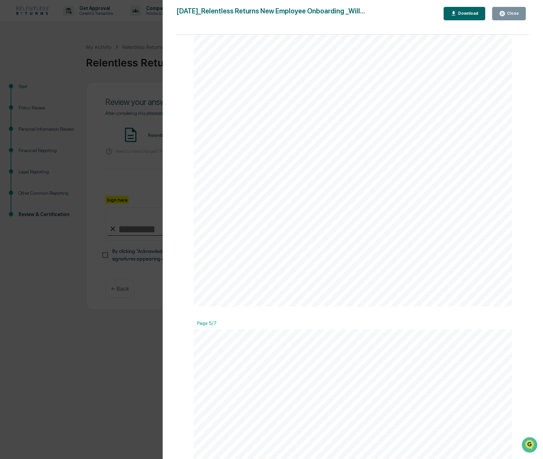
click at [466, 9] on button "Download" at bounding box center [465, 13] width 42 height 13
click at [515, 11] on div "Close" at bounding box center [512, 13] width 13 height 5
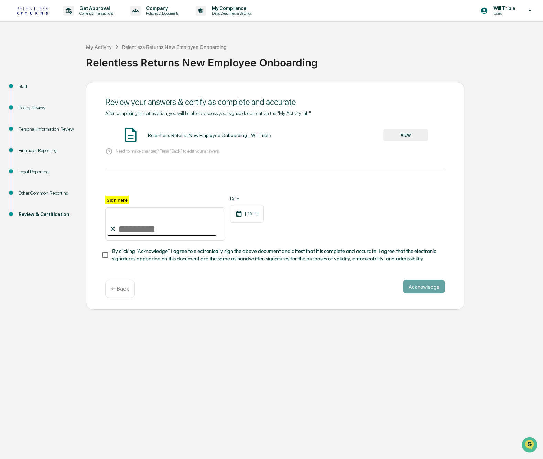
click at [172, 253] on span "By clicking "Acknowledge" I agree to electronically sign the above document and…" at bounding box center [275, 254] width 327 height 15
click at [141, 228] on input "Sign here" at bounding box center [165, 223] width 120 height 33
type input "**********"
click at [421, 286] on button "Acknowledge" at bounding box center [424, 287] width 42 height 14
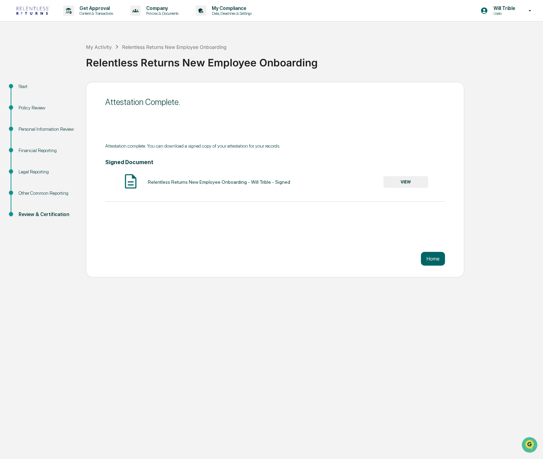
click at [412, 181] on button "VIEW" at bounding box center [405, 182] width 45 height 12
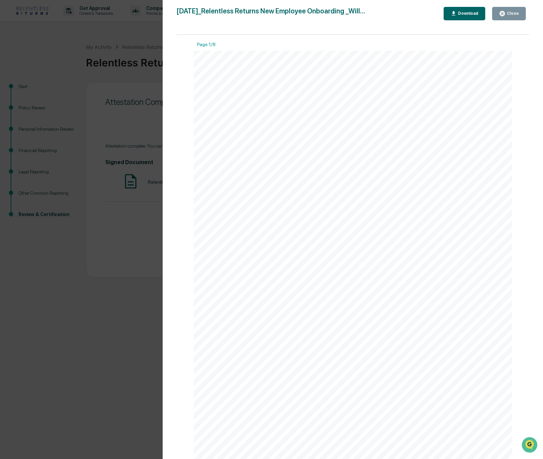
click at [460, 12] on div "Download" at bounding box center [468, 13] width 22 height 5
click at [507, 18] on button "Close" at bounding box center [509, 13] width 34 height 13
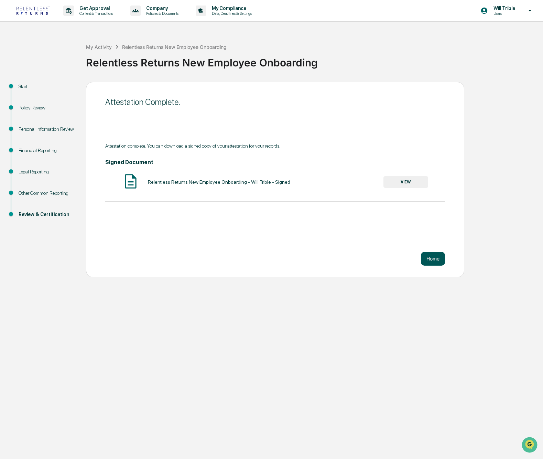
click at [435, 260] on button "Home" at bounding box center [433, 259] width 24 height 14
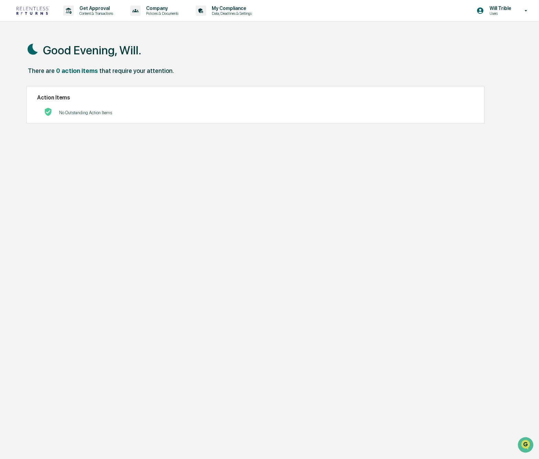
click at [365, 252] on div "Good Evening, Will. There are 0 action items that require your attention. Actio…" at bounding box center [269, 262] width 506 height 459
